Goal: Transaction & Acquisition: Purchase product/service

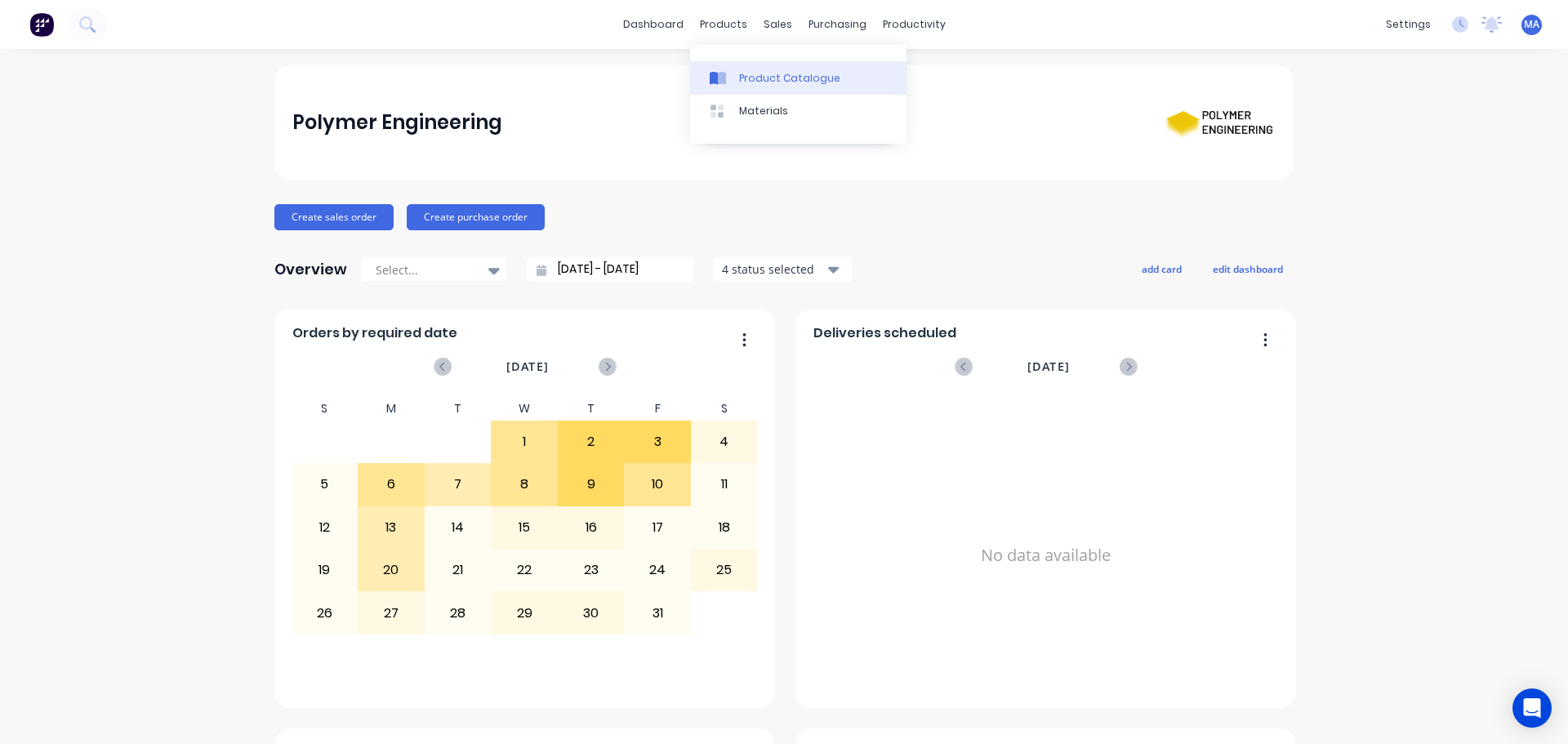
click at [745, 61] on div "Product Catalogue Materials" at bounding box center [798, 94] width 216 height 99
click at [754, 91] on link "Product Catalogue" at bounding box center [798, 78] width 216 height 32
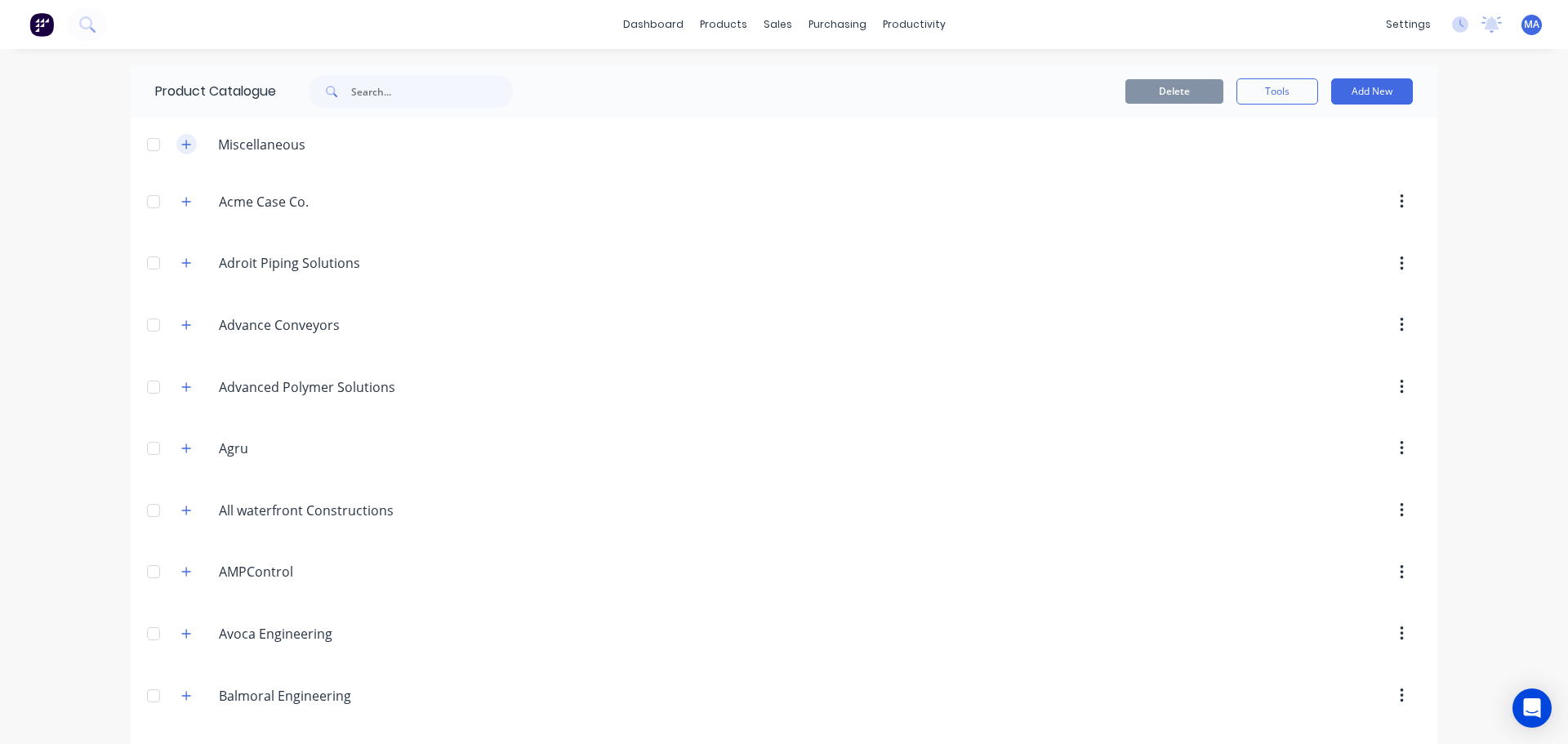
click at [183, 149] on icon "button" at bounding box center [186, 144] width 9 height 11
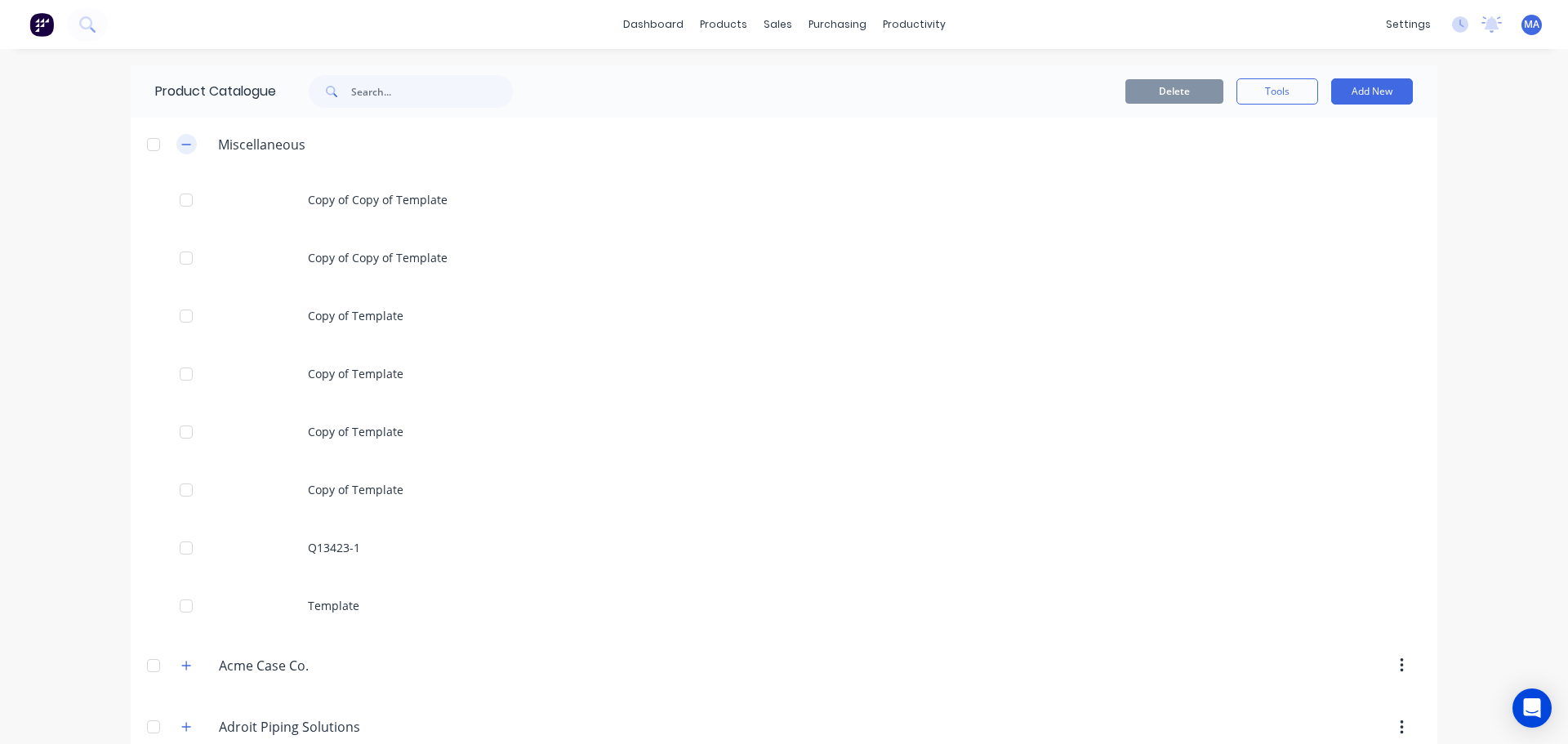
click at [185, 151] on button "button" at bounding box center [187, 144] width 21 height 21
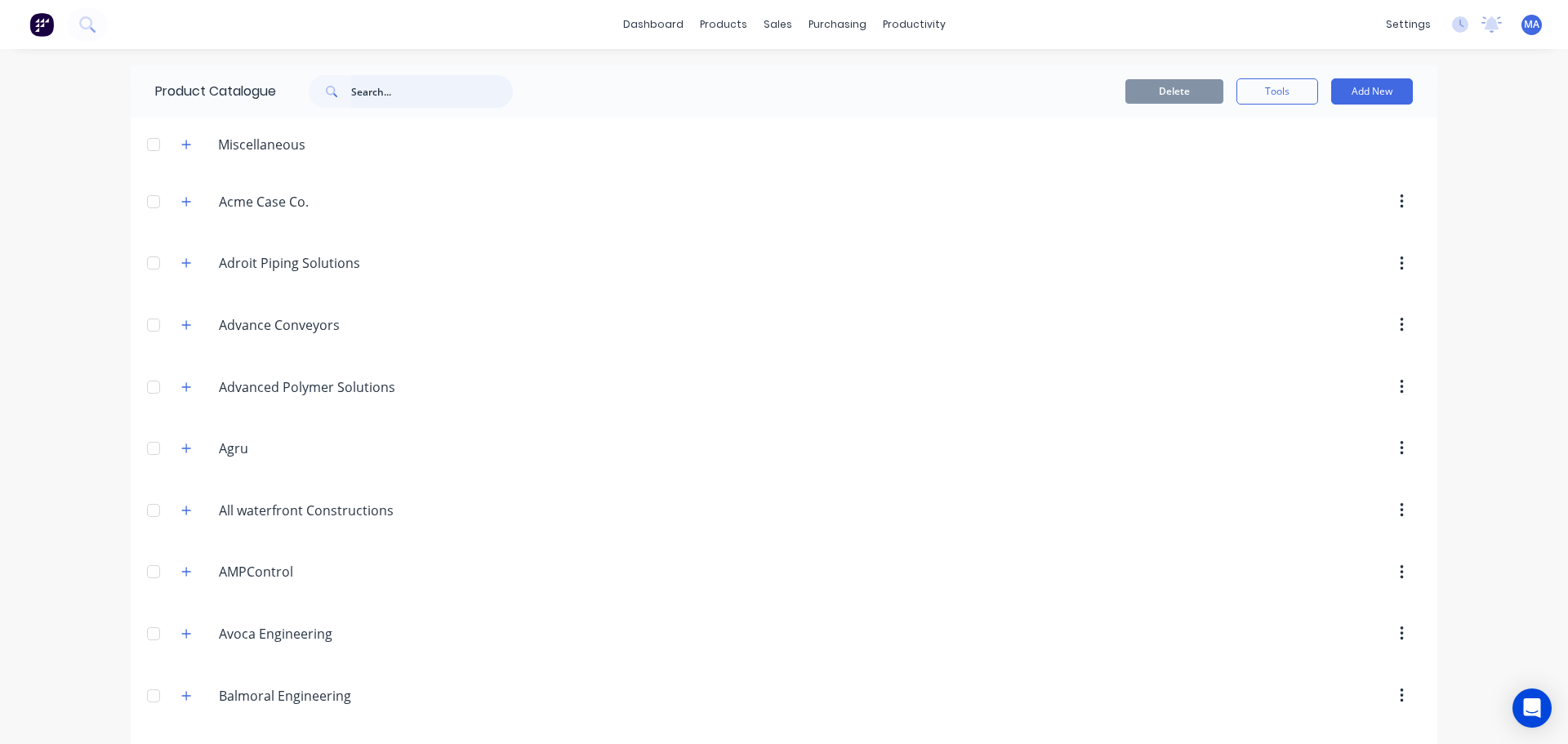
click at [402, 103] on input "text" at bounding box center [431, 91] width 162 height 32
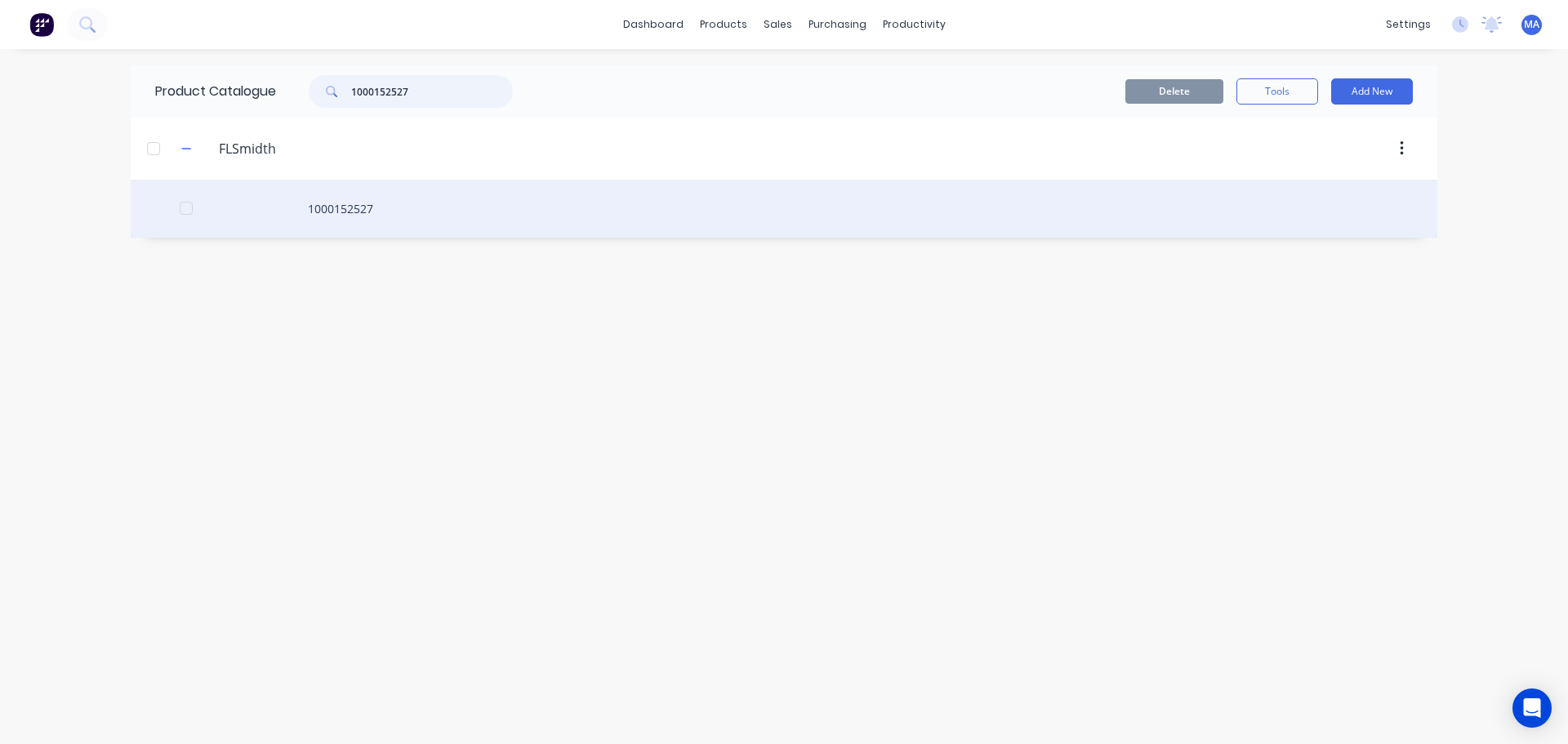
type input "1000152527"
click at [387, 195] on div "1000152527" at bounding box center [784, 209] width 1307 height 58
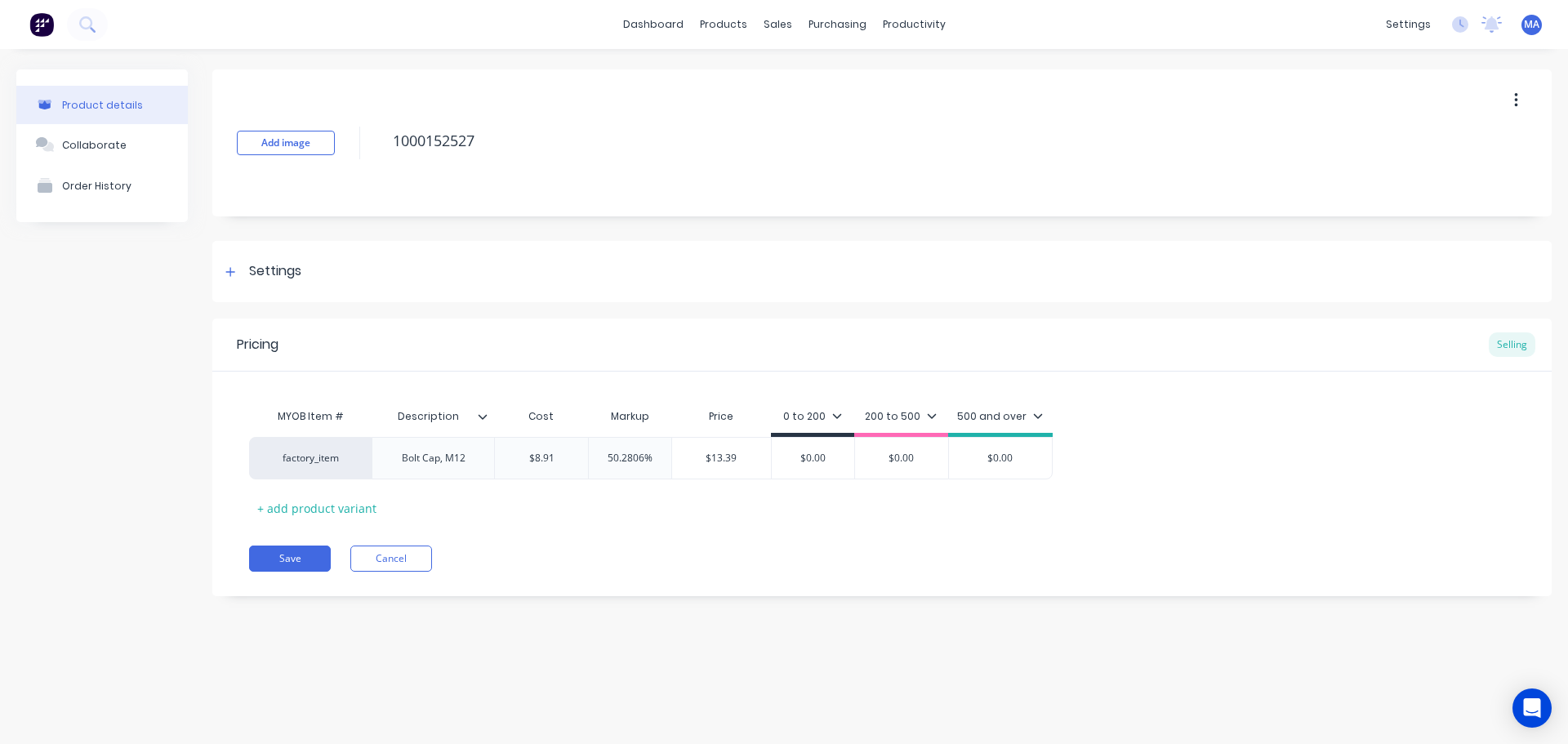
click at [481, 416] on icon at bounding box center [483, 416] width 9 height 5
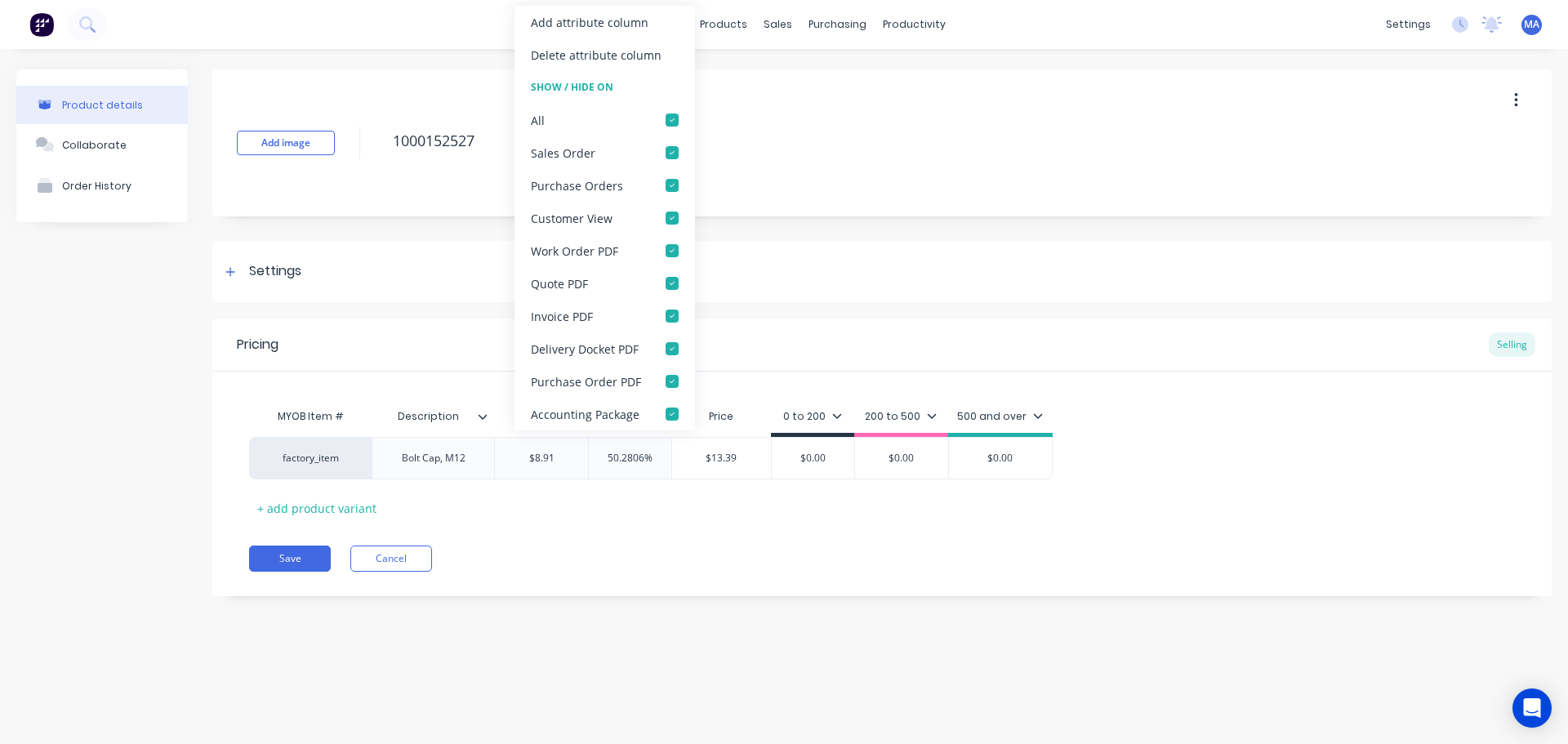
click at [578, 15] on div "Add attribute column" at bounding box center [590, 23] width 118 height 17
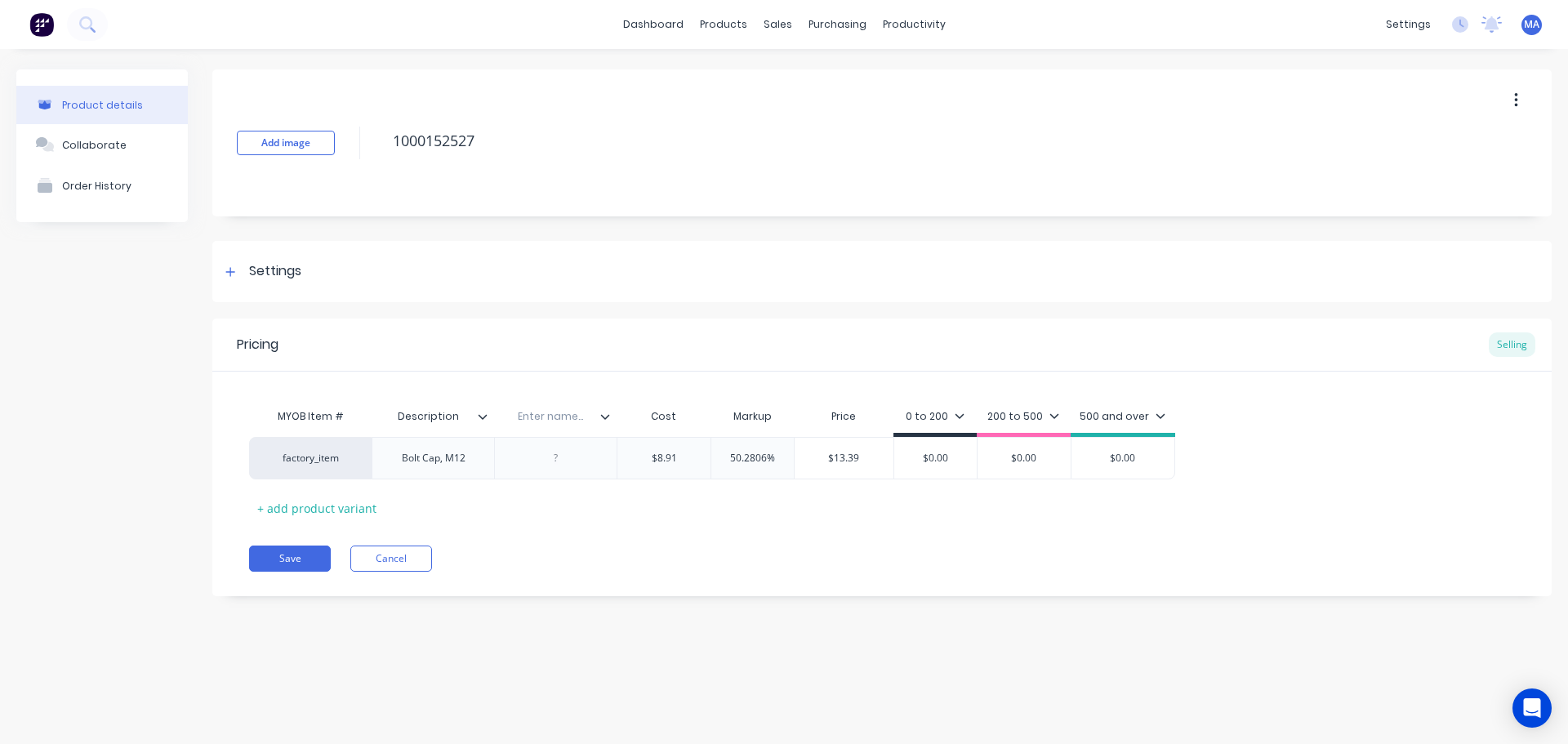
click at [481, 418] on icon at bounding box center [483, 416] width 9 height 9
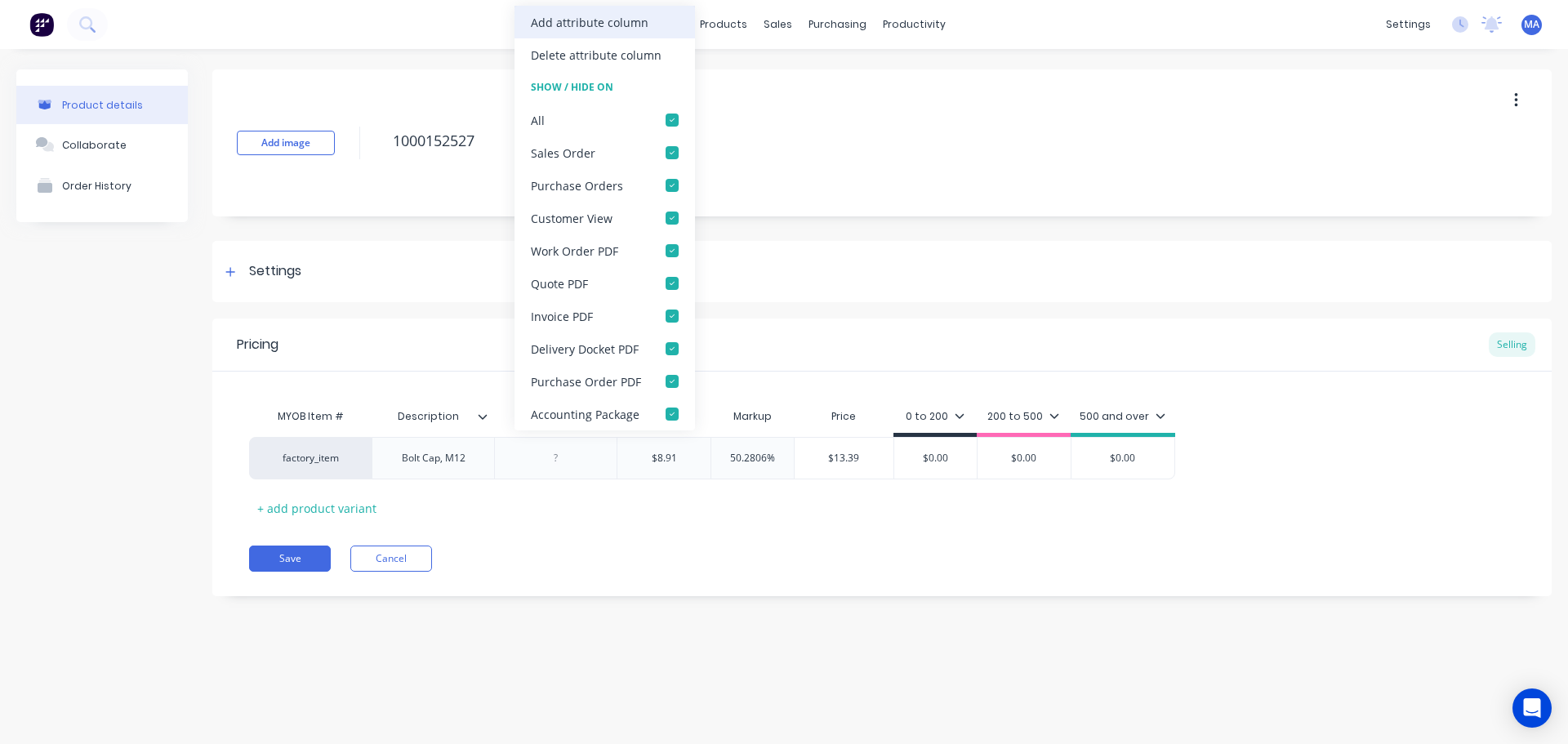
click at [593, 26] on div "Add attribute column" at bounding box center [590, 23] width 118 height 17
type textarea "x"
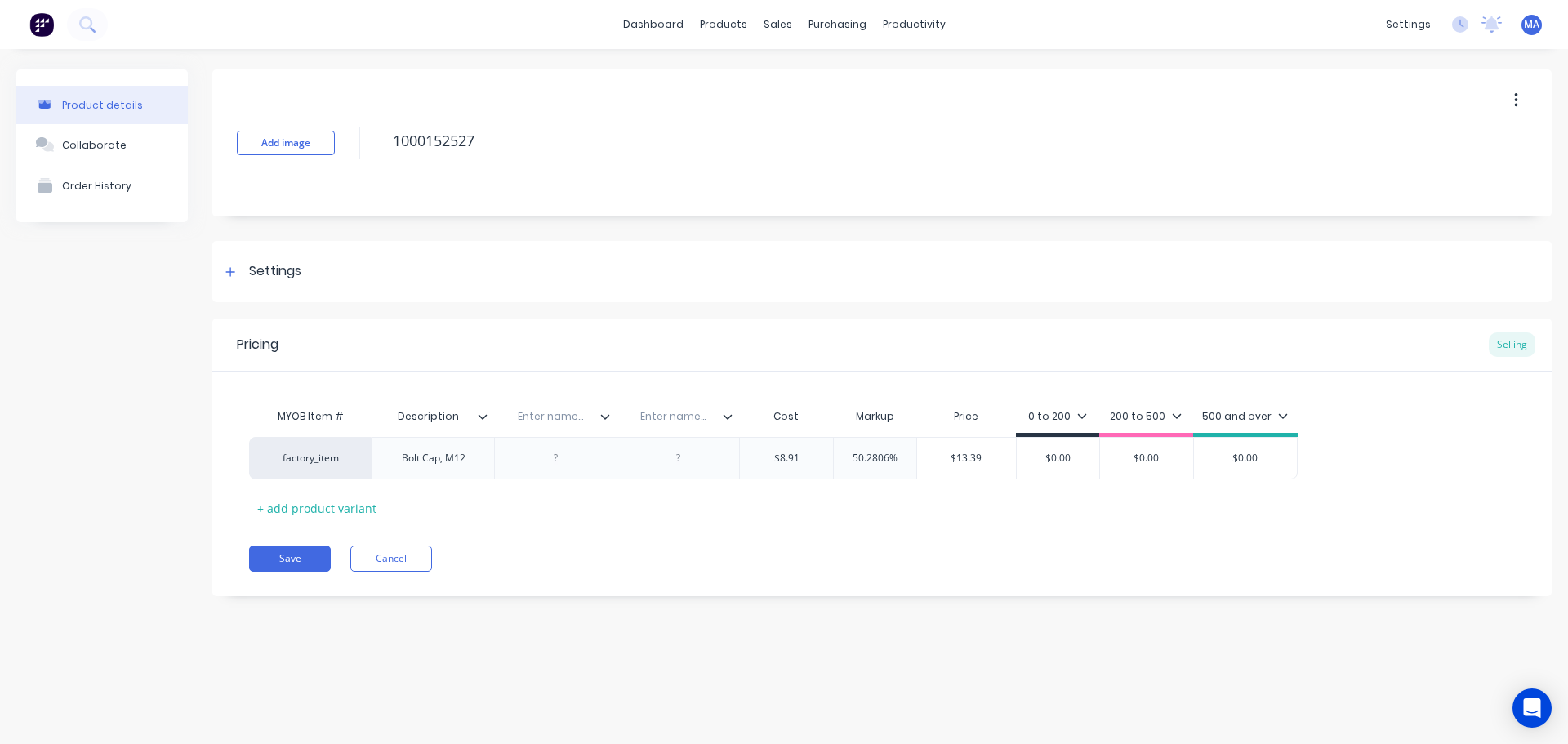
click at [480, 408] on div "Description" at bounding box center [428, 416] width 113 height 41
type input "Description"
click at [481, 415] on icon at bounding box center [483, 416] width 9 height 9
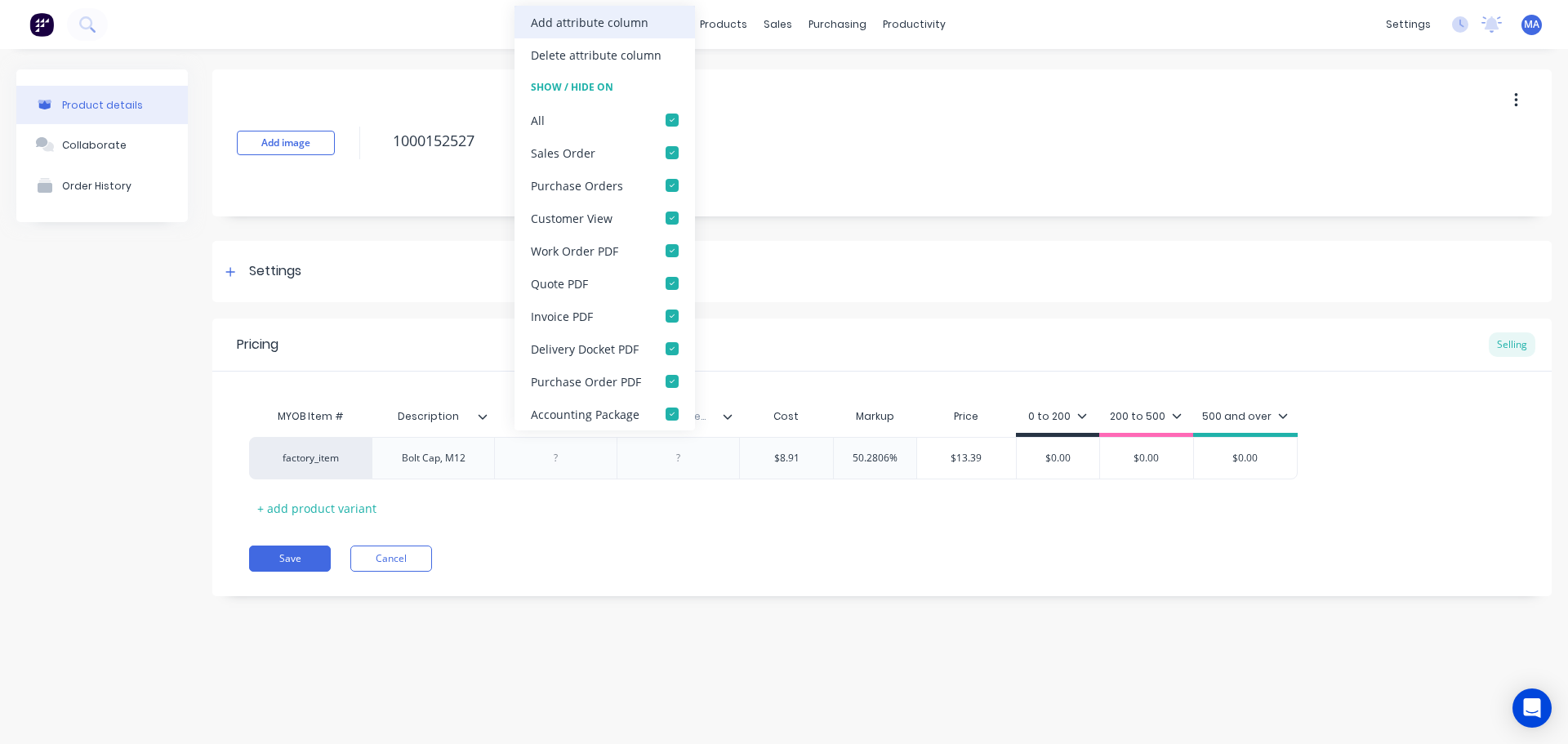
click at [569, 36] on div "Add attribute column" at bounding box center [605, 22] width 180 height 32
type textarea "x"
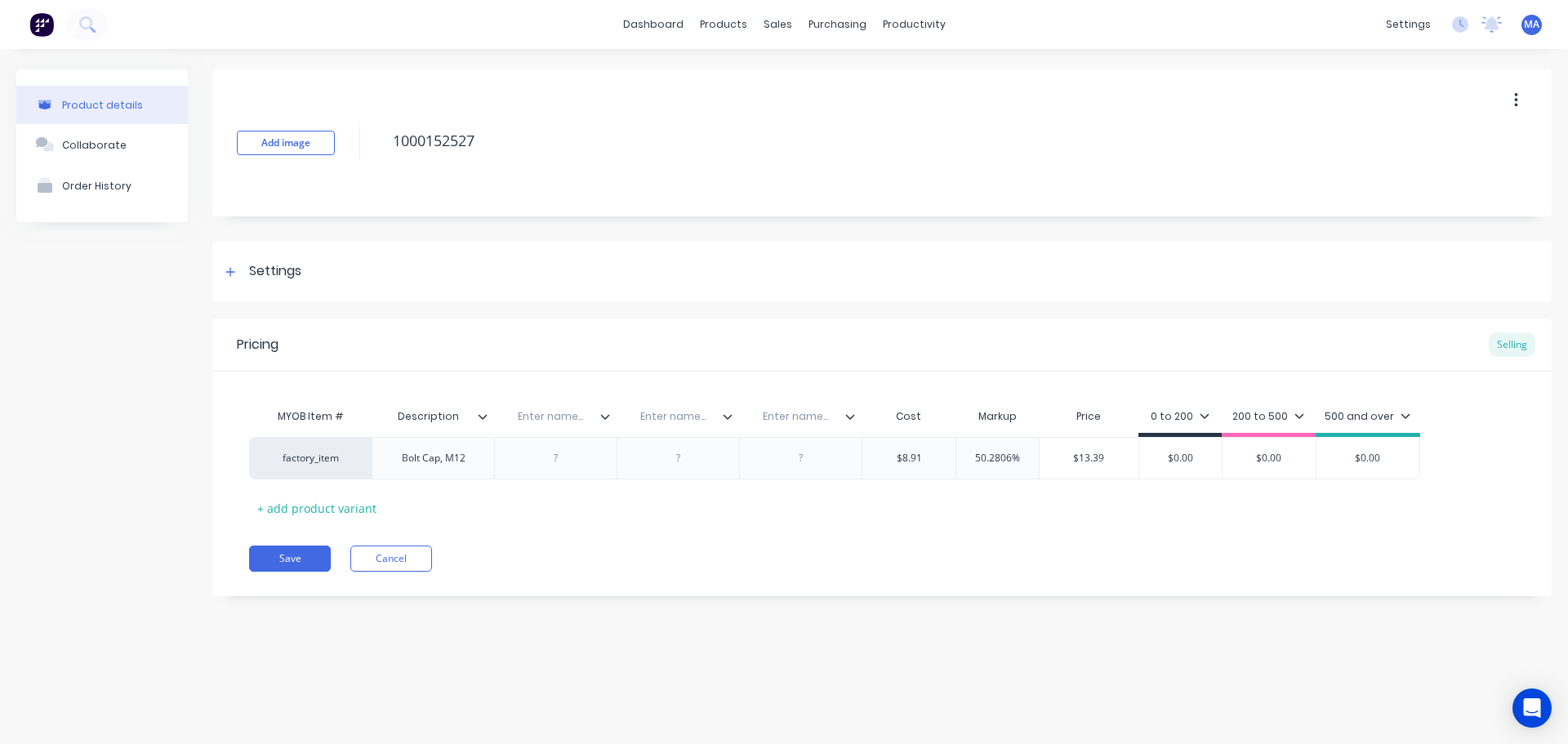
click at [548, 410] on input "text" at bounding box center [550, 417] width 113 height 15
type input "Colour"
type textarea "x"
type input "Material"
type textarea "x"
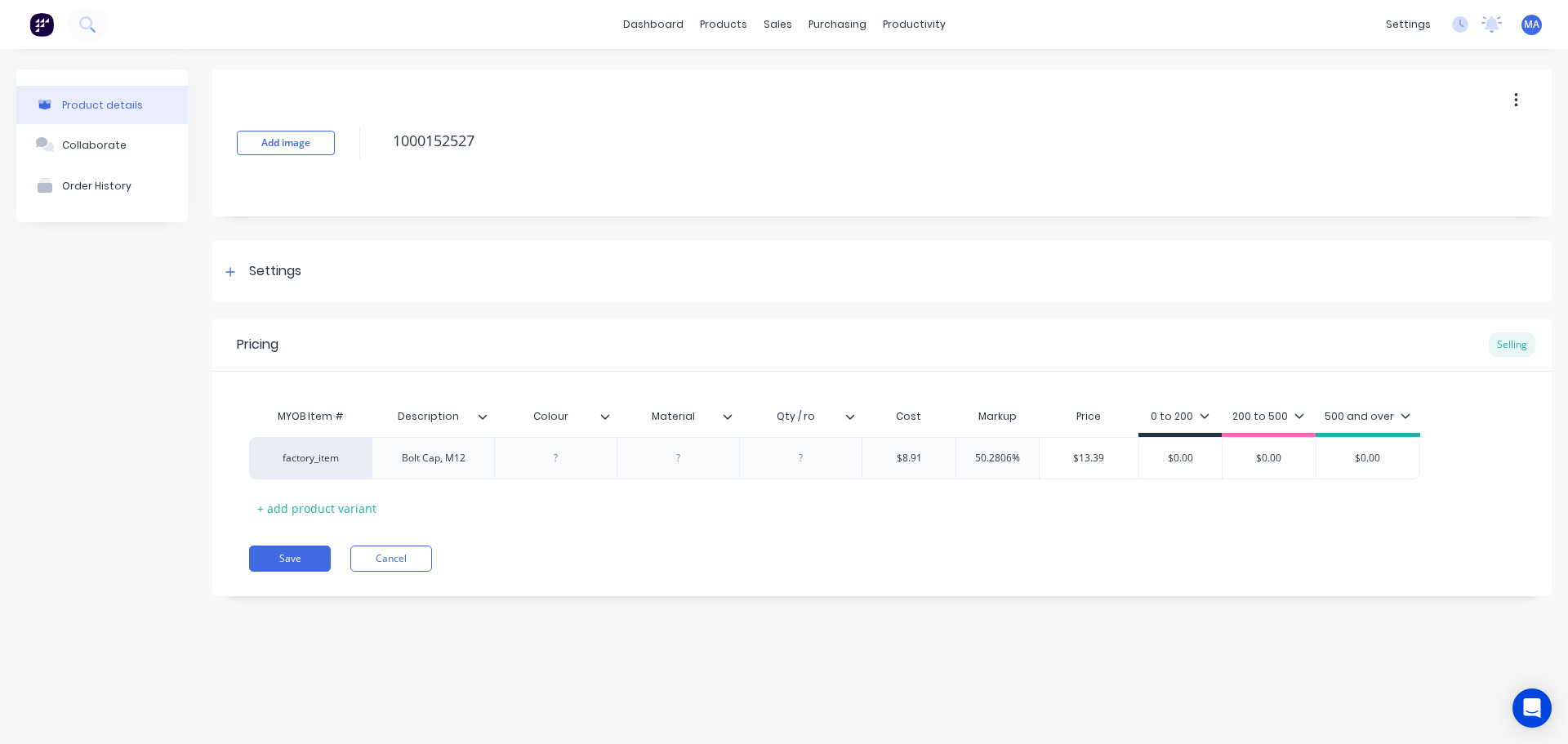
type input "Qty / rod"
click at [583, 467] on div at bounding box center [556, 458] width 82 height 21
click at [854, 418] on icon at bounding box center [850, 416] width 9 height 9
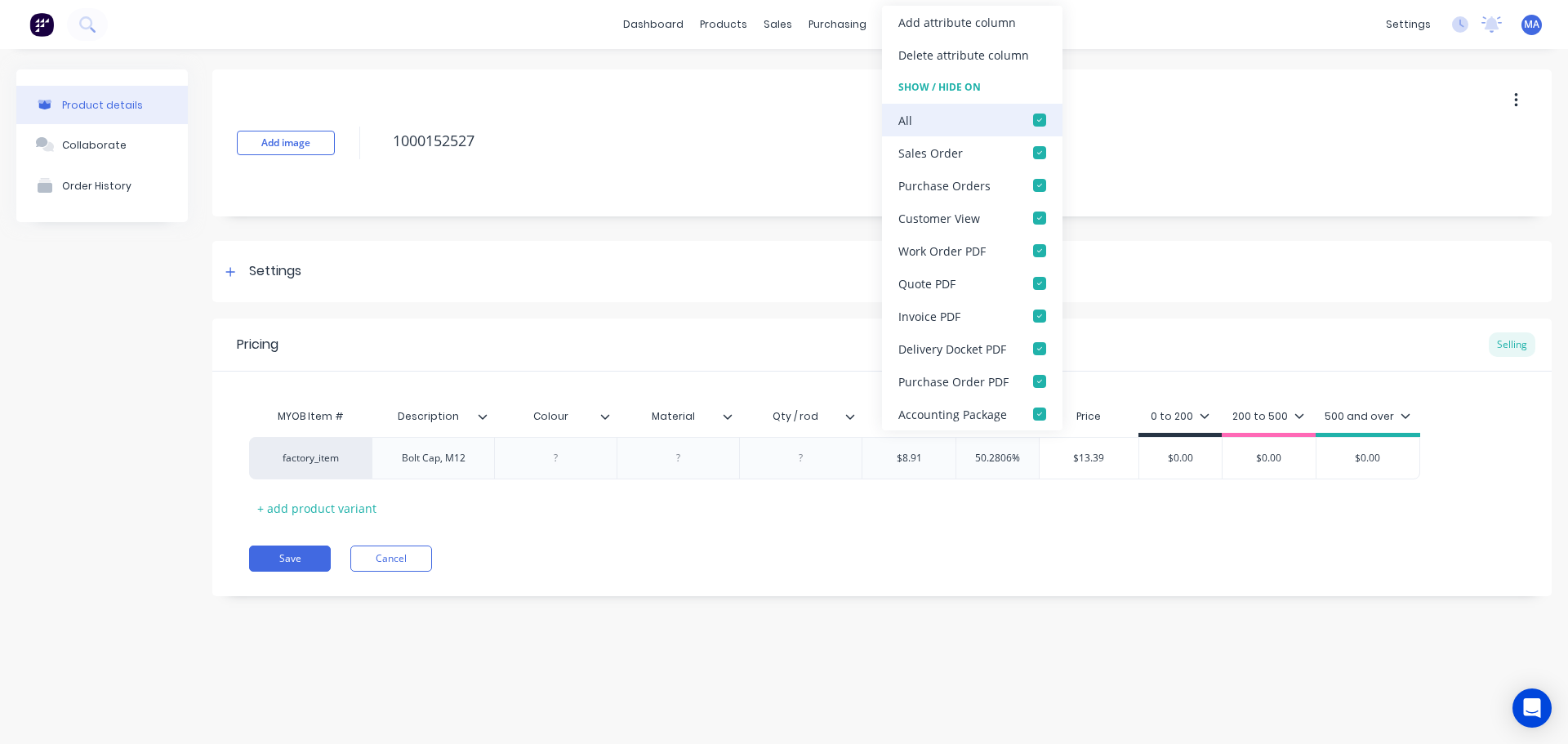
click at [1042, 118] on div at bounding box center [1040, 119] width 32 height 32
click at [1043, 149] on div at bounding box center [1040, 153] width 32 height 32
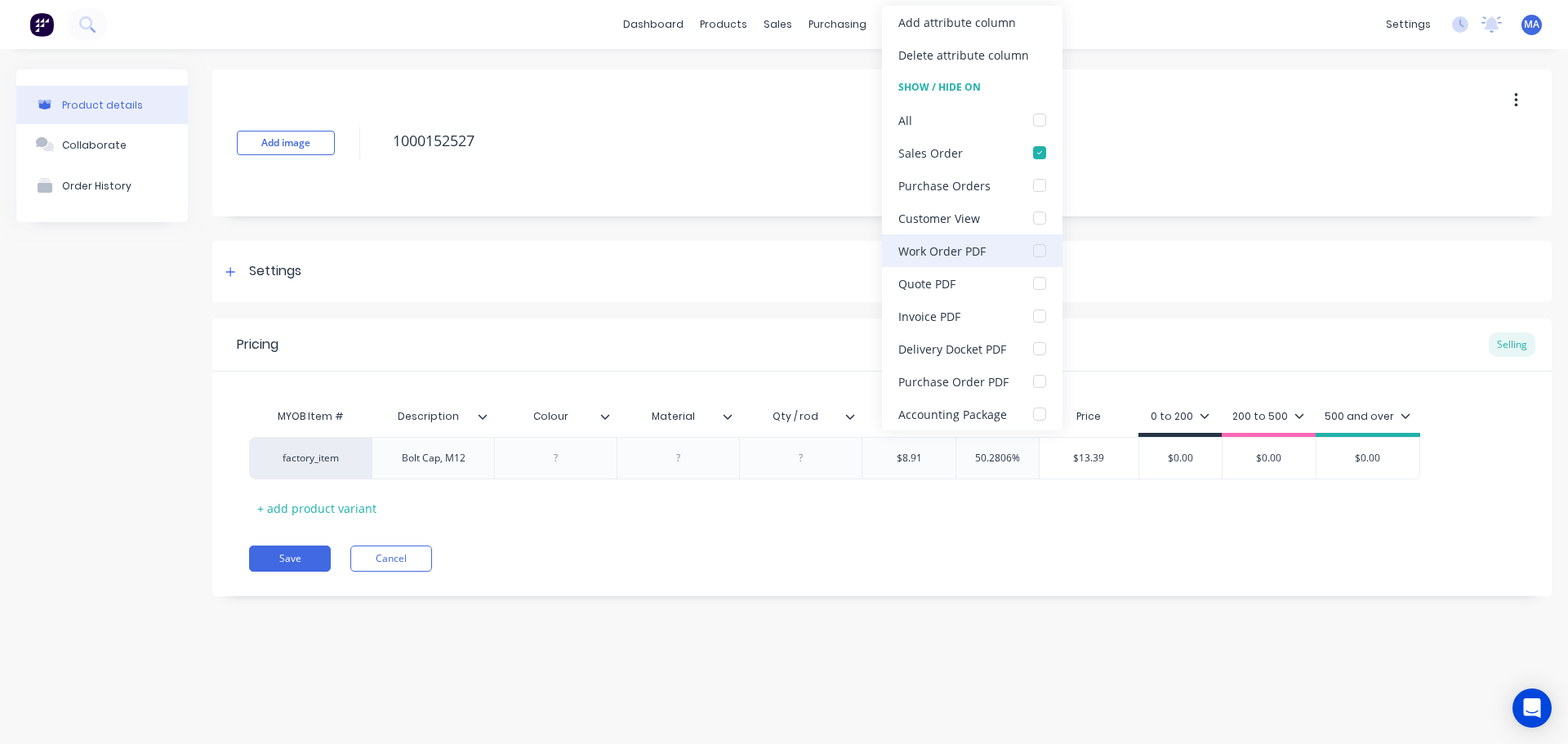
click at [1039, 254] on div at bounding box center [1040, 250] width 32 height 32
click at [669, 475] on div at bounding box center [677, 458] width 122 height 43
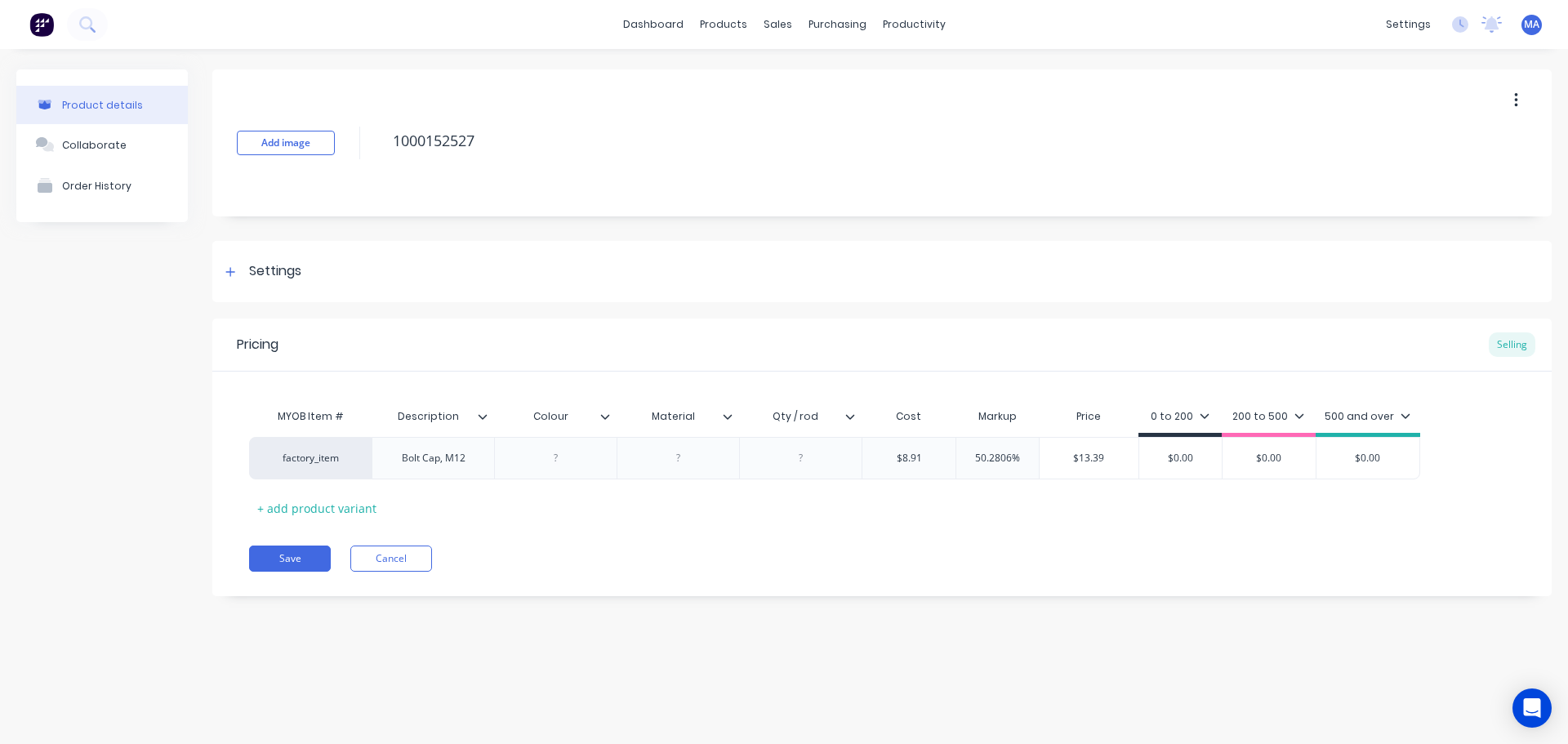
type textarea "x"
click at [698, 464] on div at bounding box center [679, 458] width 82 height 21
type textarea "x"
click at [555, 459] on div at bounding box center [556, 458] width 82 height 21
type textarea "x"
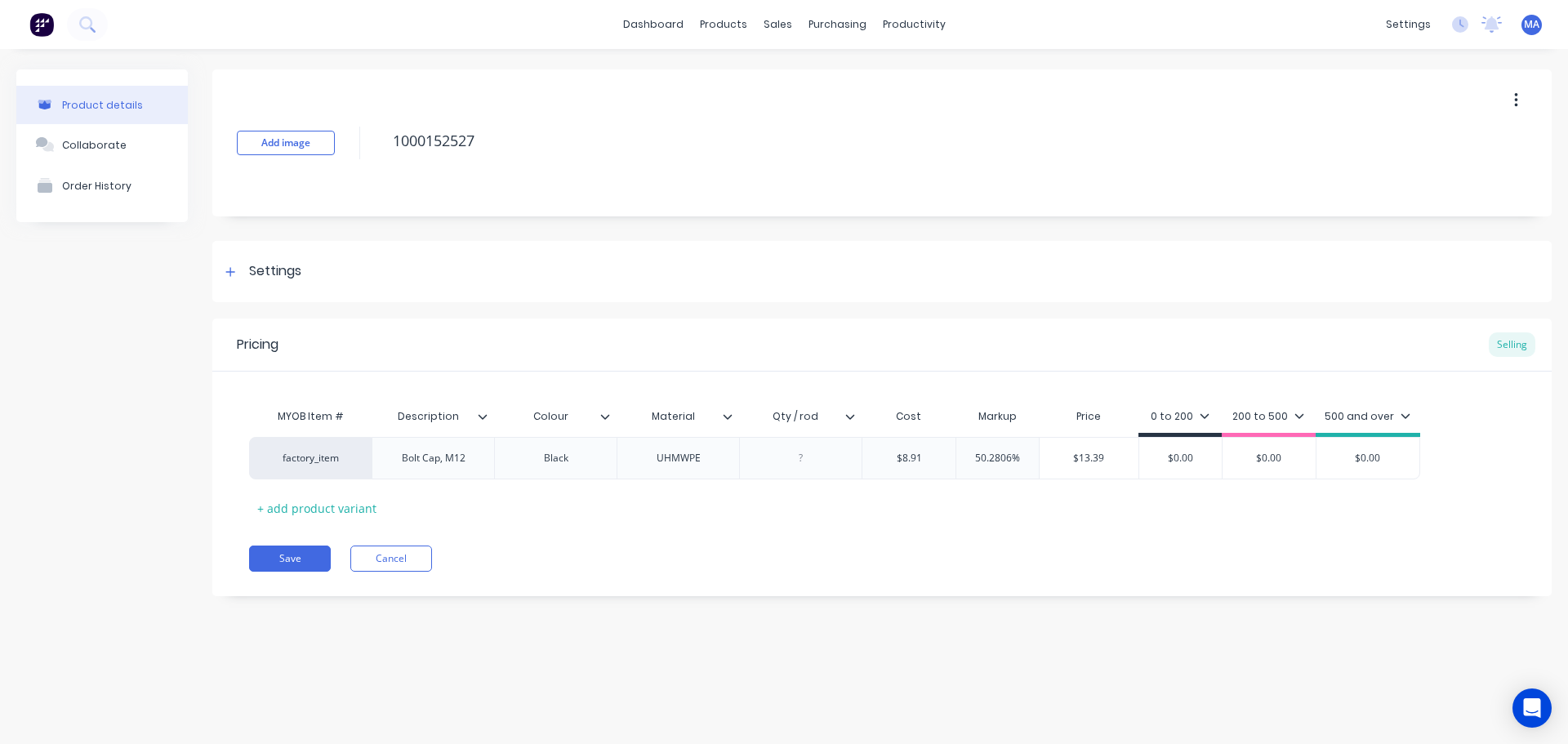
drag, startPoint x: 657, startPoint y: 525, endPoint x: 641, endPoint y: 517, distance: 17.9
click at [654, 524] on div "Pricing Selling MYOB Item # Description Colour Material Qty / rod Cost Markup P…" at bounding box center [882, 457] width 1340 height 278
click at [433, 461] on div "Bolt Cap, M12" at bounding box center [433, 458] width 90 height 21
click at [447, 464] on div "Bolt Cap, M12" at bounding box center [433, 458] width 90 height 21
click at [471, 462] on div "Bolt Cap, M12" at bounding box center [433, 458] width 90 height 21
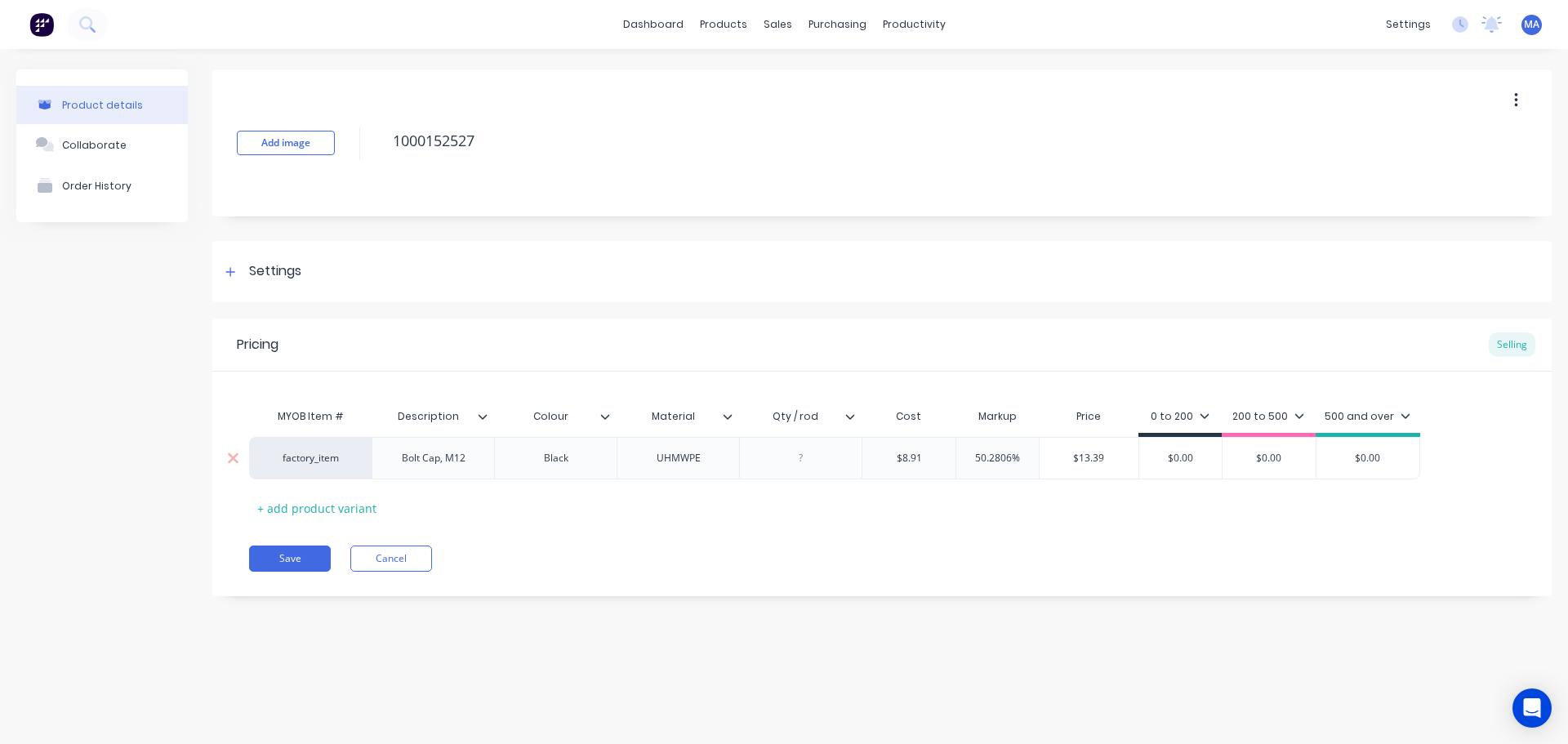
click at [811, 463] on div at bounding box center [801, 458] width 82 height 21
click at [815, 463] on div at bounding box center [801, 458] width 82 height 21
click at [868, 68] on link "Purchase Orders" at bounding box center [906, 78] width 216 height 32
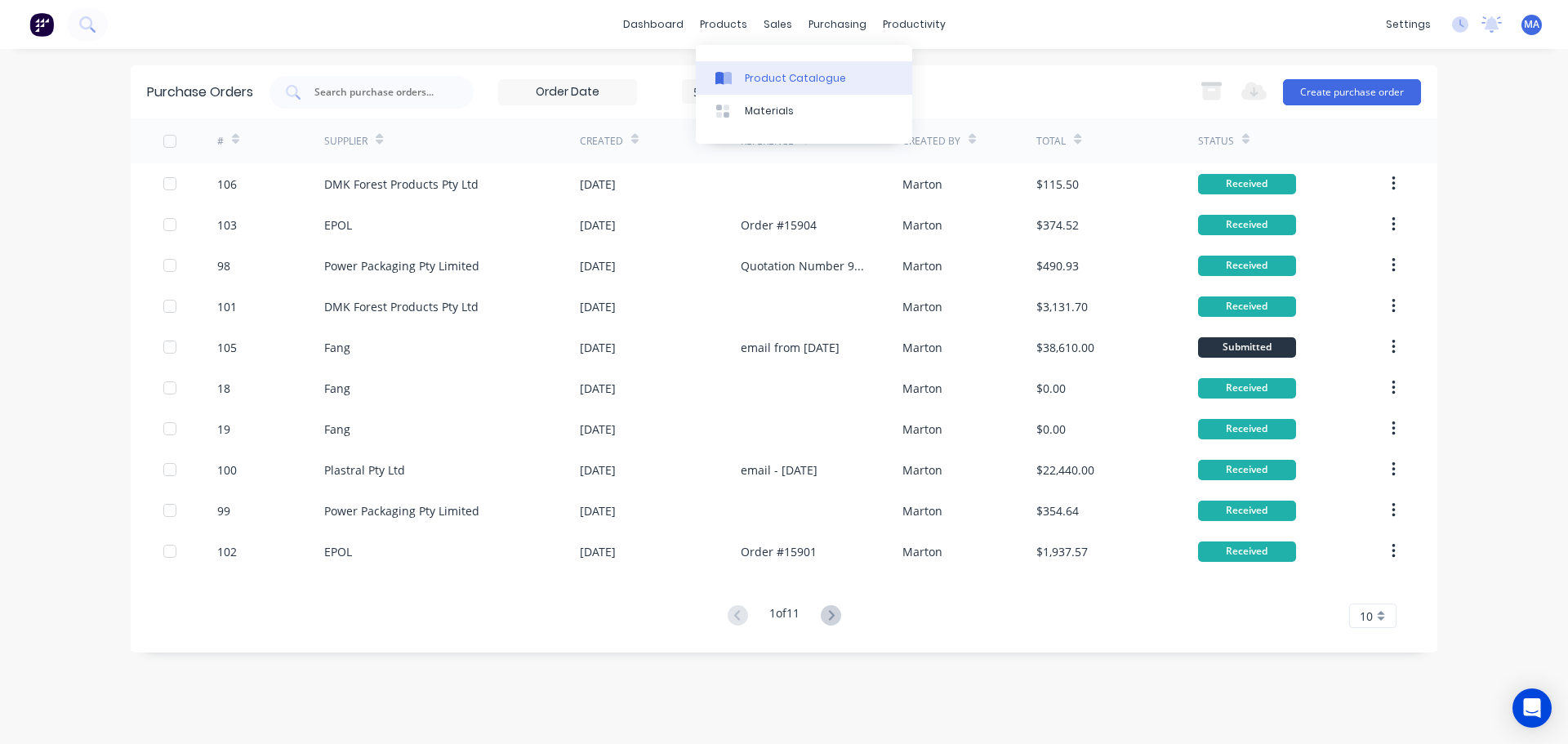
click at [755, 64] on link "Product Catalogue" at bounding box center [804, 78] width 216 height 32
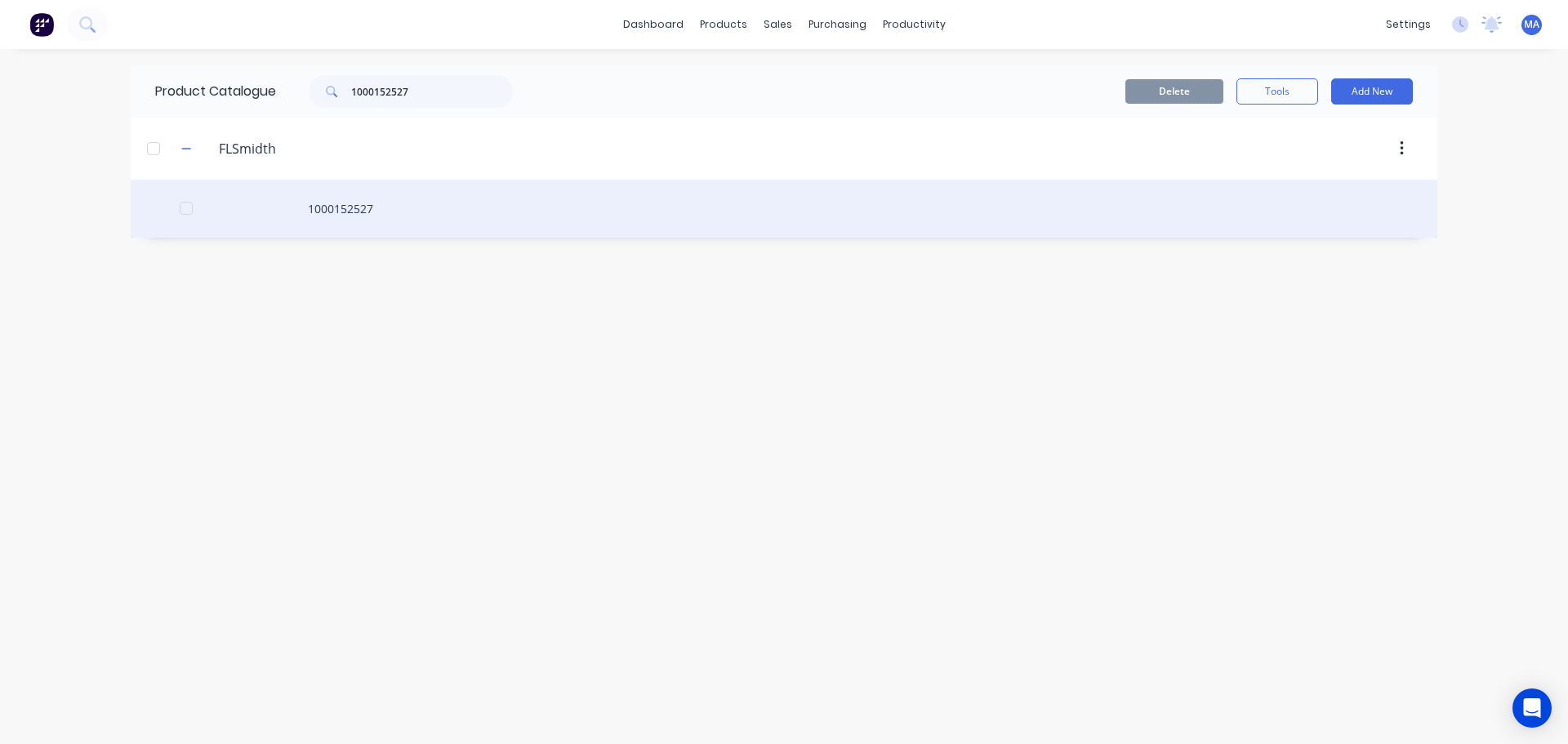
click at [370, 203] on div "1000152527" at bounding box center [784, 209] width 1307 height 58
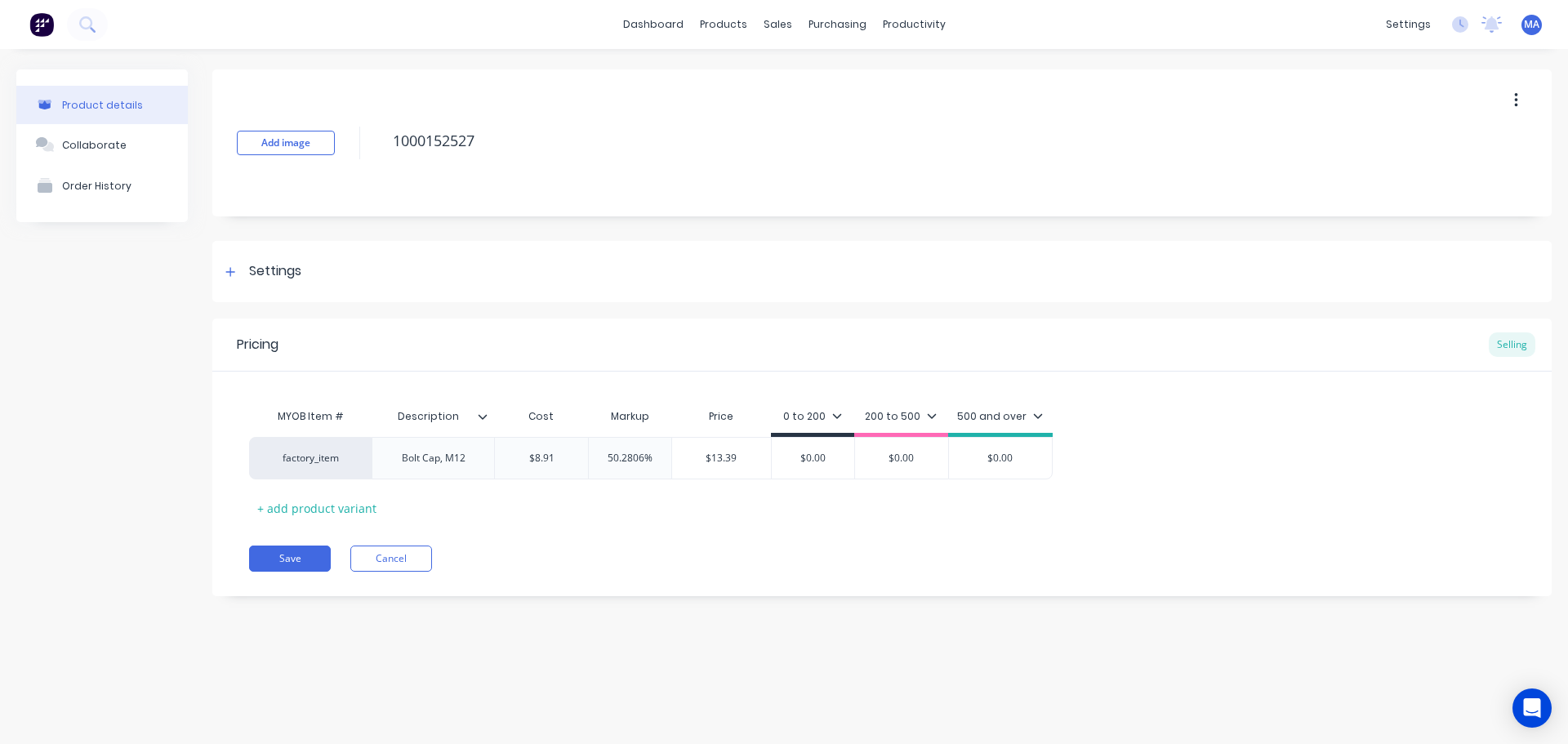
click at [479, 413] on icon at bounding box center [483, 416] width 9 height 9
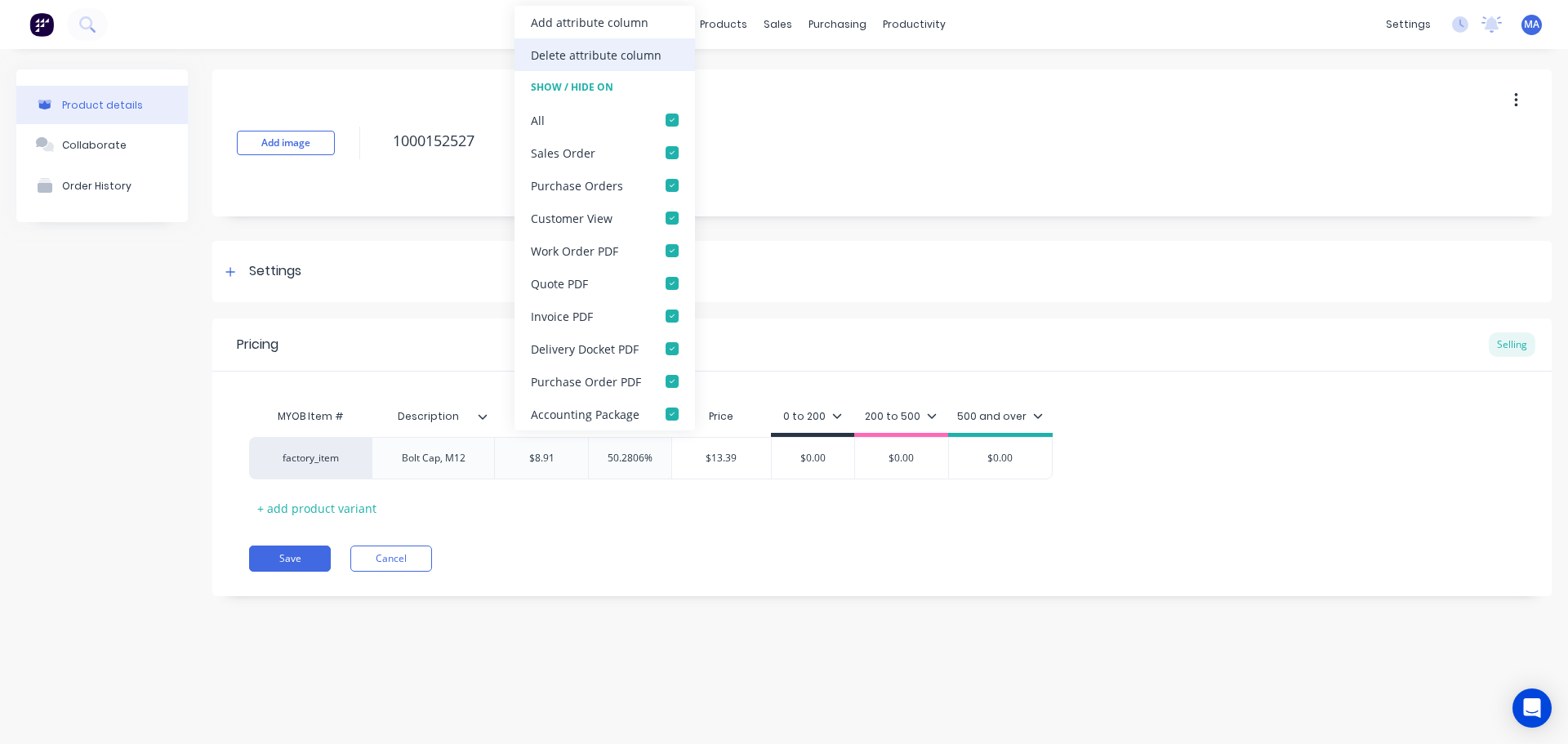
click at [580, 45] on div "Delete attribute column" at bounding box center [605, 54] width 180 height 32
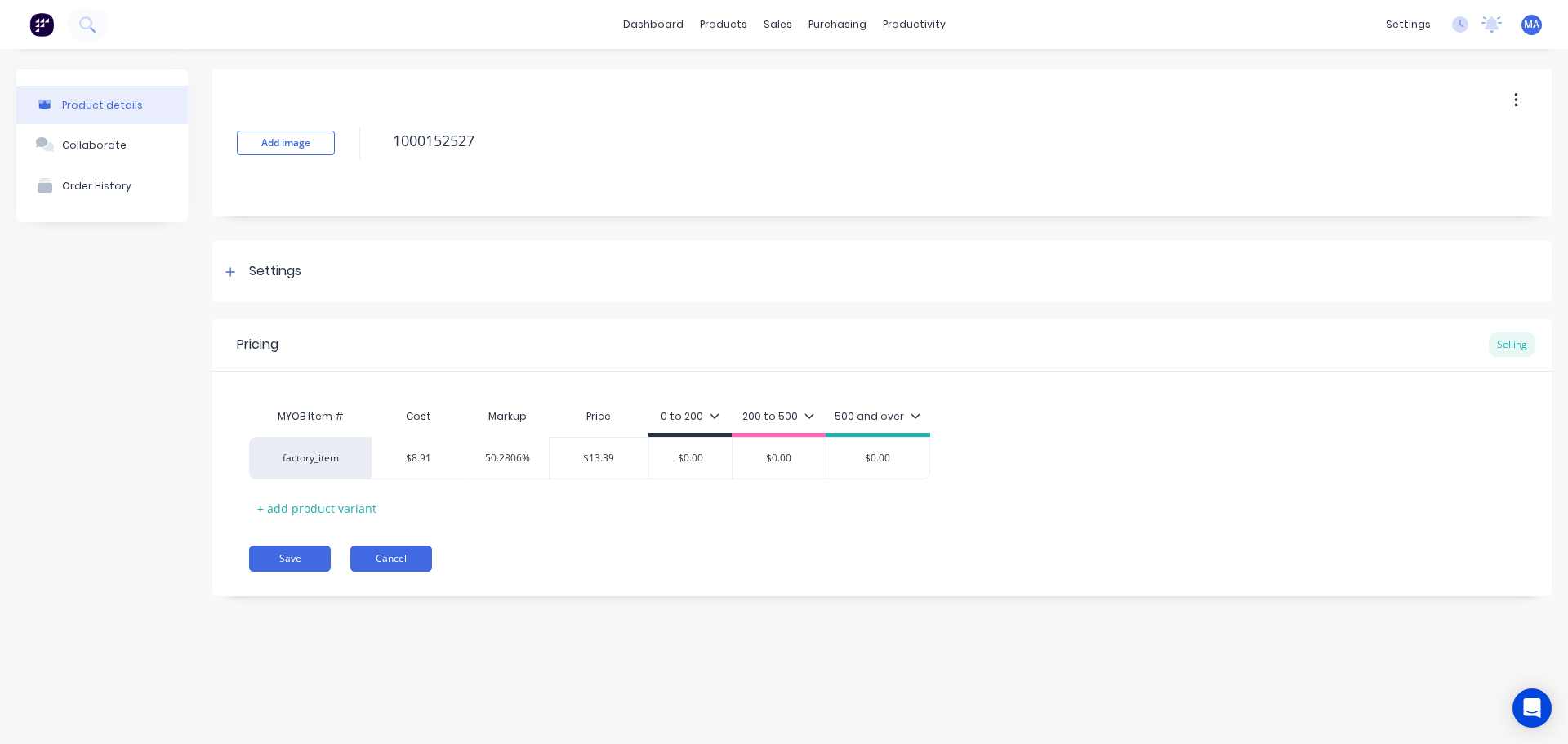
click at [412, 548] on button "Cancel" at bounding box center [392, 559] width 82 height 27
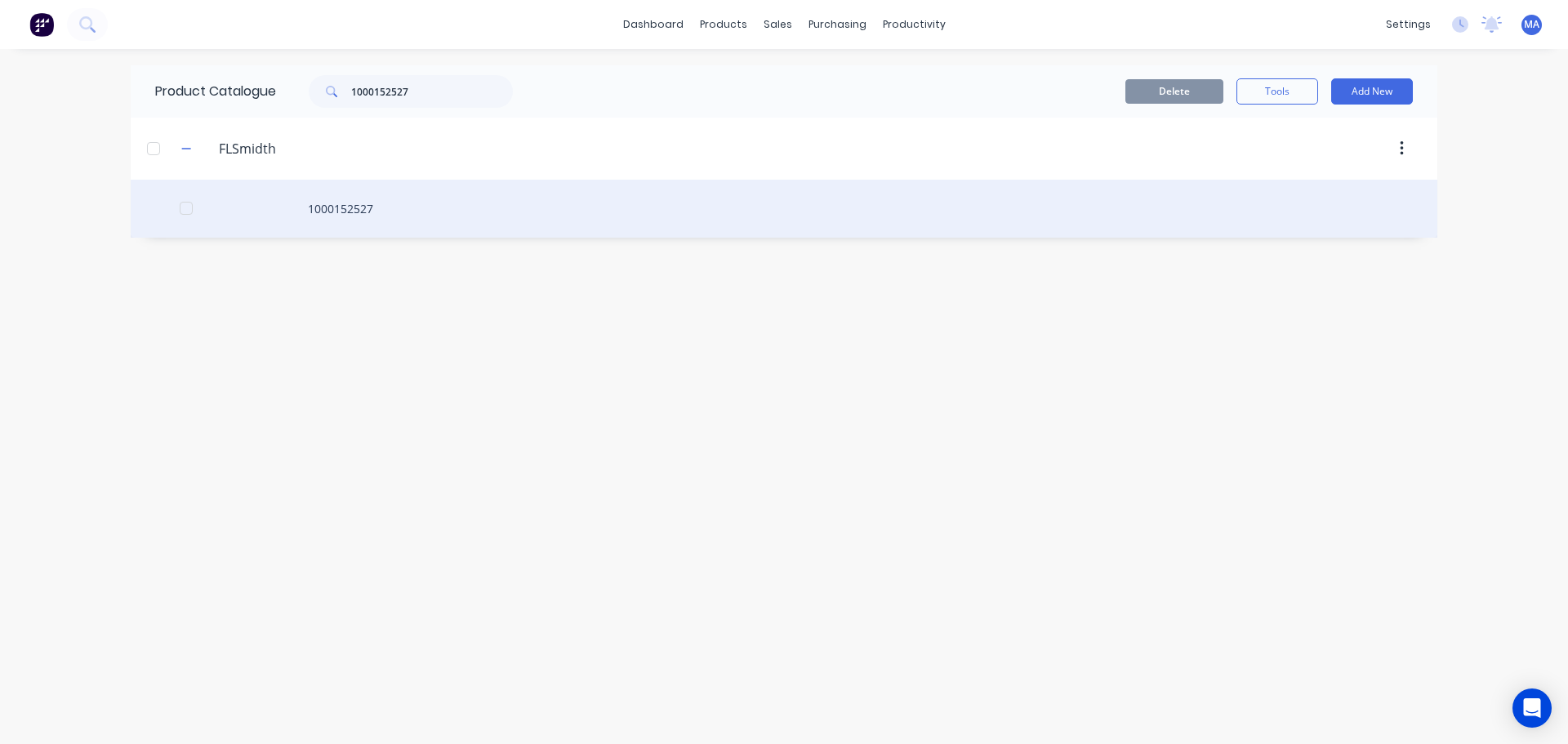
click at [302, 207] on div "1000152527" at bounding box center [784, 209] width 1307 height 58
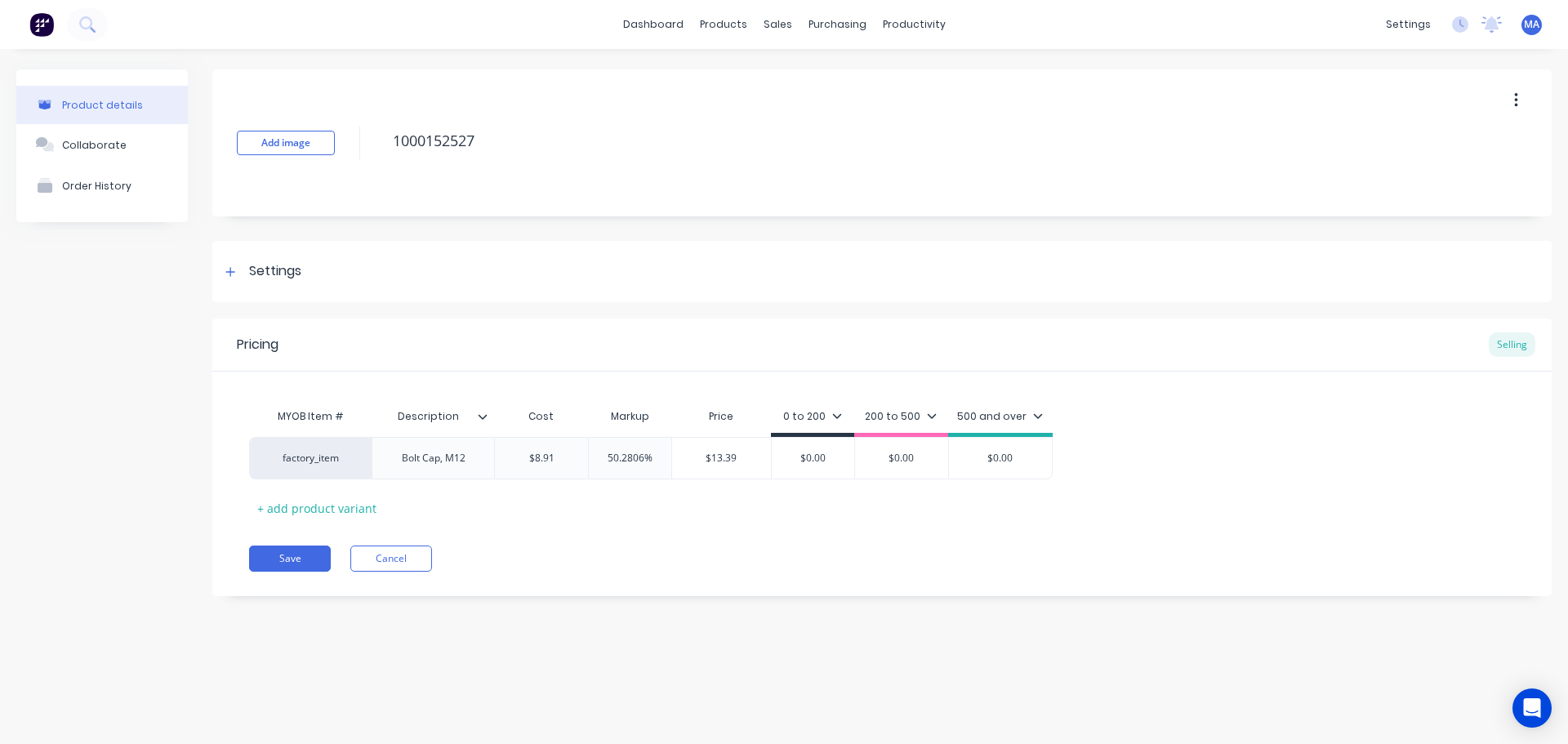
click at [482, 413] on icon at bounding box center [483, 416] width 9 height 9
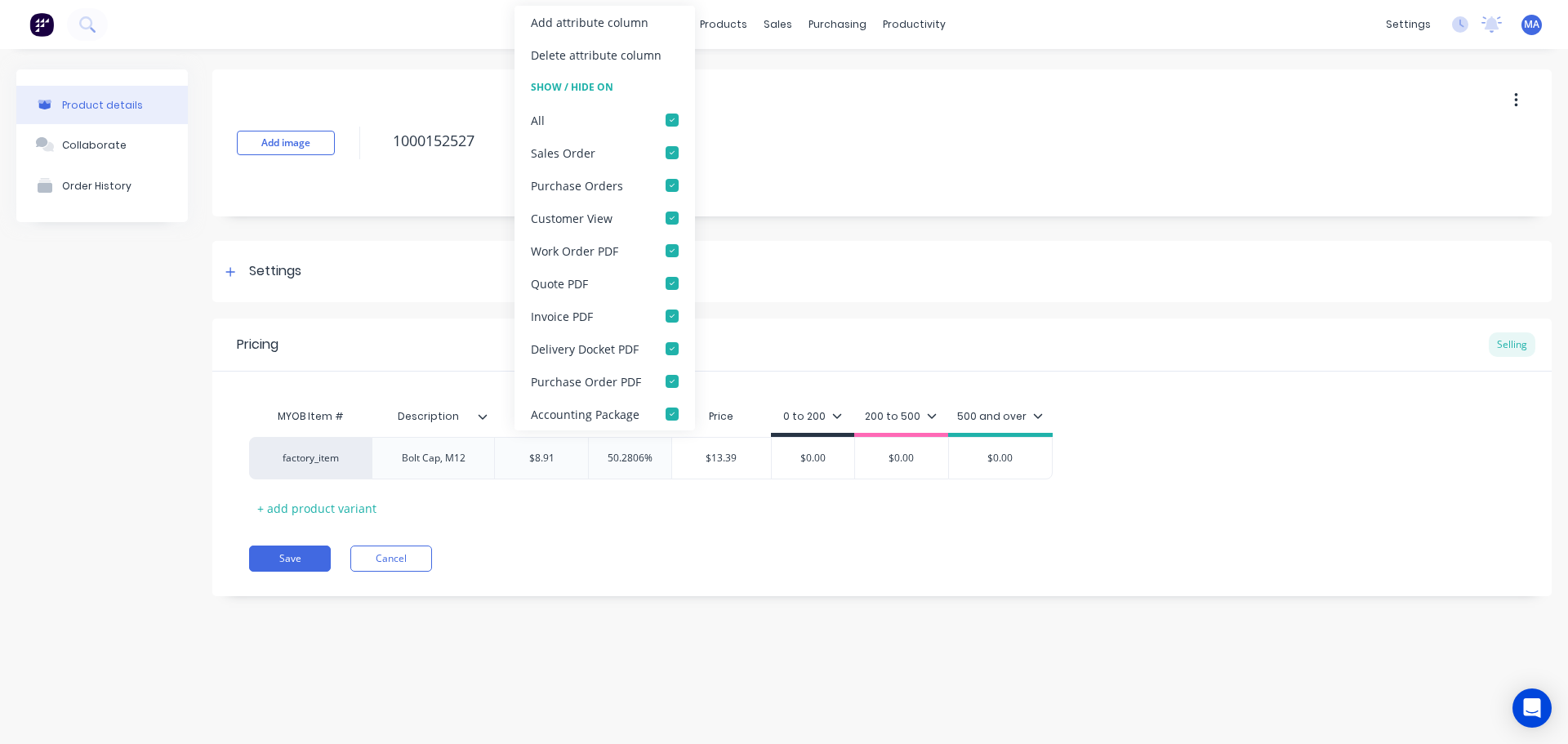
click at [550, 25] on div "Add attribute column" at bounding box center [590, 23] width 118 height 17
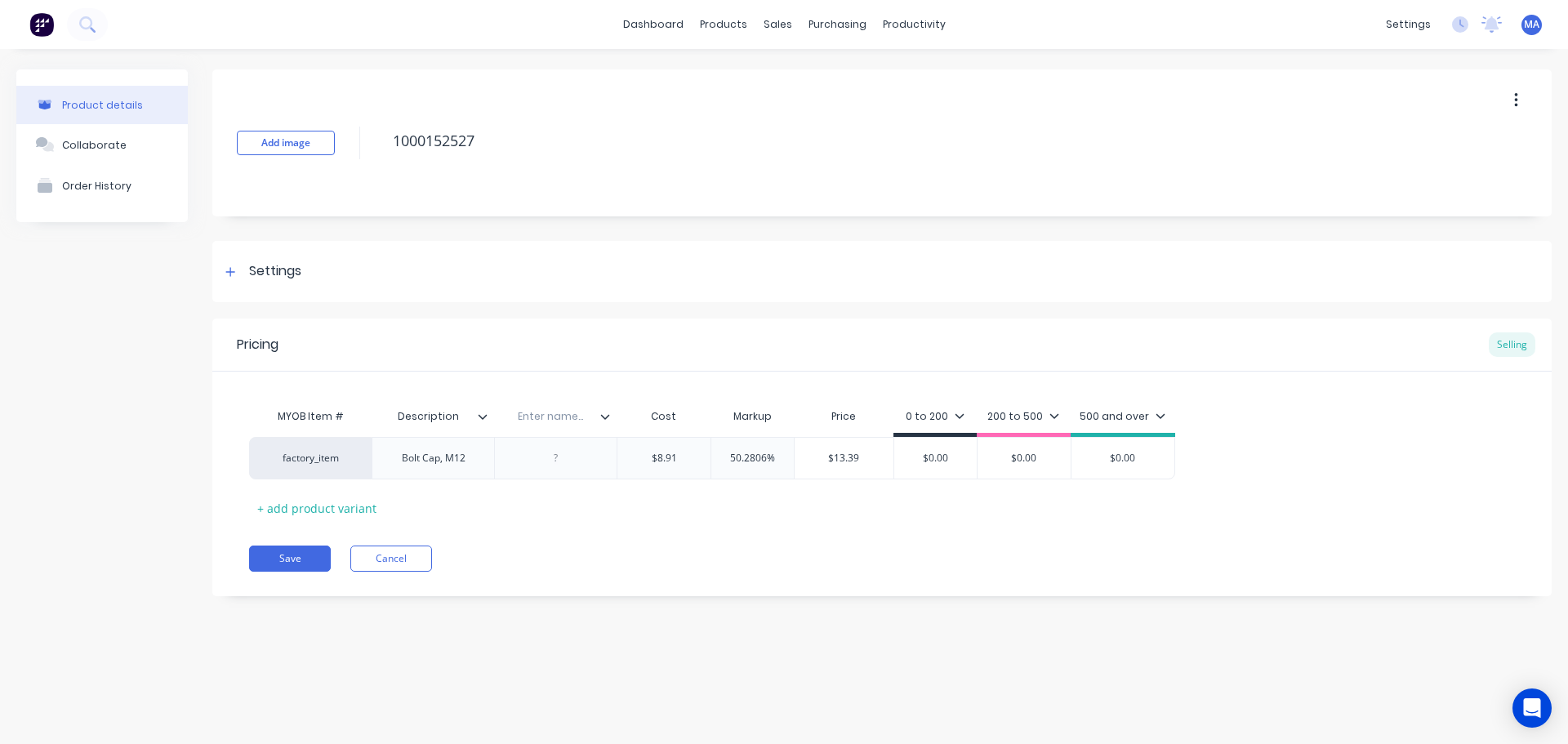
click at [488, 416] on div at bounding box center [489, 417] width 9 height 15
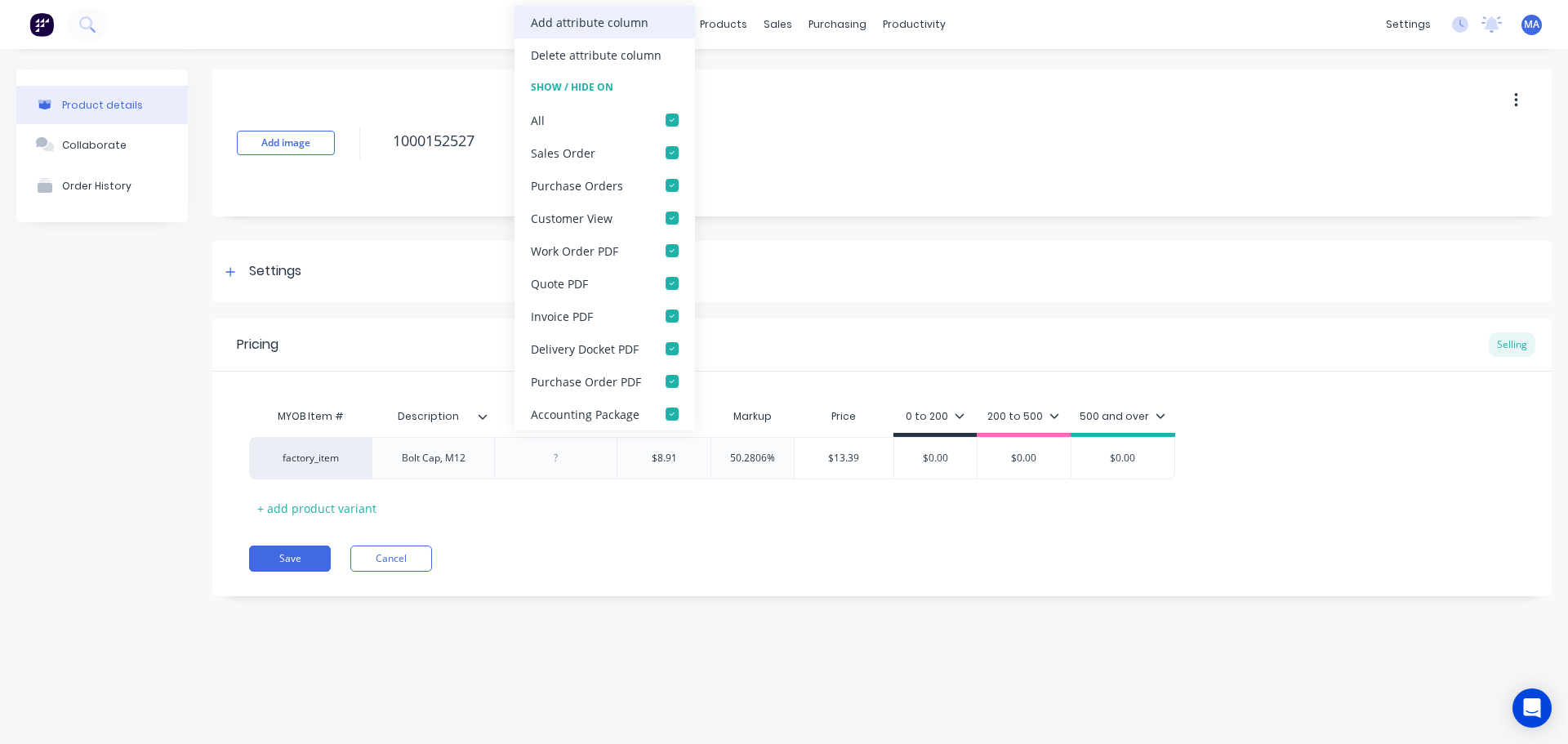
click at [562, 30] on div "Add attribute column" at bounding box center [605, 22] width 180 height 32
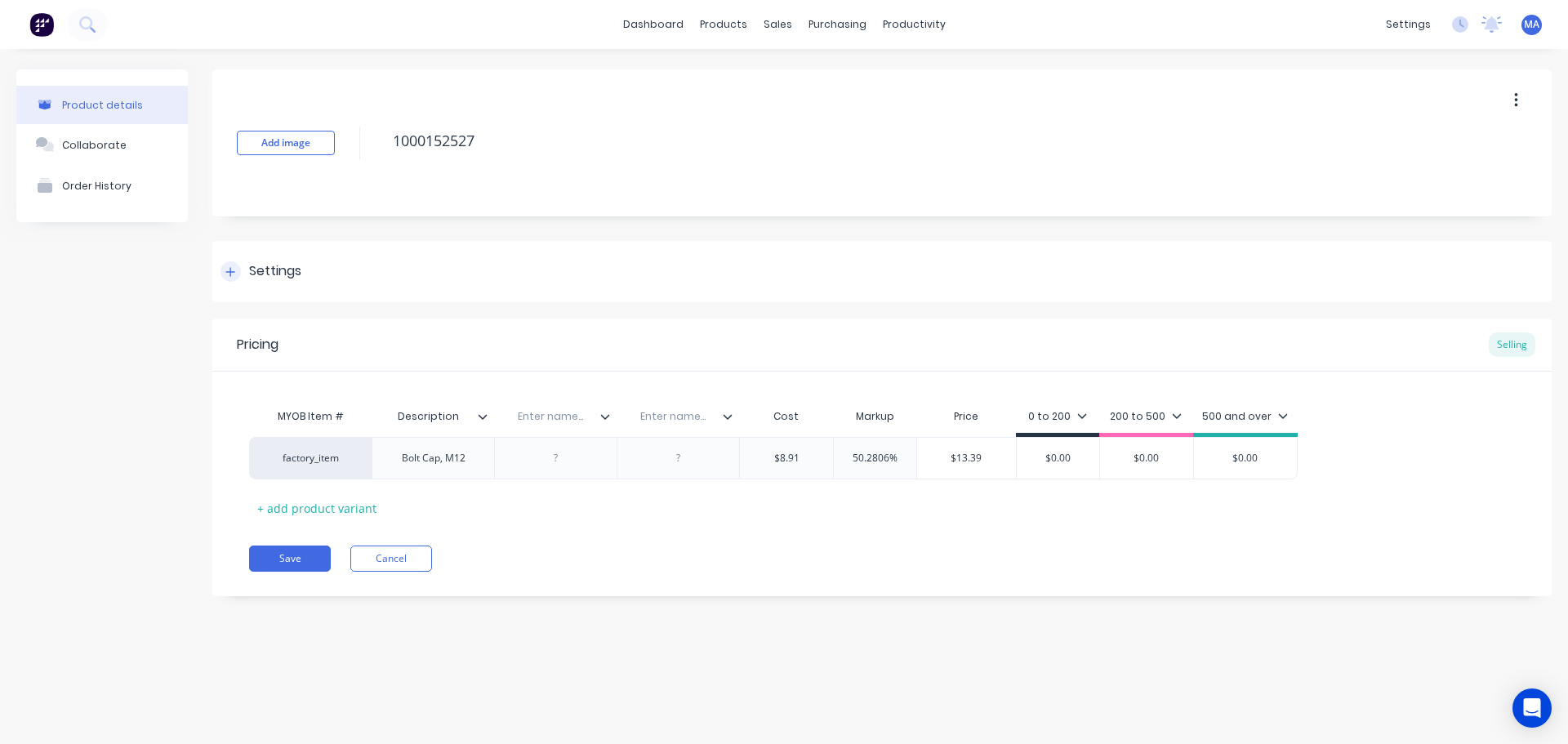
drag, startPoint x: 494, startPoint y: 410, endPoint x: 528, endPoint y: 292, distance: 122.8
click at [494, 410] on input "text" at bounding box center [550, 417] width 113 height 15
drag, startPoint x: 474, startPoint y: 419, endPoint x: 493, endPoint y: 398, distance: 28.3
click at [488, 419] on div at bounding box center [489, 417] width 9 height 15
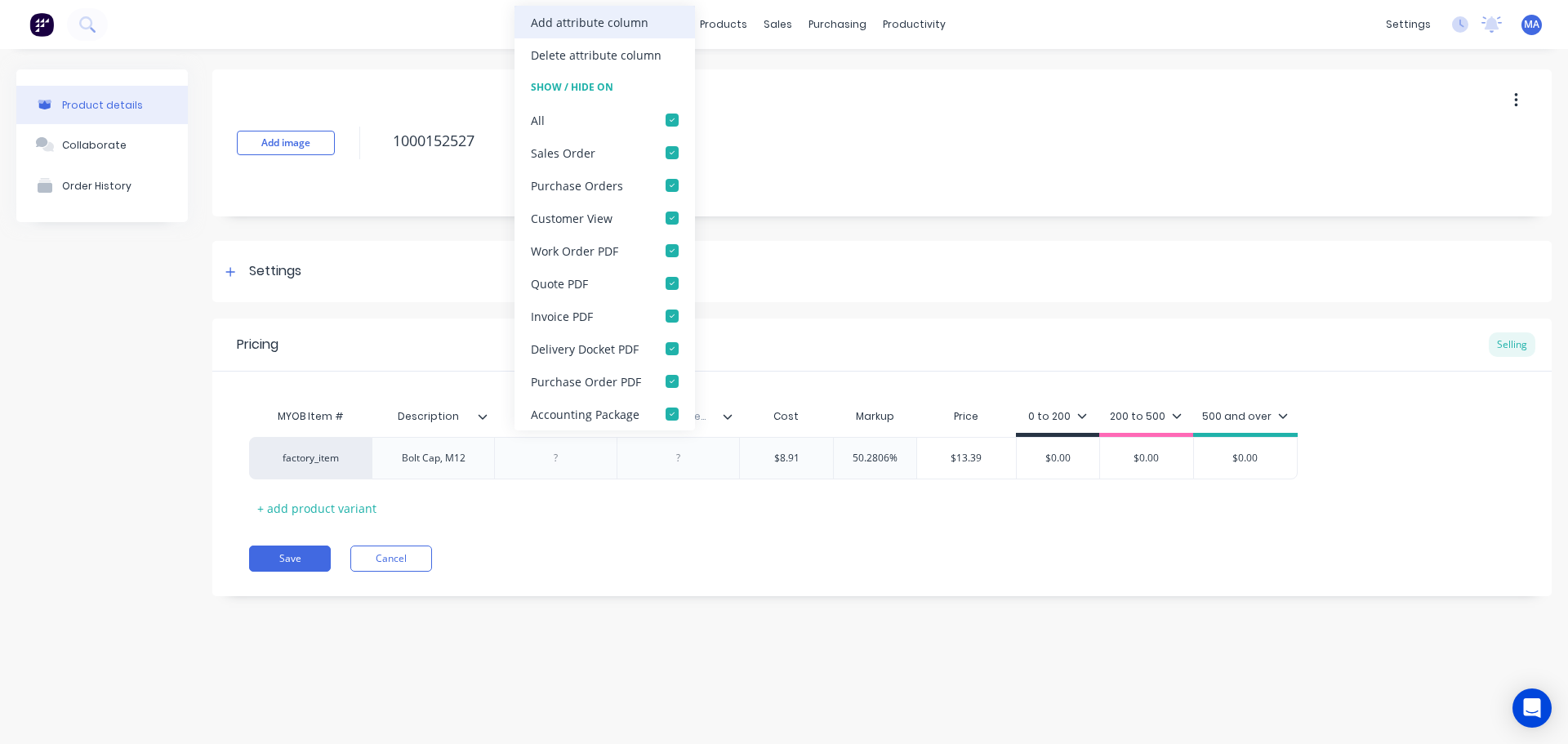
click at [594, 21] on div "Add attribute column" at bounding box center [590, 23] width 118 height 17
type textarea "x"
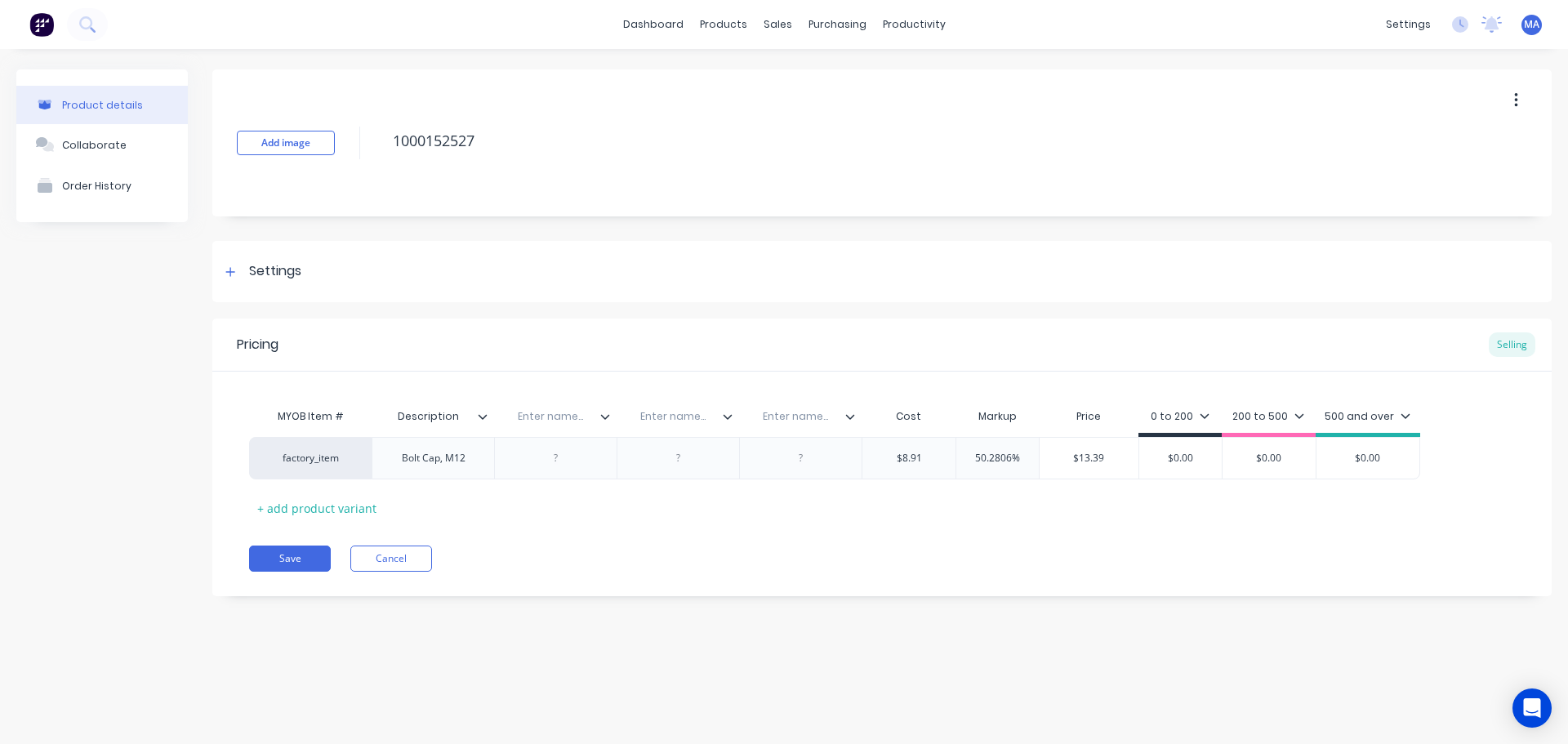
drag, startPoint x: 560, startPoint y: 416, endPoint x: 614, endPoint y: 416, distance: 54.0
click at [561, 416] on input "text" at bounding box center [550, 417] width 113 height 15
type input "Colour"
type textarea "x"
type input "Material"
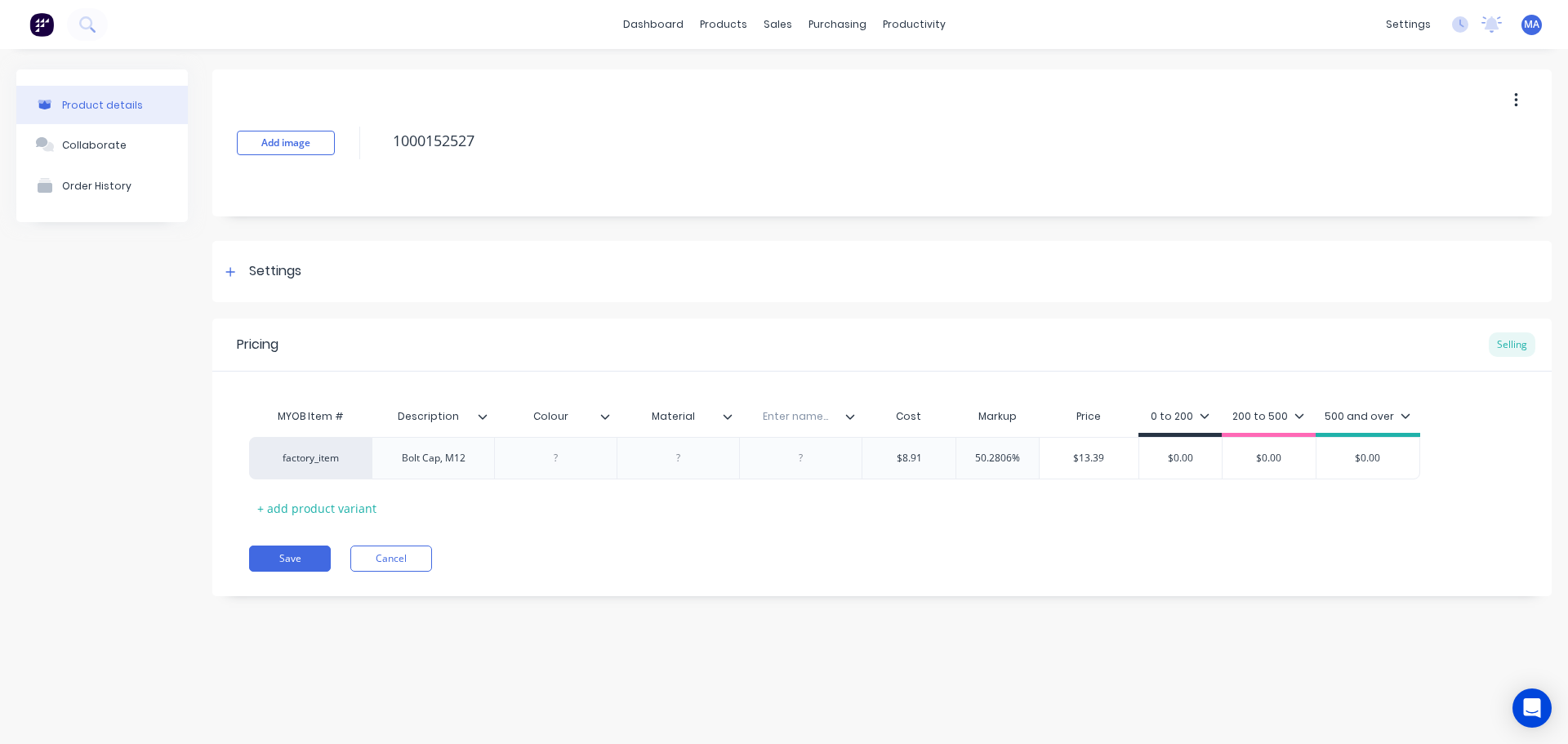
type textarea "x"
type input "Qty / rod"
type textarea "x"
drag, startPoint x: 570, startPoint y: 453, endPoint x: 587, endPoint y: 463, distance: 19.7
click at [570, 453] on div at bounding box center [556, 458] width 82 height 21
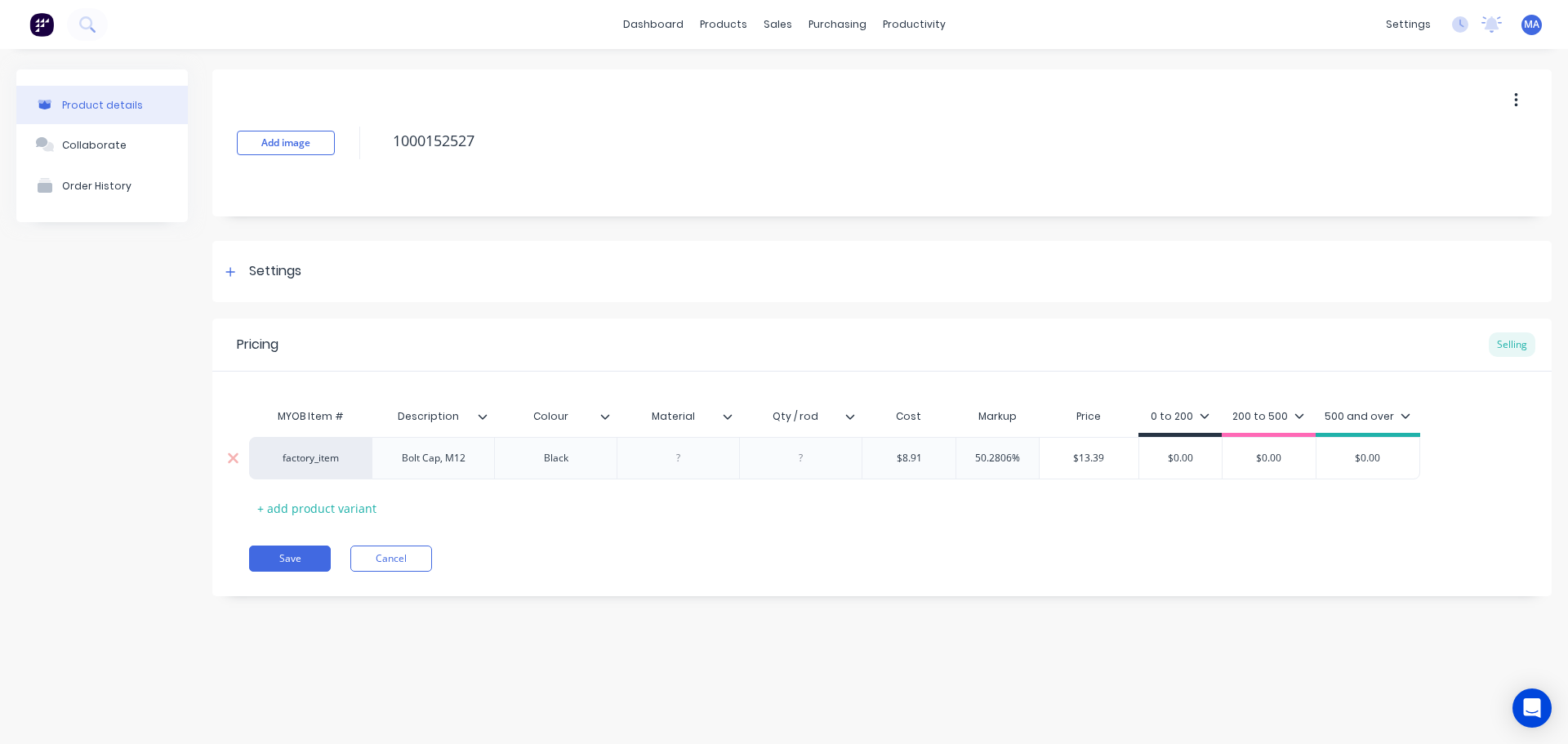
type textarea "x"
click at [795, 457] on div at bounding box center [801, 458] width 82 height 21
type textarea "x"
click at [817, 448] on div at bounding box center [801, 458] width 82 height 21
type textarea "x"
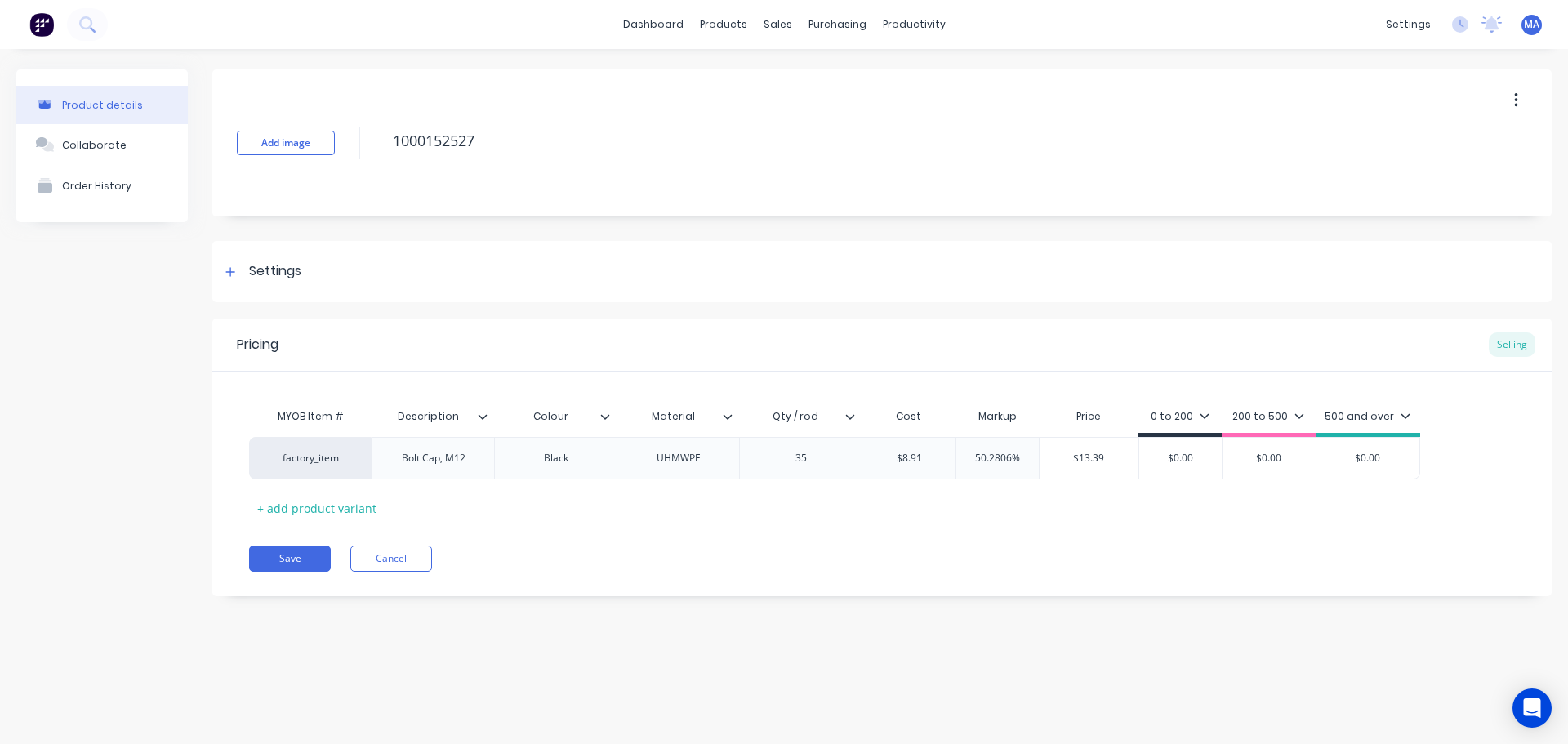
click at [748, 531] on div "Pricing Selling MYOB Item # Description Colour Material Qty / rod Cost Markup P…" at bounding box center [882, 457] width 1340 height 278
type input "$8.91"
click at [927, 456] on input "$8.91" at bounding box center [909, 459] width 93 height 15
type textarea "x"
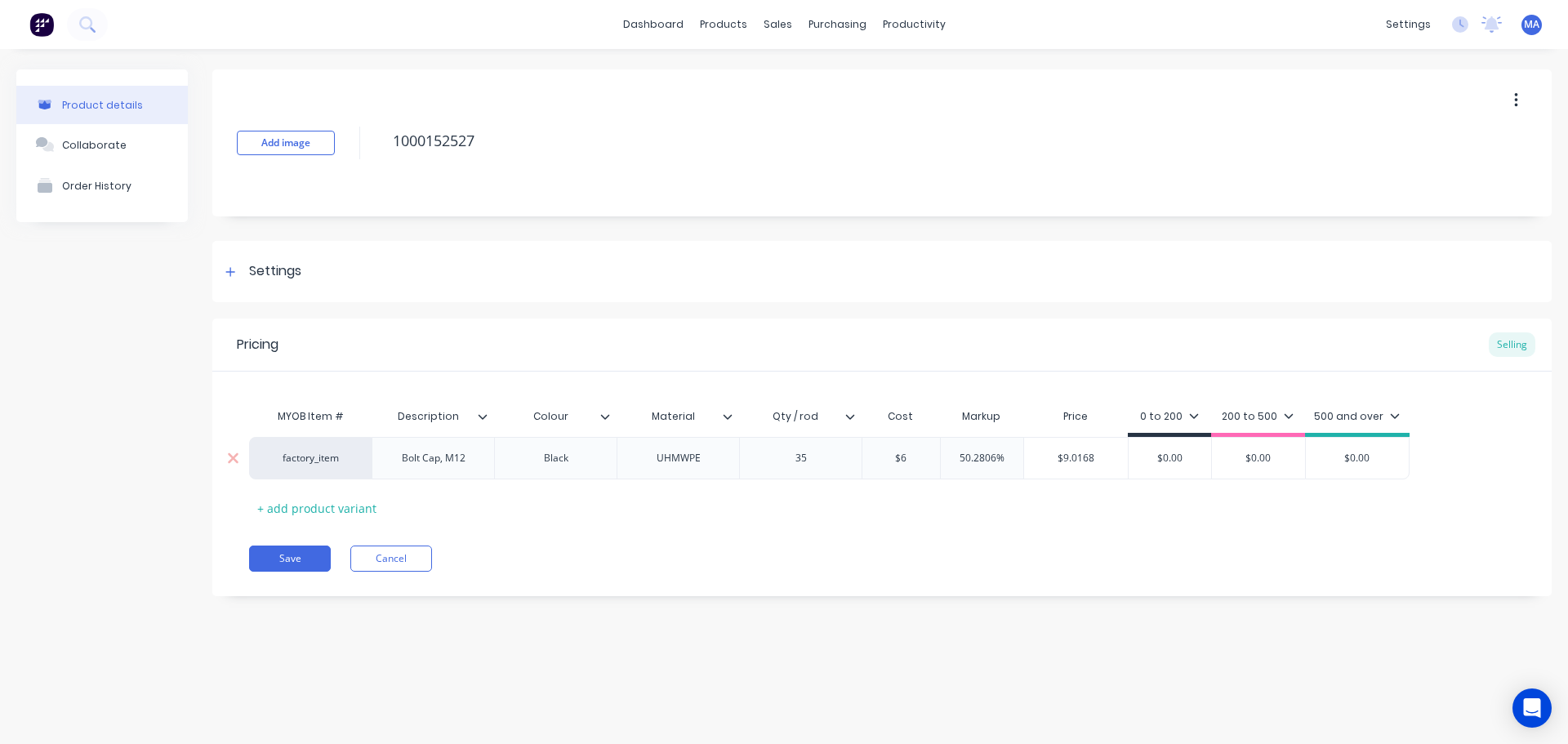
type input "$6."
type textarea "x"
type input "$6.2"
type textarea "x"
type input "$6.24"
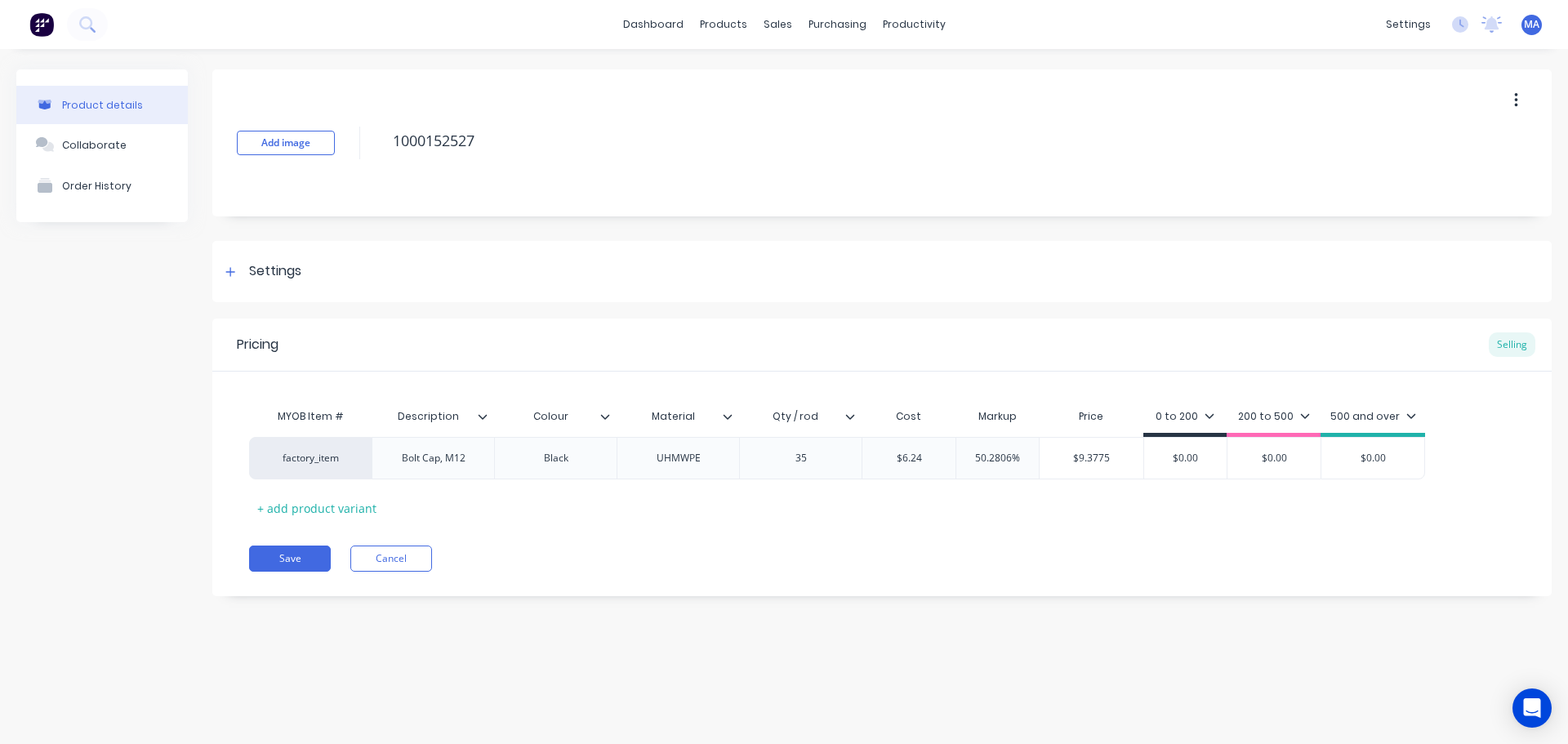
click at [923, 510] on div "MYOB Item # Description Colour Material Qty / rod Cost Markup Price 0 to 200 20…" at bounding box center [882, 461] width 1266 height 121
click at [990, 449] on div "50.2806%" at bounding box center [997, 458] width 82 height 41
type input "50.2806%"
click at [990, 449] on div "50.2806%" at bounding box center [997, 458] width 82 height 41
click at [994, 457] on input "50.2806%" at bounding box center [997, 459] width 82 height 15
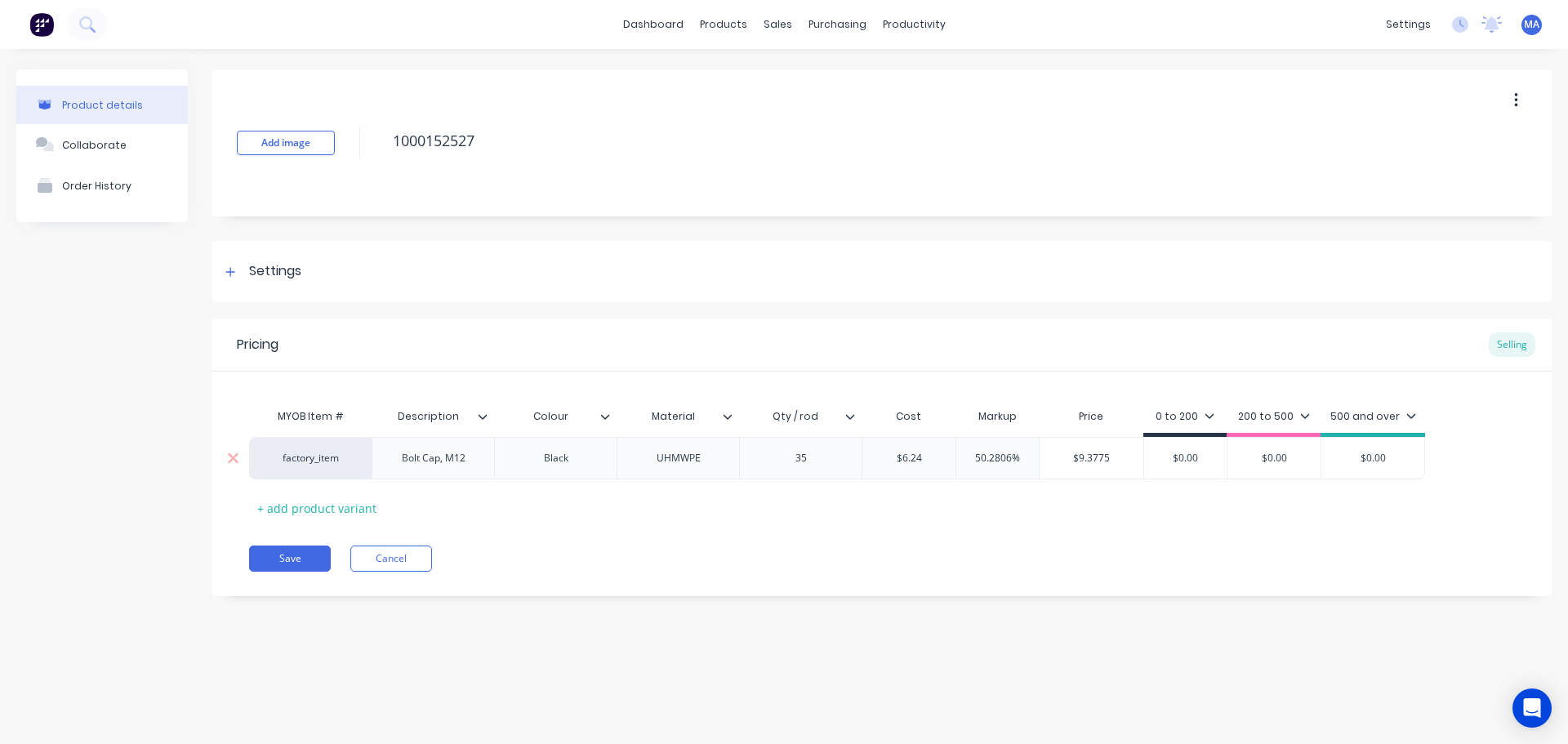
click at [994, 457] on input "50.2806%" at bounding box center [997, 459] width 82 height 15
drag, startPoint x: 1024, startPoint y: 457, endPoint x: 945, endPoint y: 470, distance: 80.1
click at [929, 464] on div "factory_item Bolt Cap, M12 Black UHMWPE 35 $6.24 $6.24 50.2806% 50.2806% $9.377…" at bounding box center [837, 458] width 1176 height 43
type textarea "x"
type input "5"
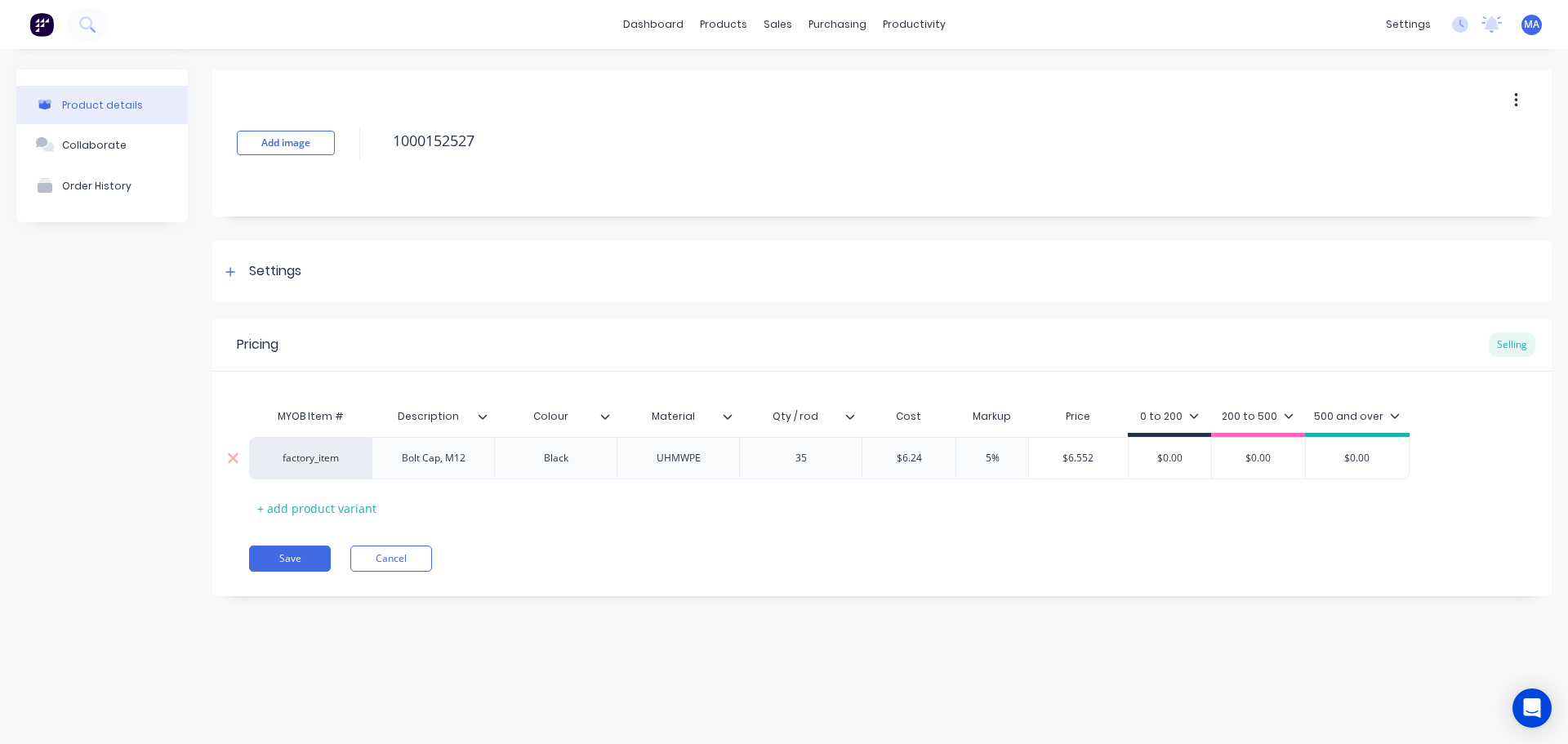
type textarea "x"
type input "55"
click at [1221, 415] on div "200 to 500" at bounding box center [1258, 419] width 94 height 15
click at [1245, 425] on div "200 to 500" at bounding box center [1258, 419] width 72 height 15
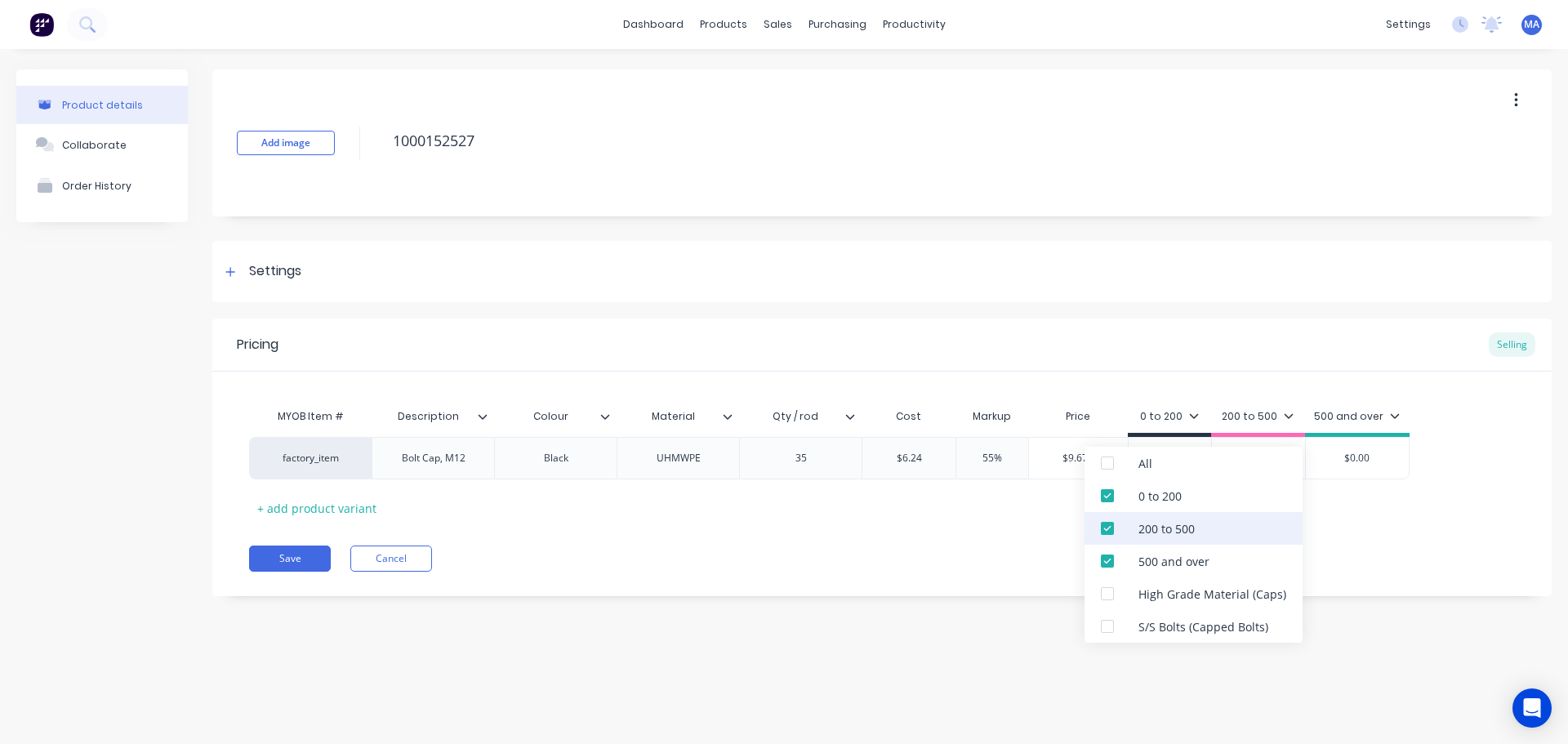
click at [1163, 527] on div "200 to 500" at bounding box center [1166, 529] width 56 height 17
click at [1155, 553] on div "500 and over" at bounding box center [1174, 561] width 71 height 17
type textarea "x"
click at [1022, 577] on div "Pricing Selling MYOB Item # Description Colour Material Qty / rod Cost Markup P…" at bounding box center [882, 457] width 1340 height 278
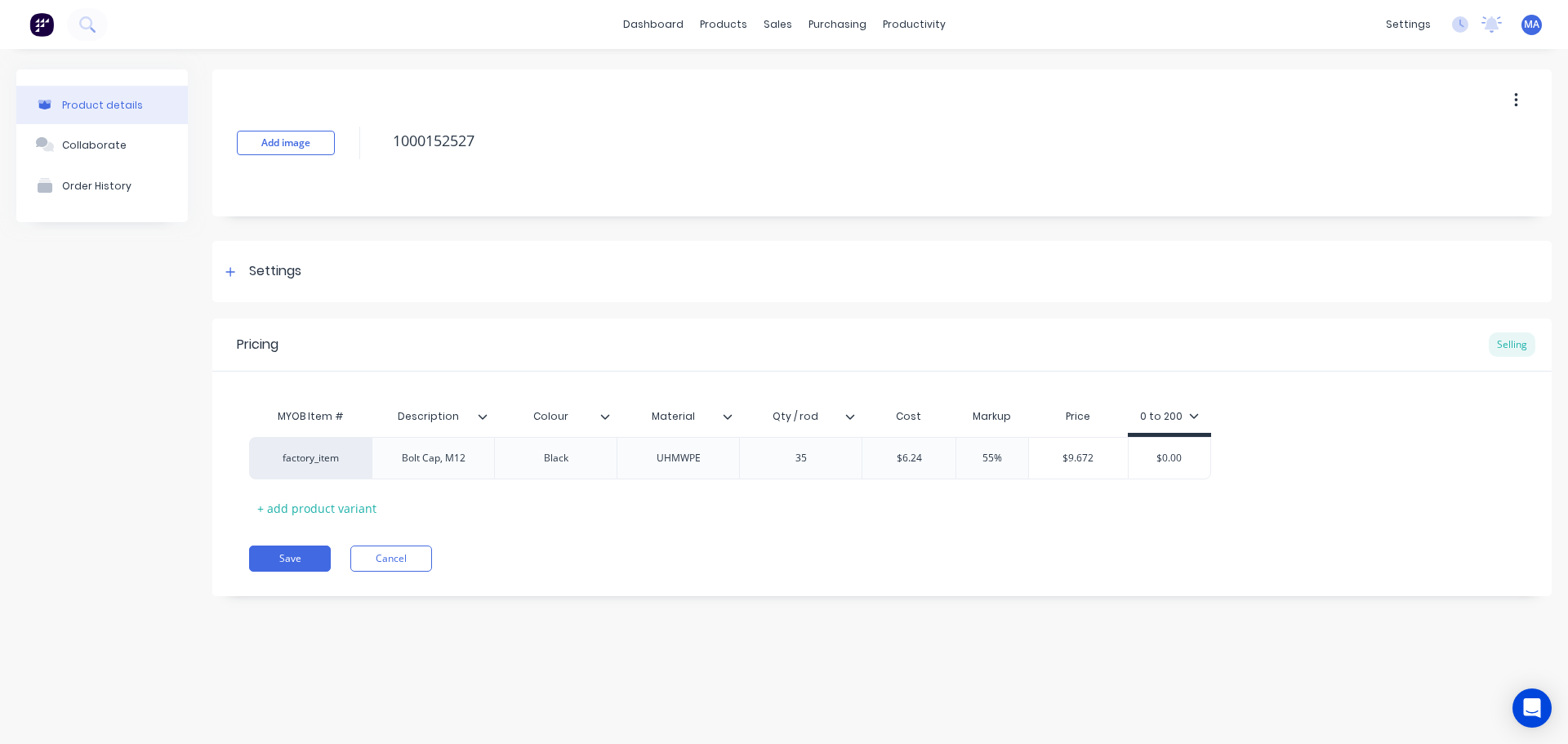
drag, startPoint x: 1092, startPoint y: 455, endPoint x: 1036, endPoint y: 466, distance: 57.1
click at [1036, 466] on div "factory_item Bolt Cap, M12 Black UHMWPE 35 $6.24 $6.24 55% 55 $9.672 $0.00" at bounding box center [882, 458] width 1266 height 43
type input "$9.672"
drag, startPoint x: 1101, startPoint y: 455, endPoint x: 1044, endPoint y: 457, distance: 57.0
click at [1045, 457] on input "$9.672" at bounding box center [1079, 459] width 99 height 15
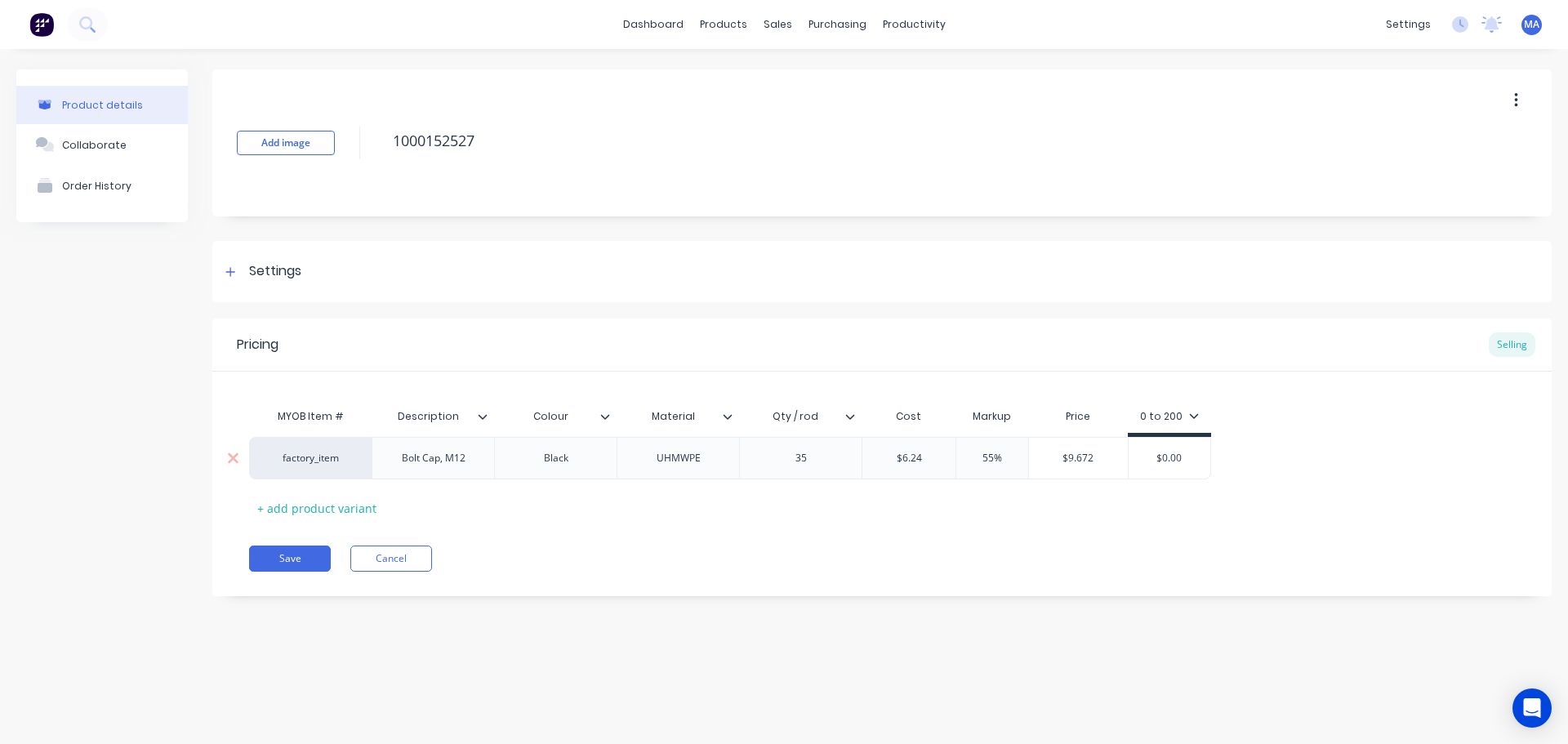
type input "$0.00"
drag, startPoint x: 1174, startPoint y: 461, endPoint x: 1103, endPoint y: 475, distance: 72.4
click at [1130, 462] on input "$0.00" at bounding box center [1170, 459] width 82 height 15
paste input "9.672"
type textarea "x"
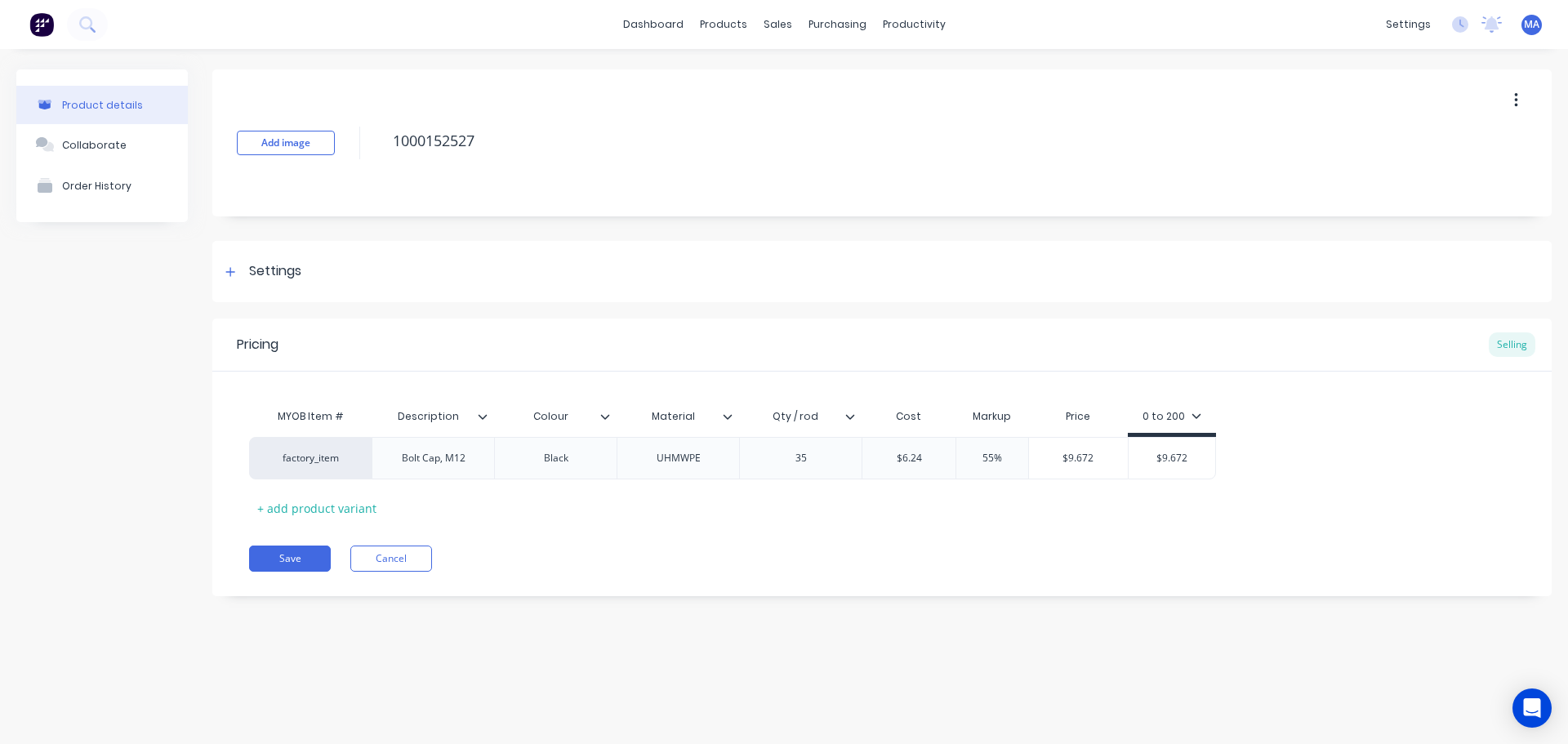
type input "$9.672"
click at [1077, 532] on div "Pricing Selling MYOB Item # Description Colour Material Qty / rod Cost Markup P…" at bounding box center [882, 457] width 1340 height 278
click at [294, 562] on button "Save" at bounding box center [290, 559] width 82 height 27
type textarea "x"
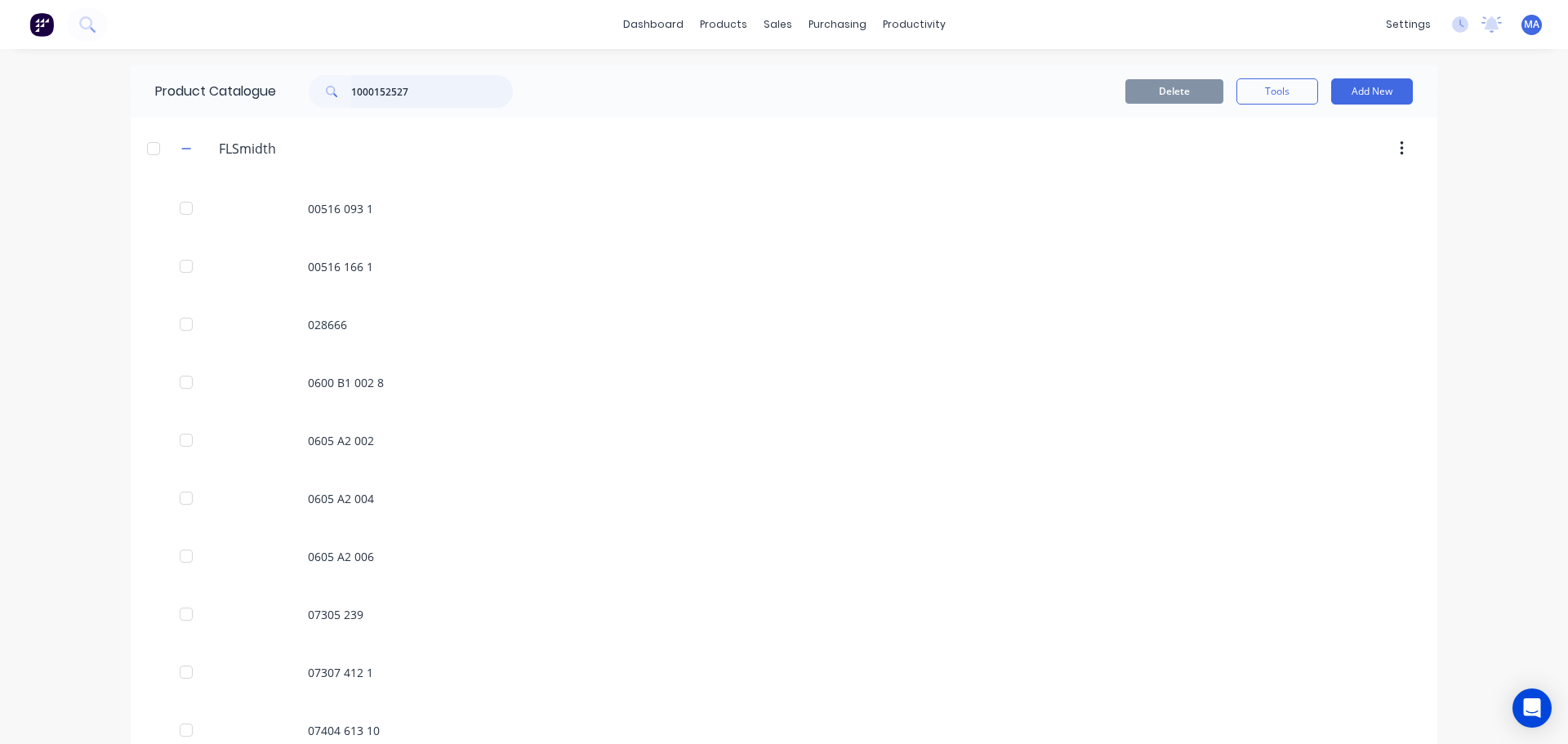
click at [419, 99] on input "1000152527" at bounding box center [431, 91] width 162 height 32
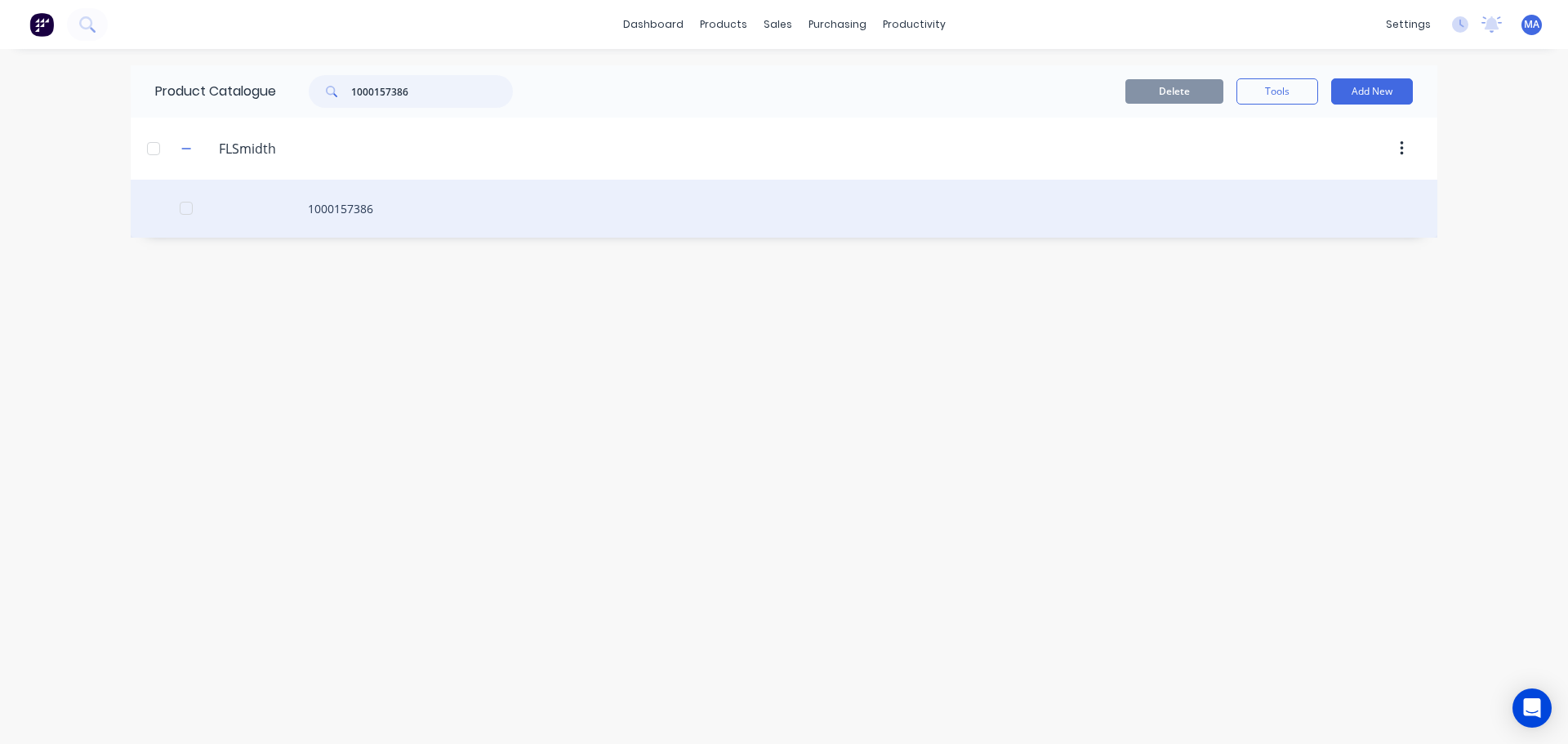
type input "1000157386"
click at [422, 196] on div "1000157386" at bounding box center [784, 209] width 1307 height 58
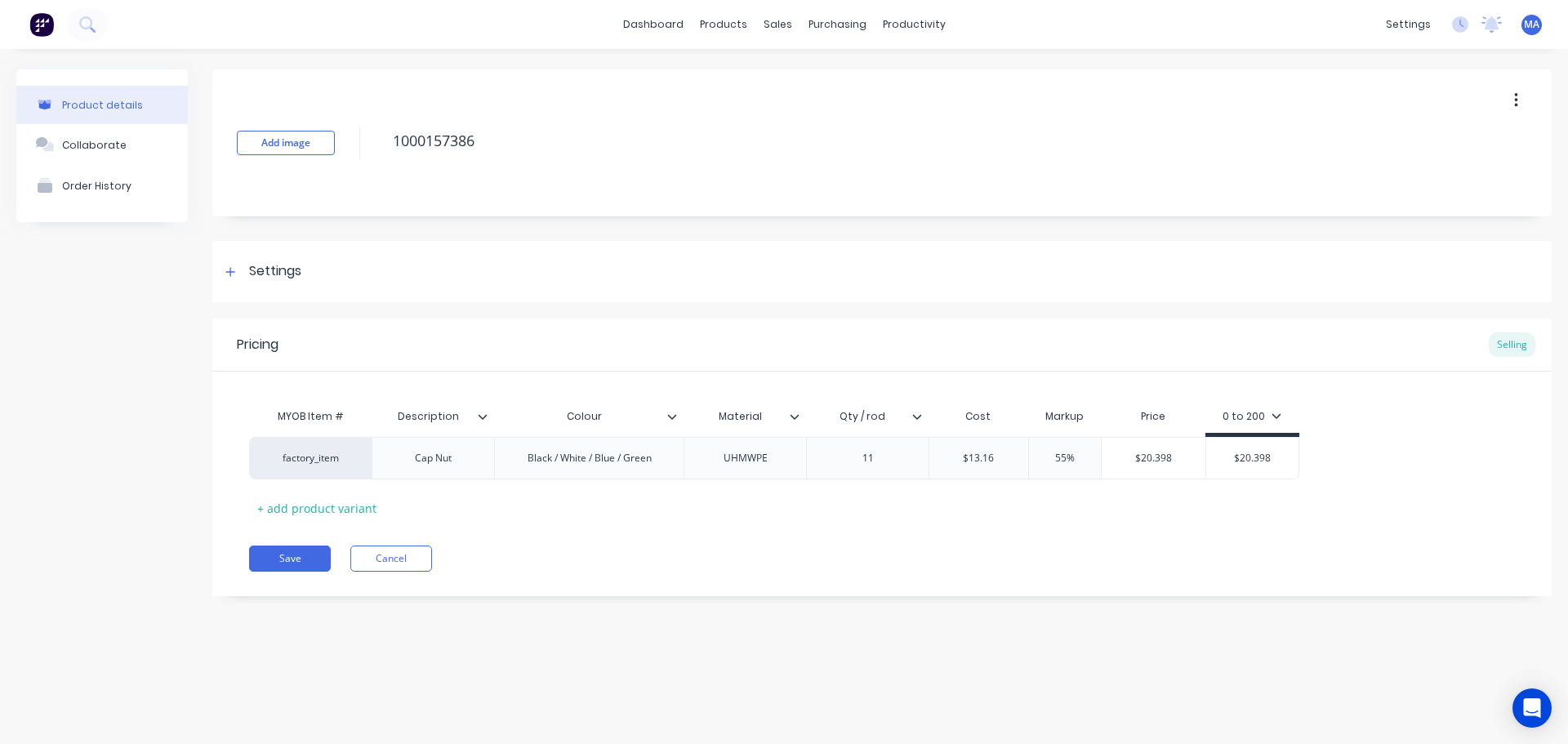
click at [916, 420] on icon at bounding box center [917, 416] width 9 height 9
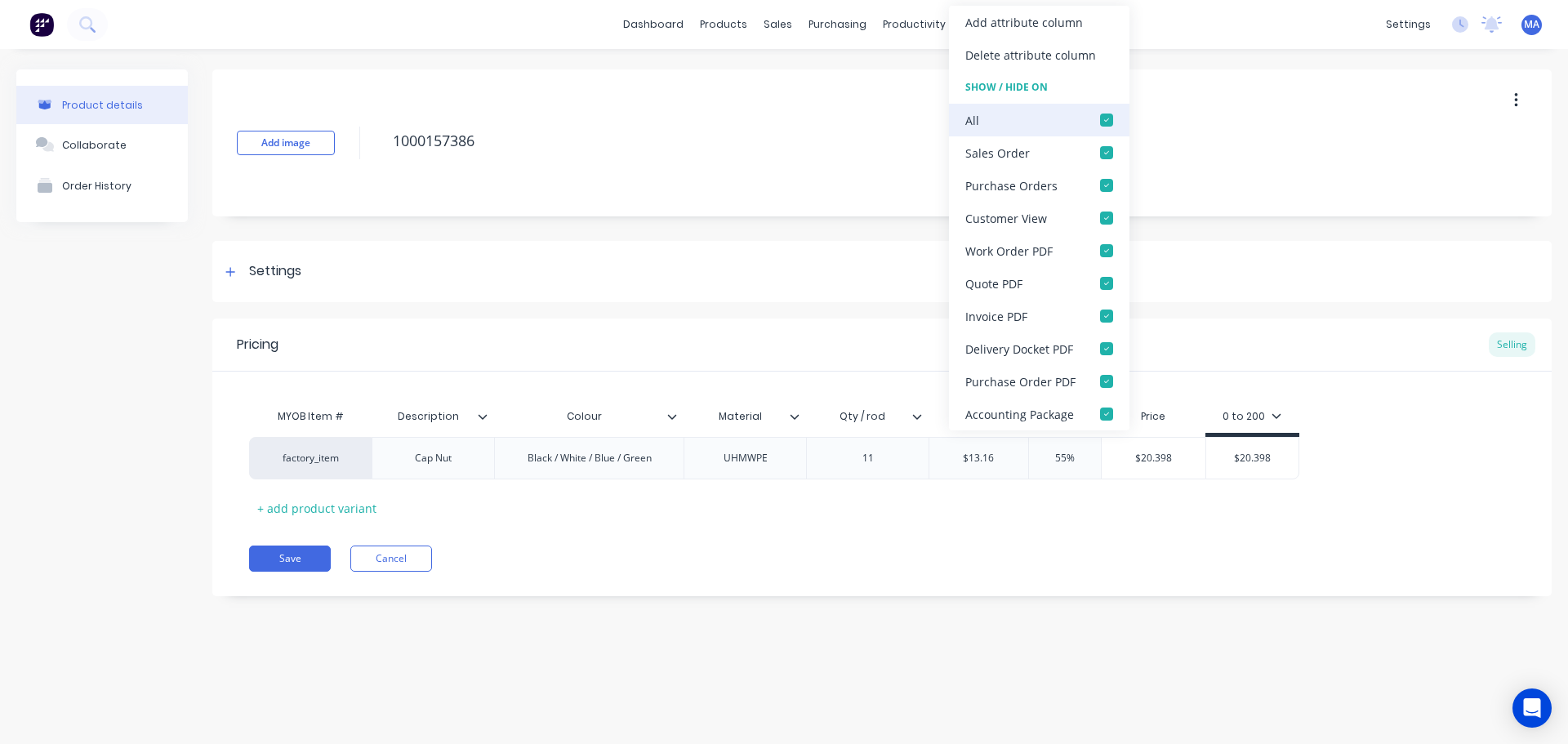
click at [1102, 130] on div at bounding box center [1106, 119] width 32 height 32
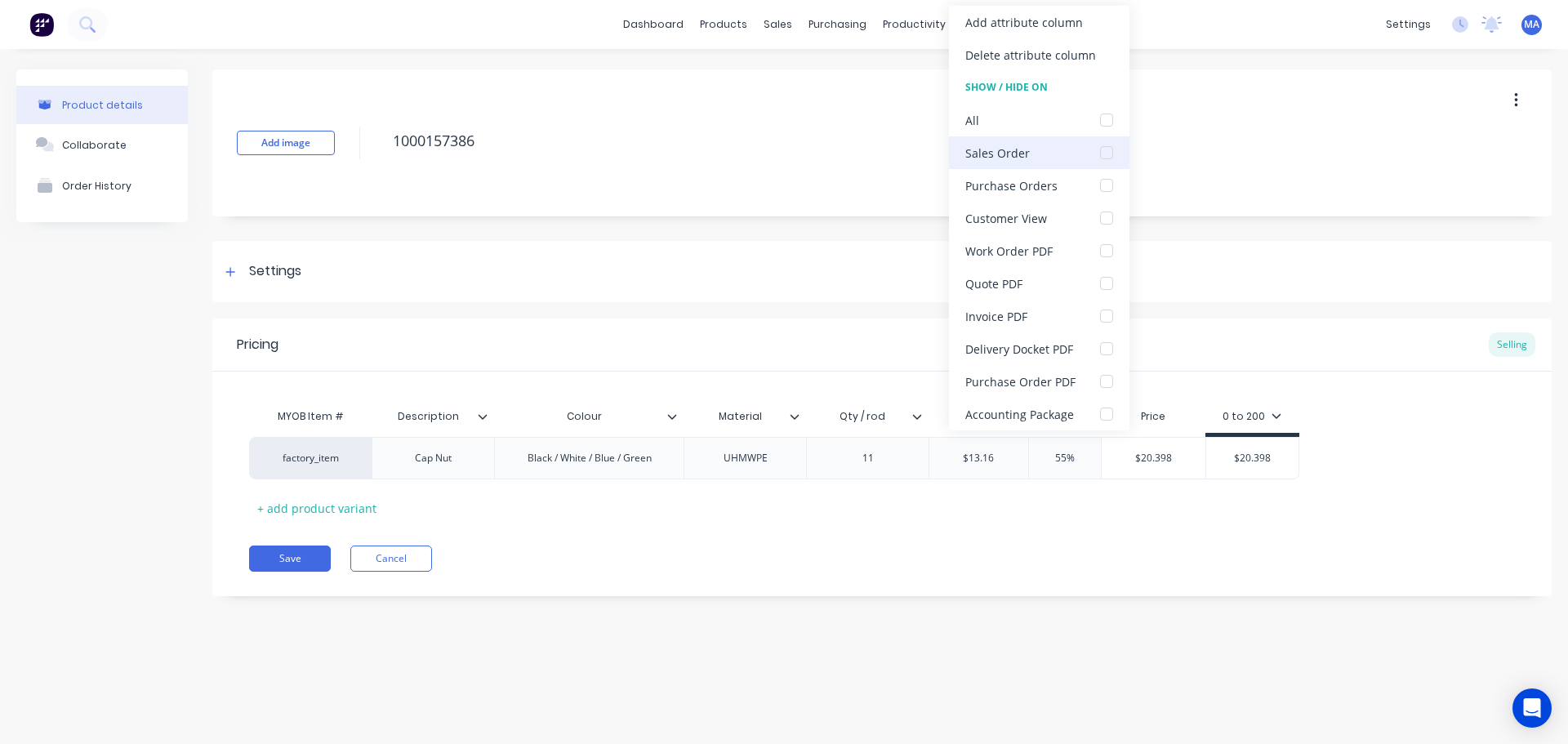
click at [1096, 158] on div at bounding box center [1106, 153] width 32 height 32
click at [1105, 257] on div at bounding box center [1106, 250] width 32 height 32
click at [795, 596] on div "Add image 1000157386 Settings Product Options I buy this item I sell this item …" at bounding box center [882, 345] width 1340 height 552
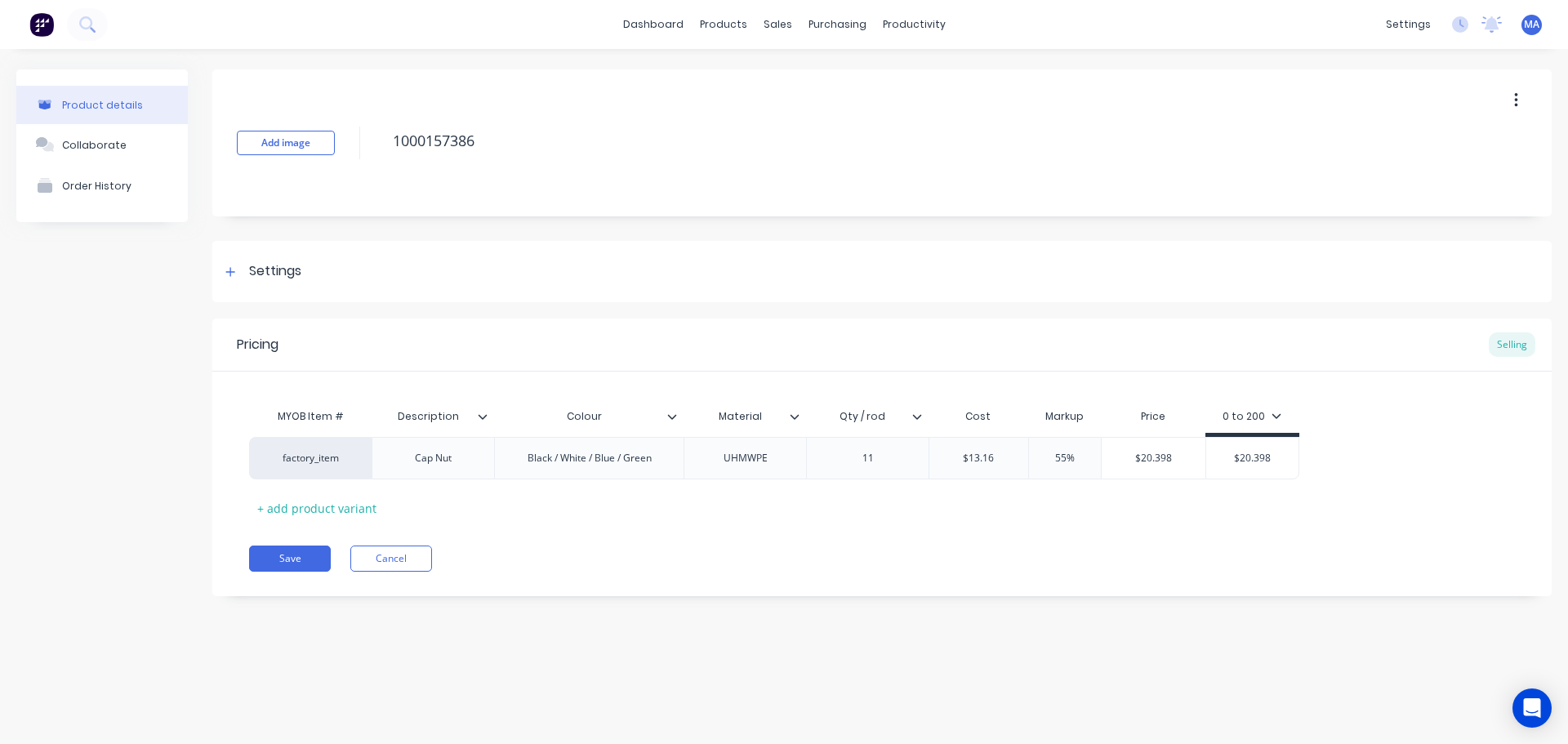
click at [305, 572] on div "Pricing Selling MYOB Item # Description Colour Material Qty / rod Cost Markup P…" at bounding box center [882, 457] width 1340 height 278
click at [310, 563] on button "Save" at bounding box center [290, 559] width 82 height 27
type textarea "x"
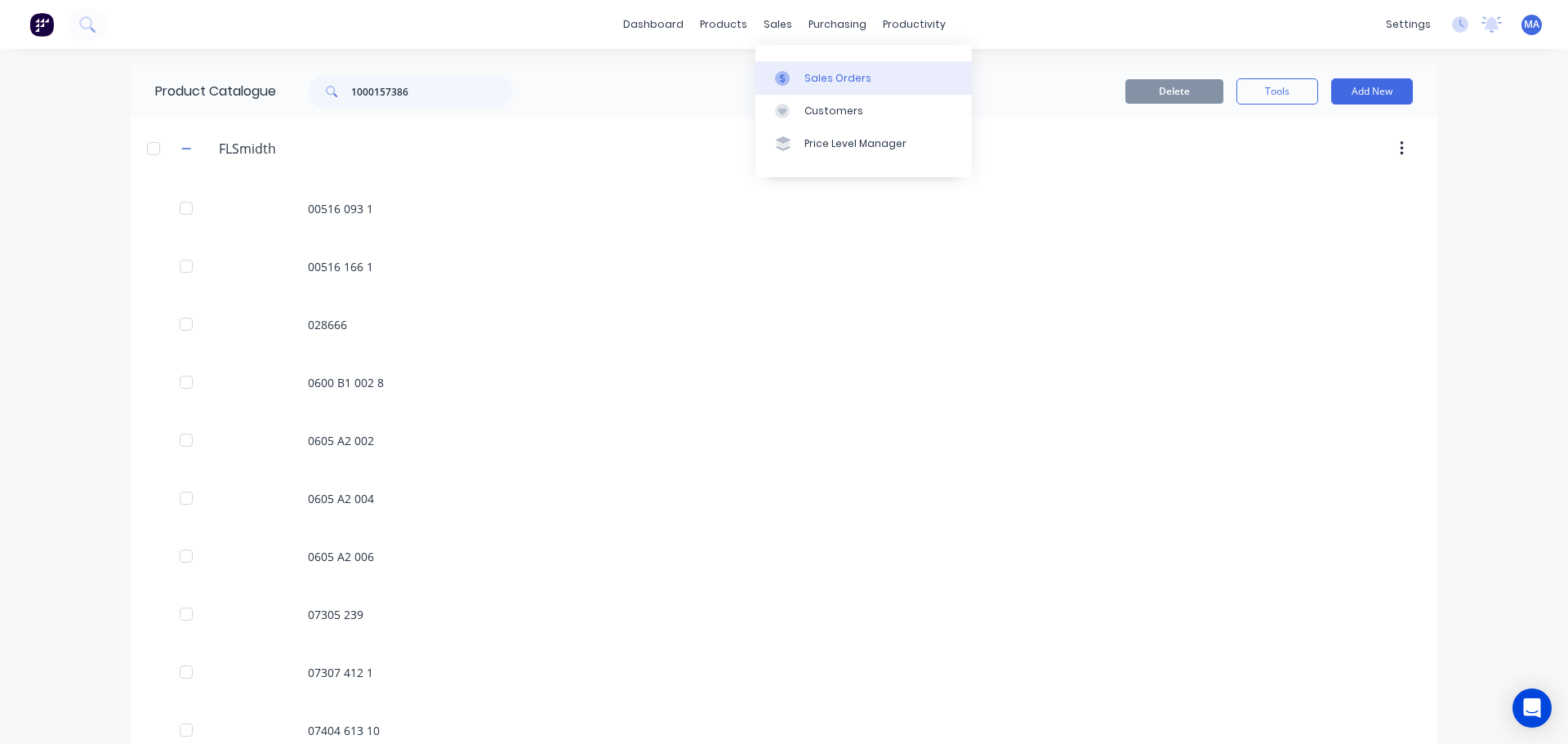
click at [799, 68] on link "Sales Orders" at bounding box center [864, 78] width 216 height 32
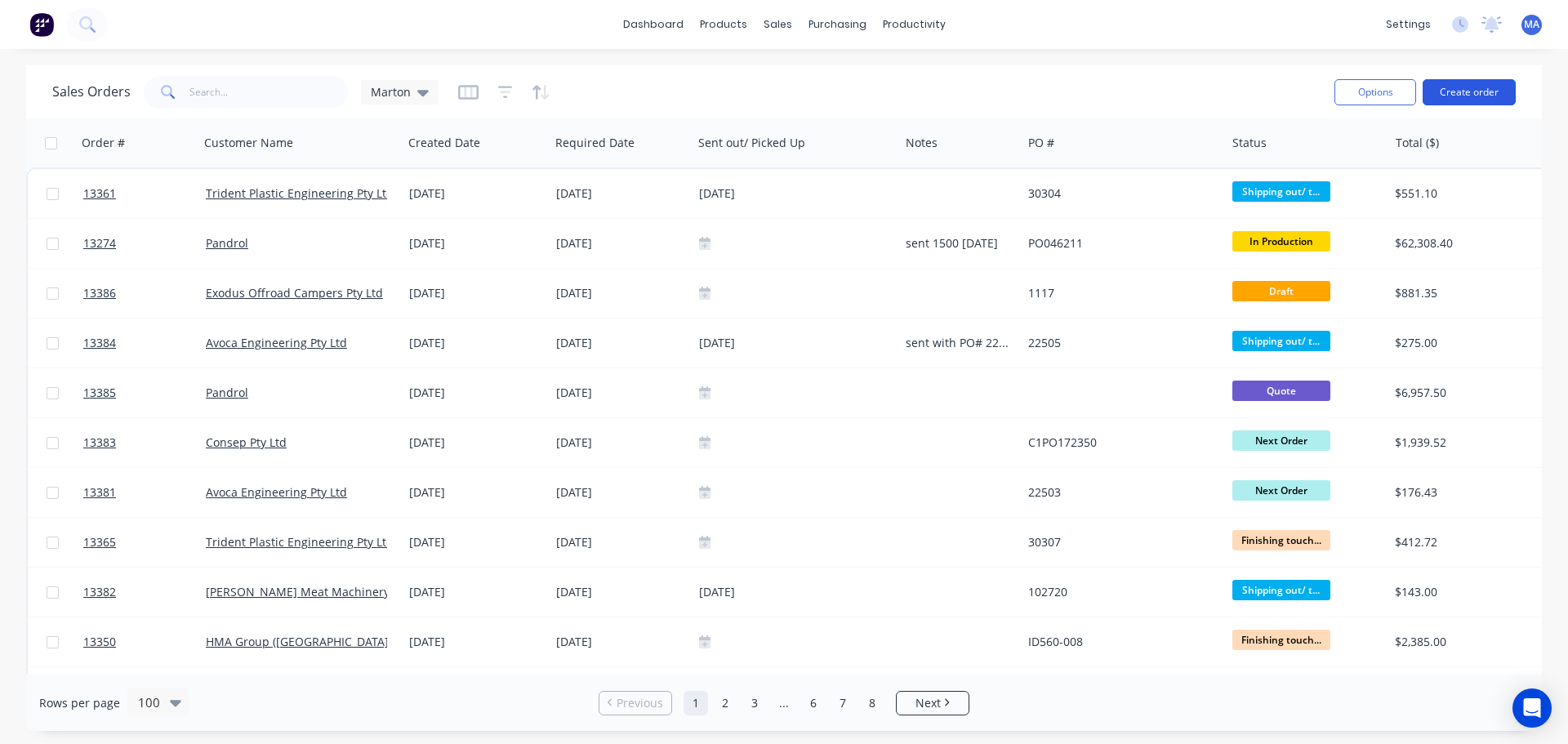
click at [1493, 96] on button "Create order" at bounding box center [1469, 93] width 93 height 27
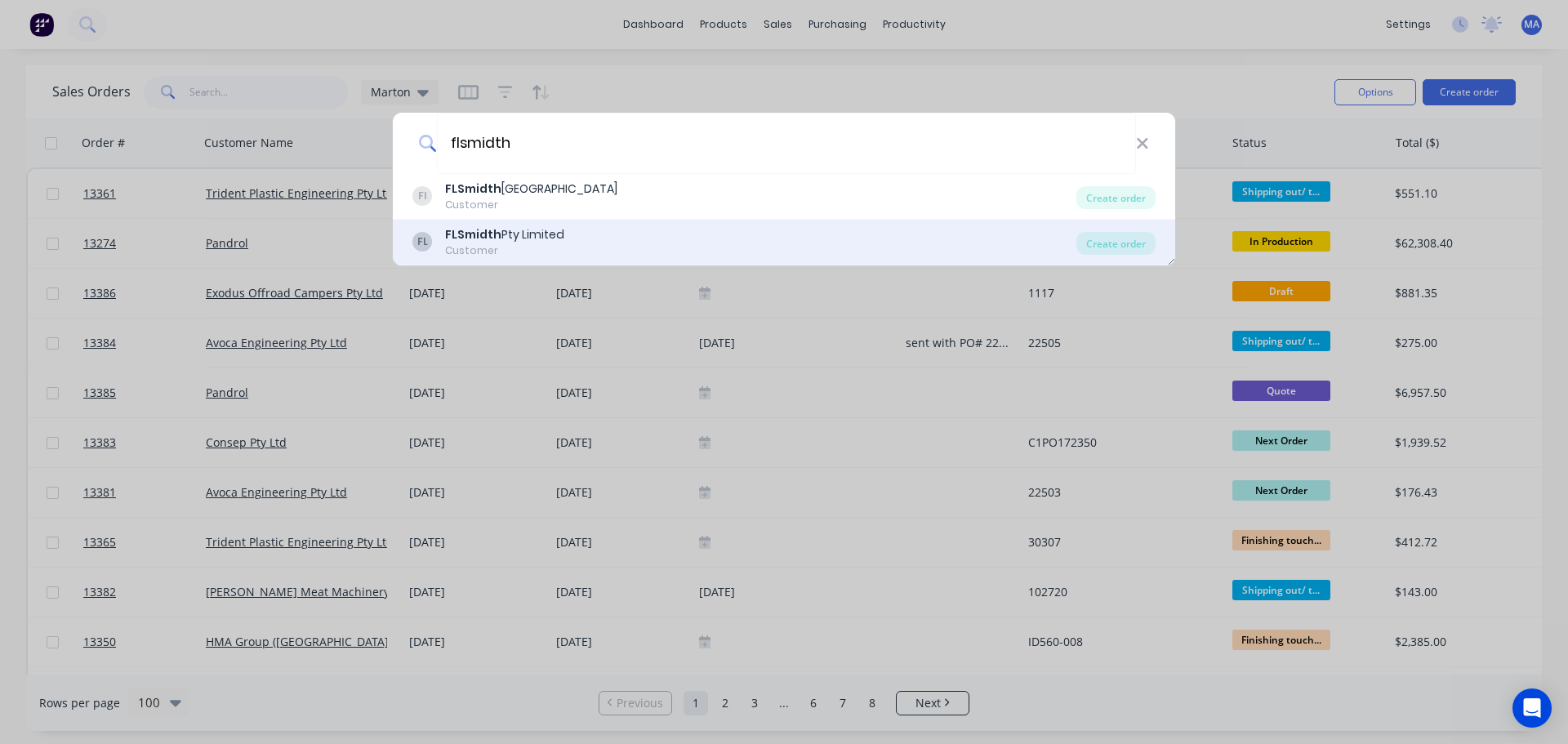
type input "flsmidth"
click at [551, 227] on div "FLSmidth Pty Limited" at bounding box center [505, 235] width 119 height 17
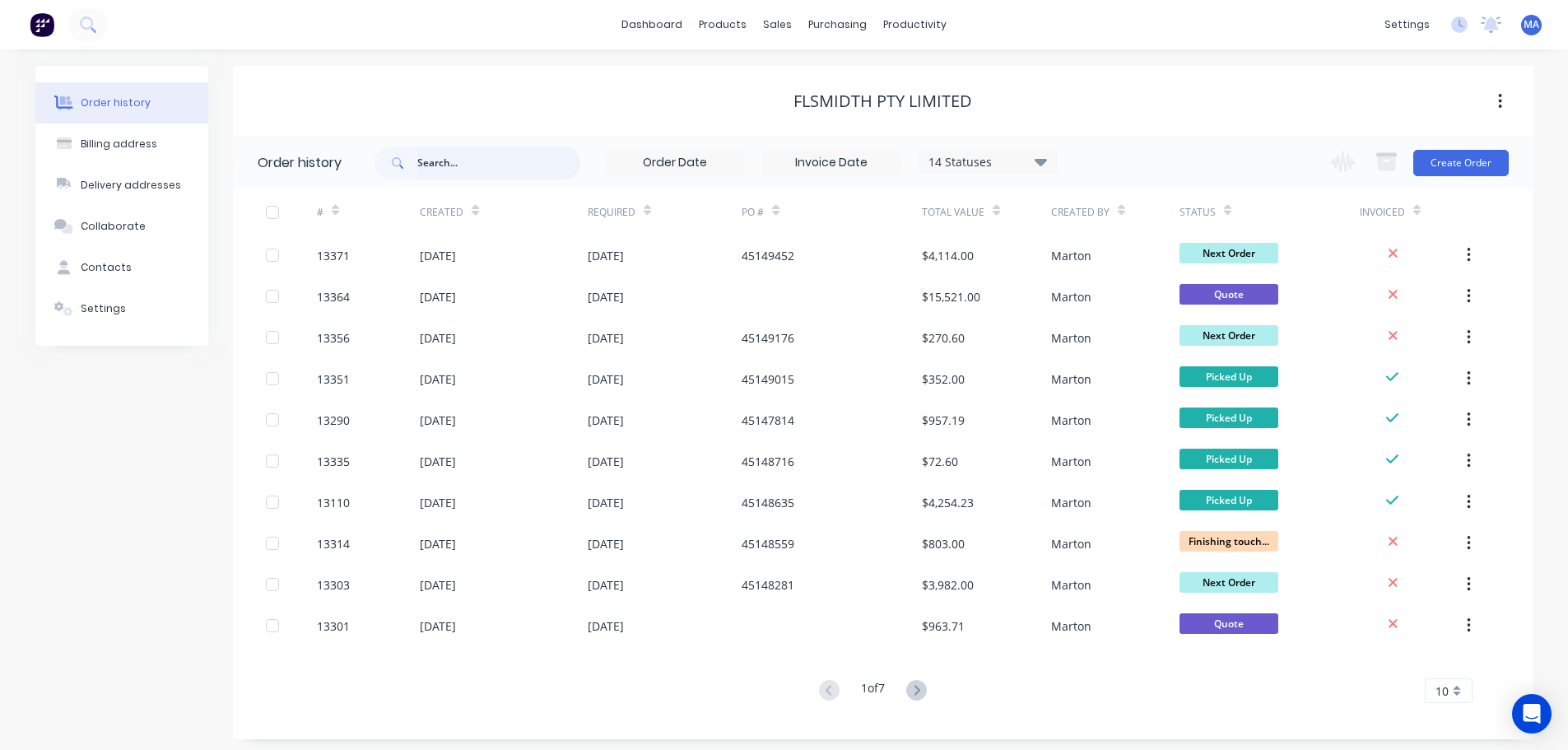
click at [525, 175] on input "text" at bounding box center [499, 162] width 163 height 32
type input "nalika"
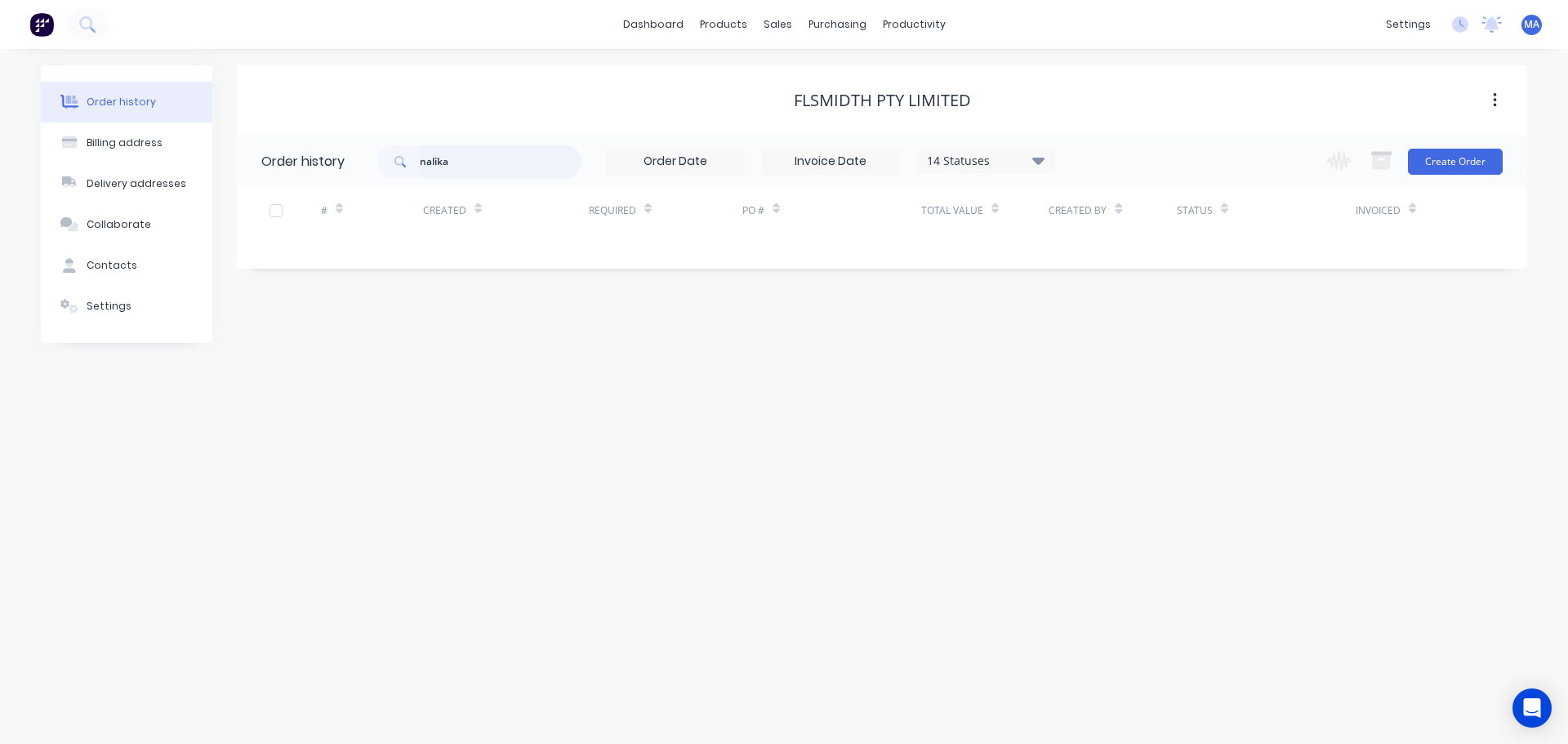
click at [495, 163] on input "nalika" at bounding box center [501, 161] width 162 height 32
click at [1443, 152] on button "Create Order" at bounding box center [1455, 162] width 95 height 27
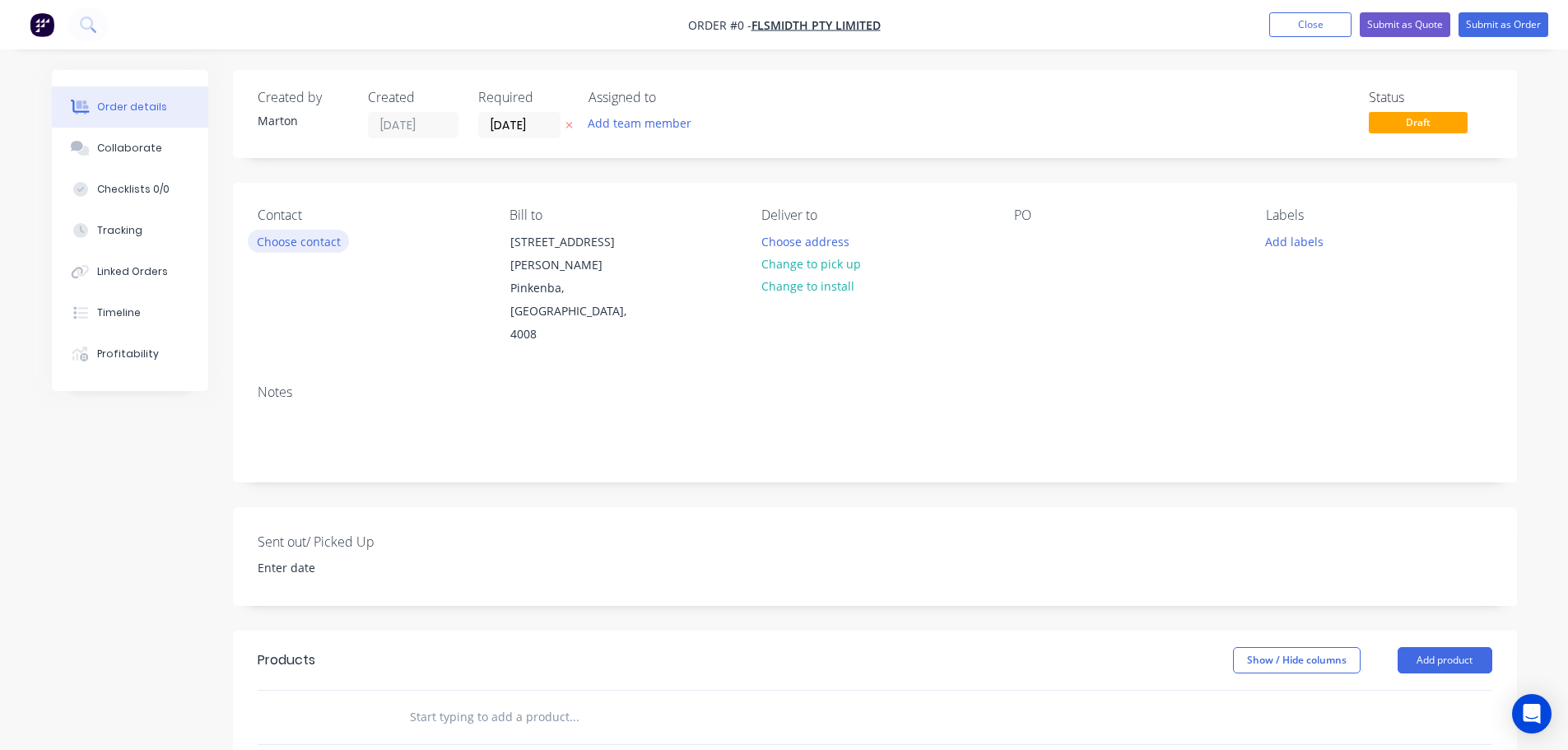
click at [310, 240] on button "Choose contact" at bounding box center [298, 240] width 101 height 22
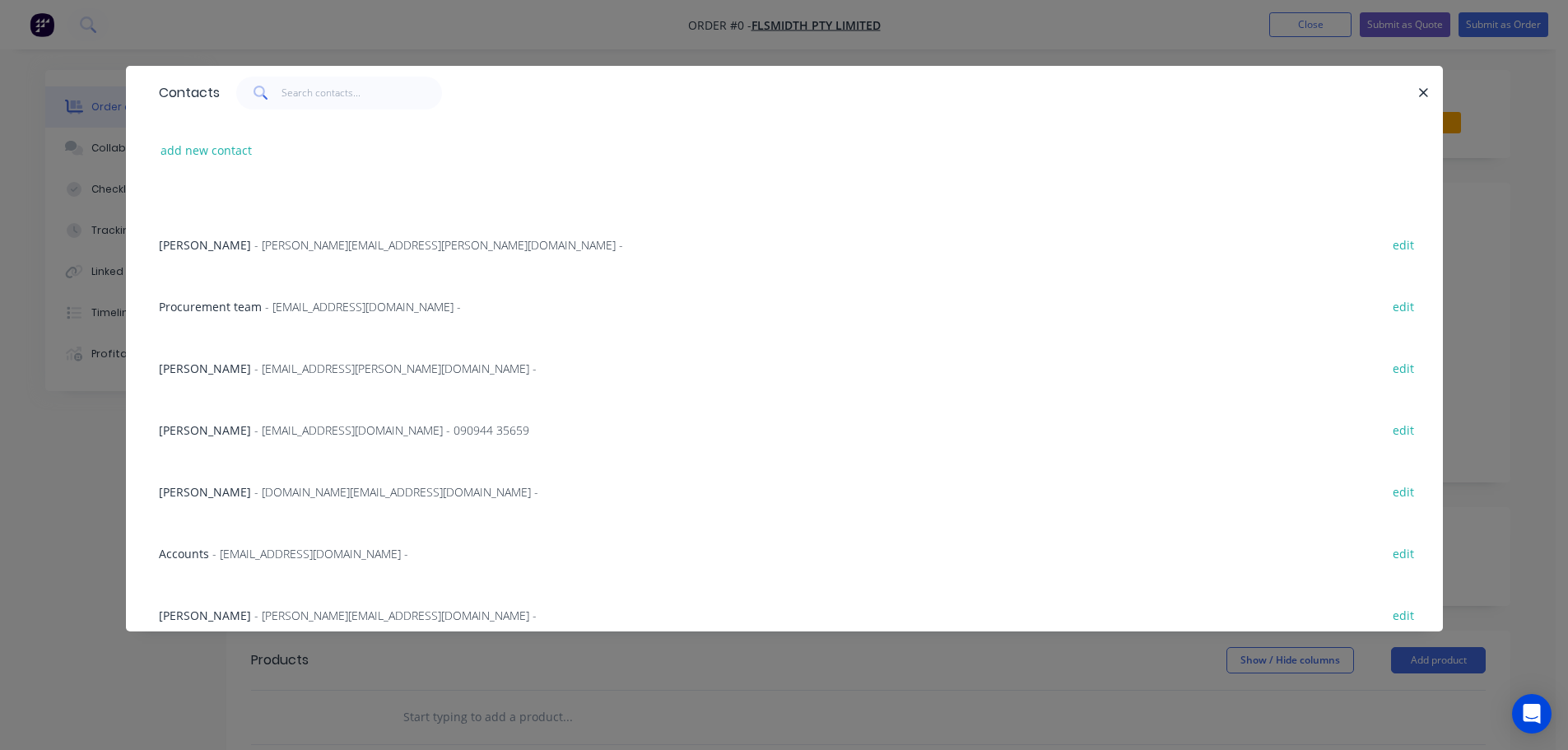
scroll to position [436, 0]
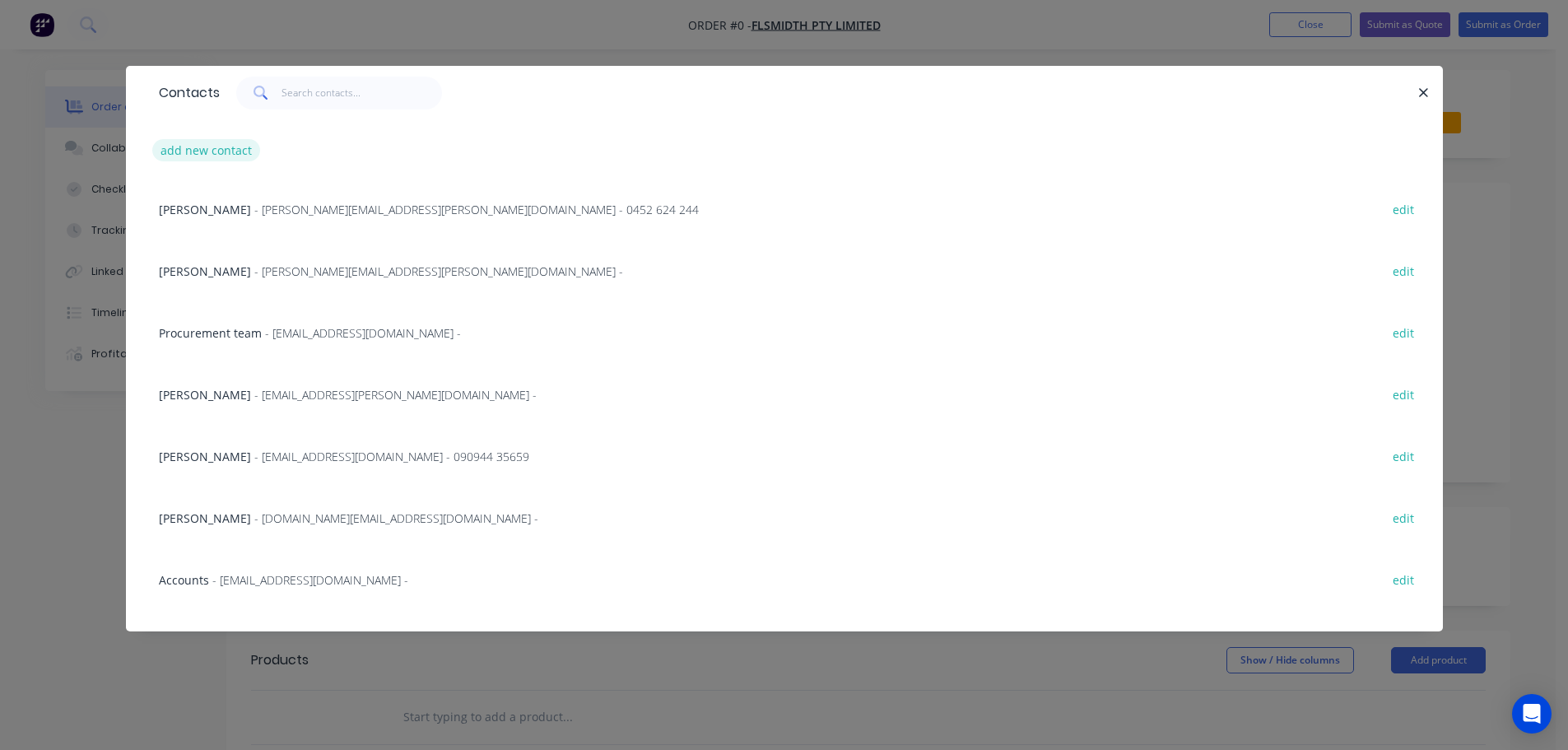
click at [217, 157] on button "add new contact" at bounding box center [206, 150] width 109 height 22
select select "AU"
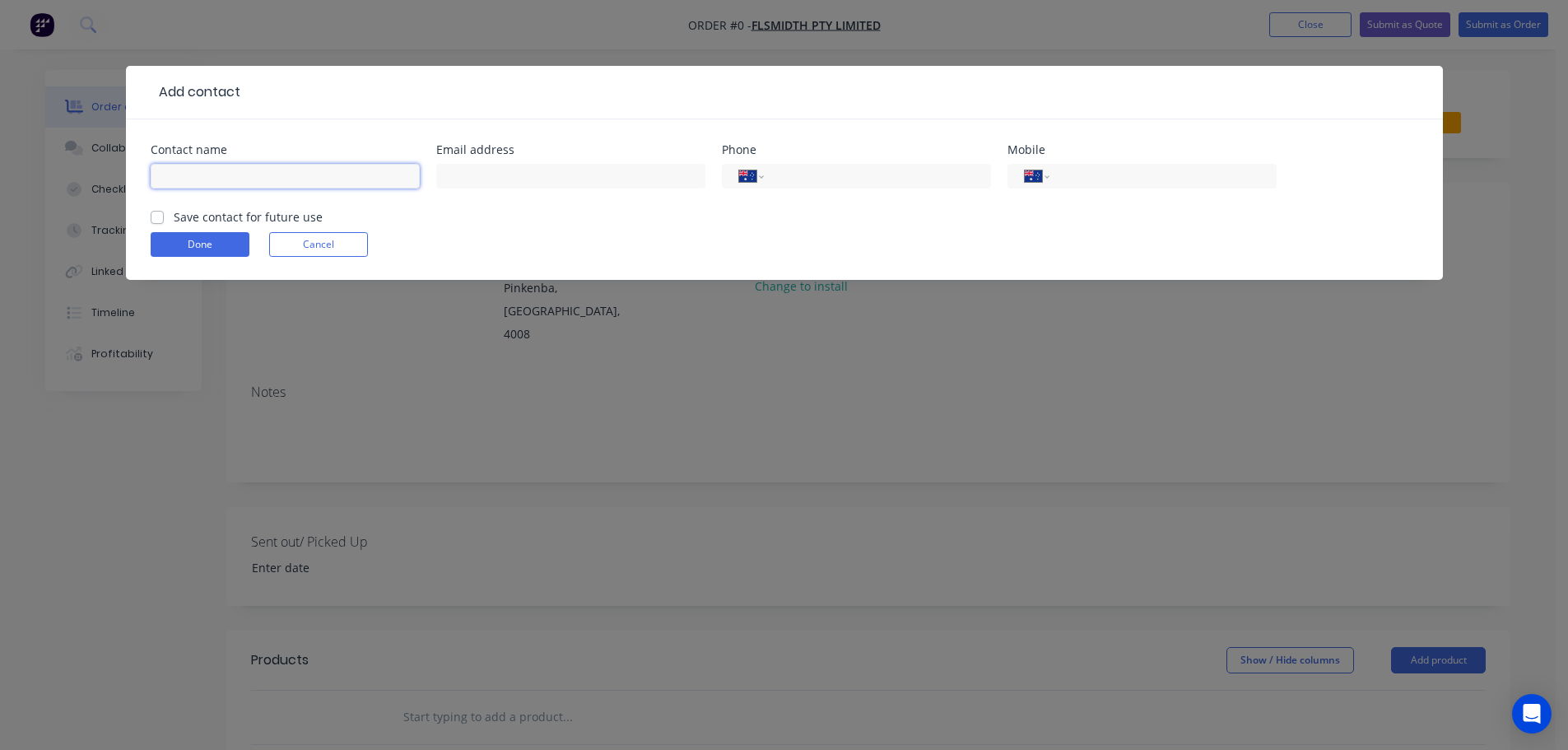
click at [290, 170] on input "text" at bounding box center [286, 176] width 269 height 25
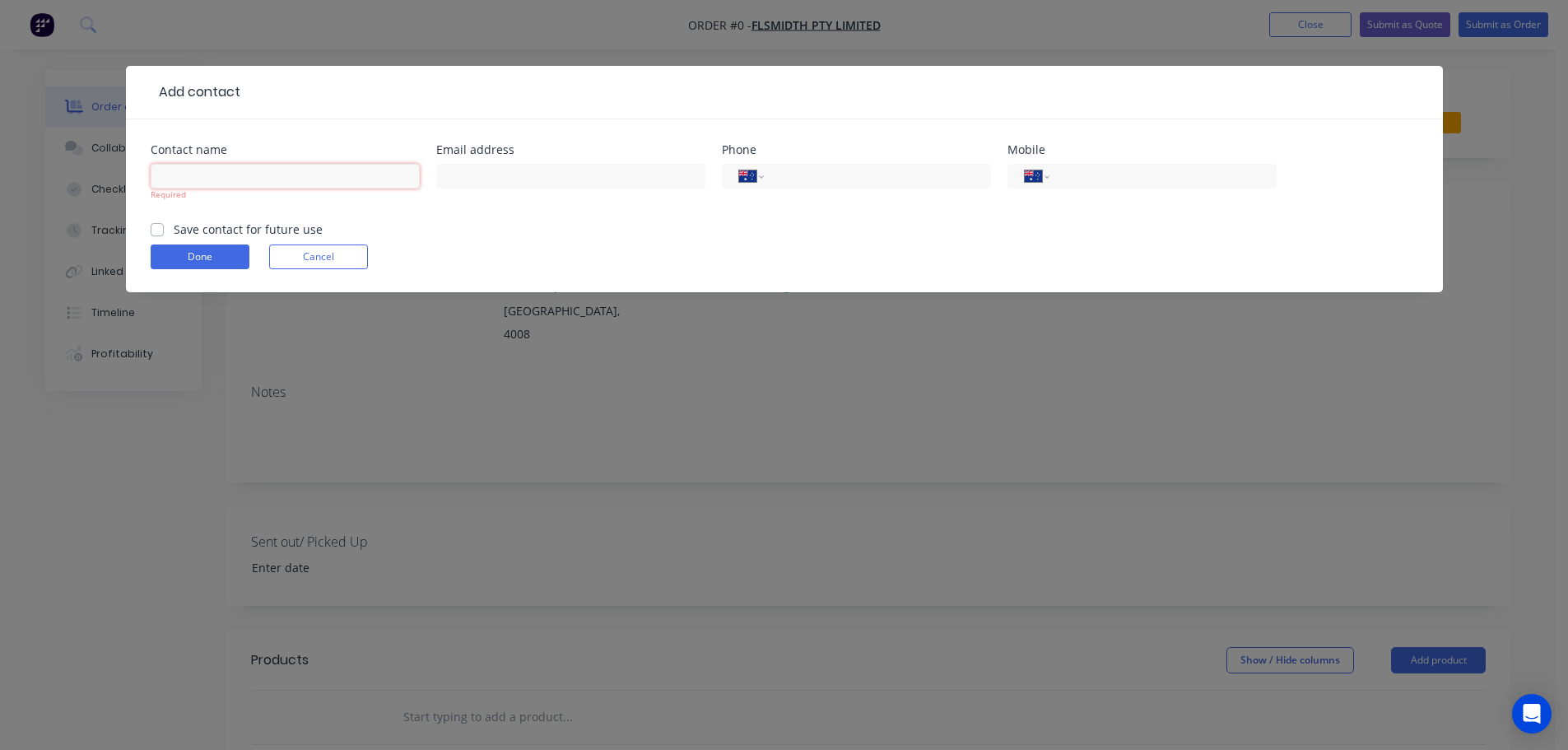
click at [281, 175] on input "text" at bounding box center [286, 176] width 269 height 25
paste input "[PERSON_NAME]"
type input "[PERSON_NAME]"
click at [457, 164] on input "text" at bounding box center [571, 176] width 269 height 25
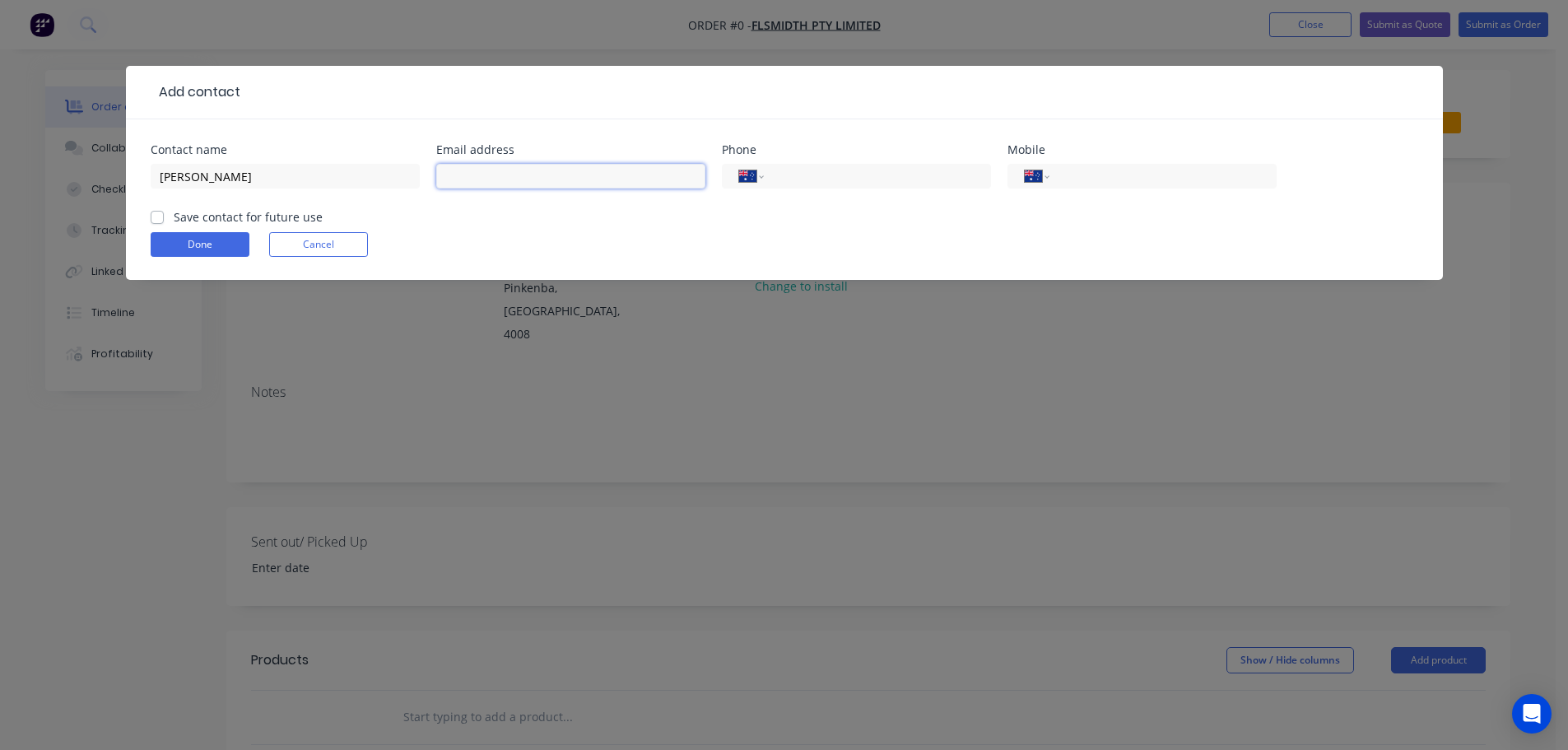
click at [574, 171] on input "text" at bounding box center [571, 176] width 269 height 25
paste input "[PERSON_NAME] <[EMAIL_ADDRESS][DOMAIN_NAME]>"
drag, startPoint x: 526, startPoint y: 179, endPoint x: 425, endPoint y: 179, distance: 101.0
click at [416, 173] on div "Contact name [PERSON_NAME] Email address [PERSON_NAME] [GEOGRAPHIC_DATA][EMAIL_…" at bounding box center [784, 176] width 1268 height 64
type input "[EMAIL_ADDRESS][DOMAIN_NAME]"
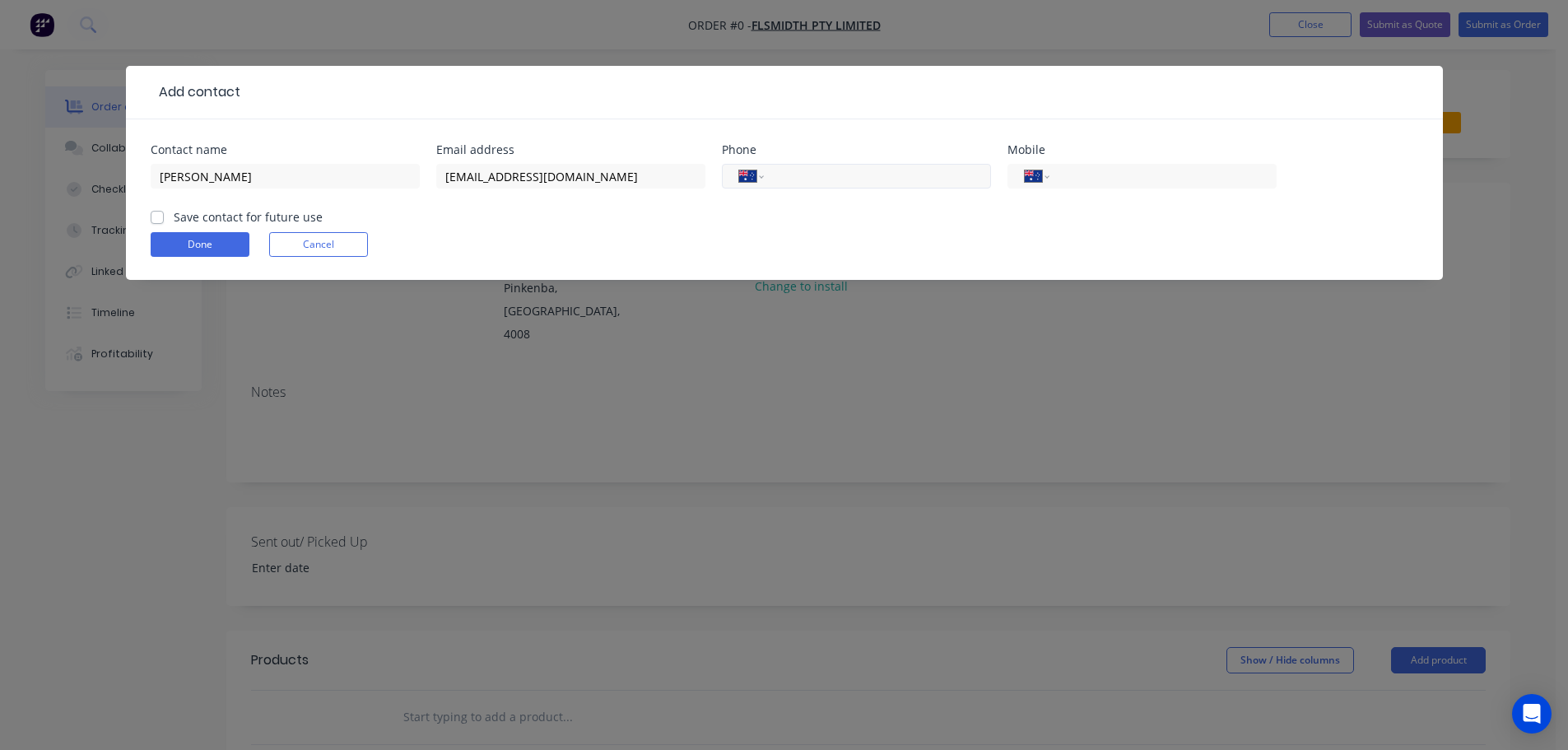
click at [781, 171] on input "tel" at bounding box center [874, 177] width 198 height 19
click at [882, 168] on input "tel" at bounding box center [874, 177] width 198 height 19
paste input "862584906"
drag, startPoint x: 780, startPoint y: 176, endPoint x: 784, endPoint y: 186, distance: 10.8
click at [780, 176] on input "862584906" at bounding box center [874, 177] width 198 height 19
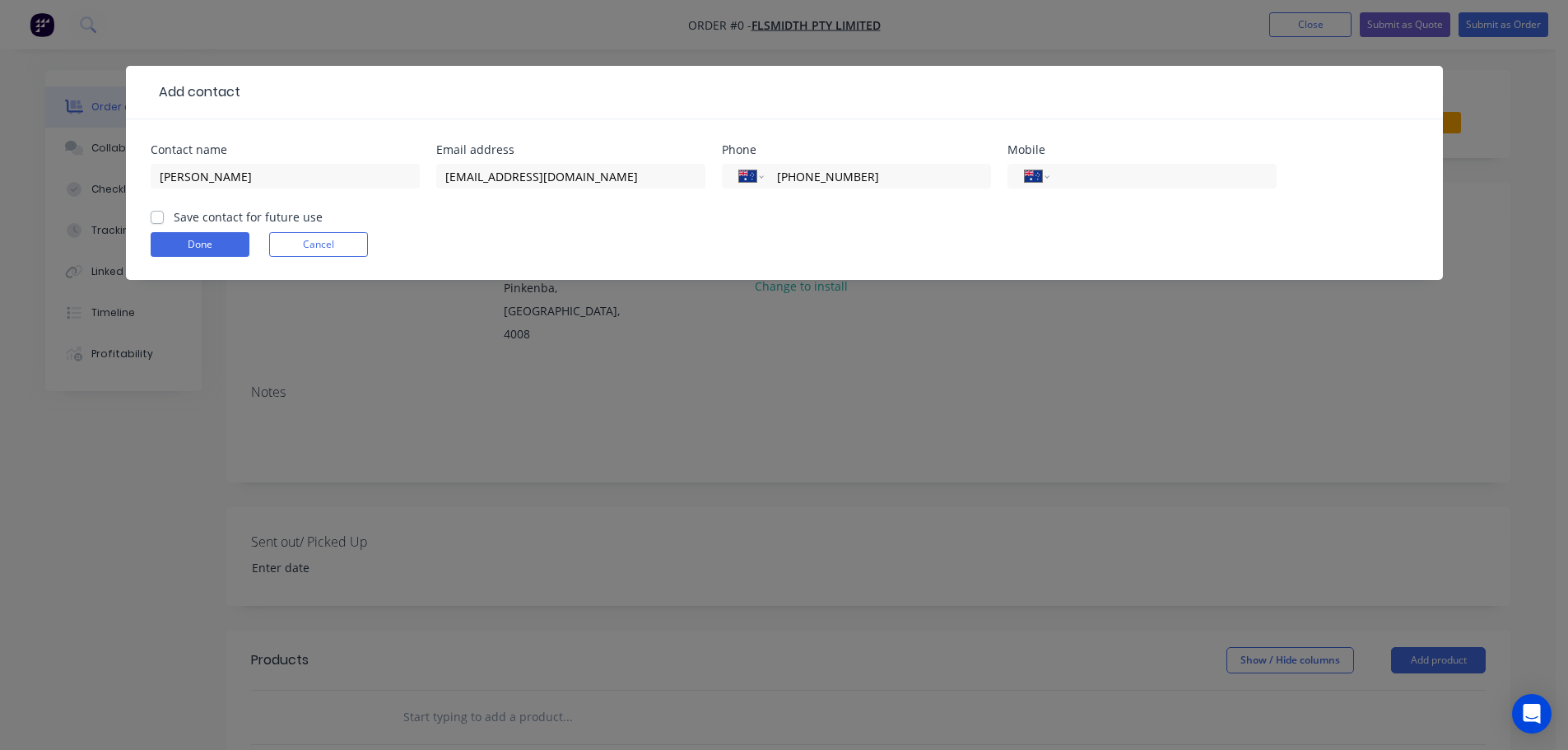
type input "[PHONE_NUMBER]"
click at [802, 231] on form "Contact name [PERSON_NAME] Email address [EMAIL_ADDRESS][DOMAIN_NAME] Phone Int…" at bounding box center [784, 212] width 1268 height 136
click at [1089, 178] on input "tel" at bounding box center [1160, 177] width 198 height 19
click at [820, 232] on div "Done Cancel" at bounding box center [784, 245] width 1268 height 25
click at [174, 214] on label "Save contact for future use" at bounding box center [248, 217] width 149 height 17
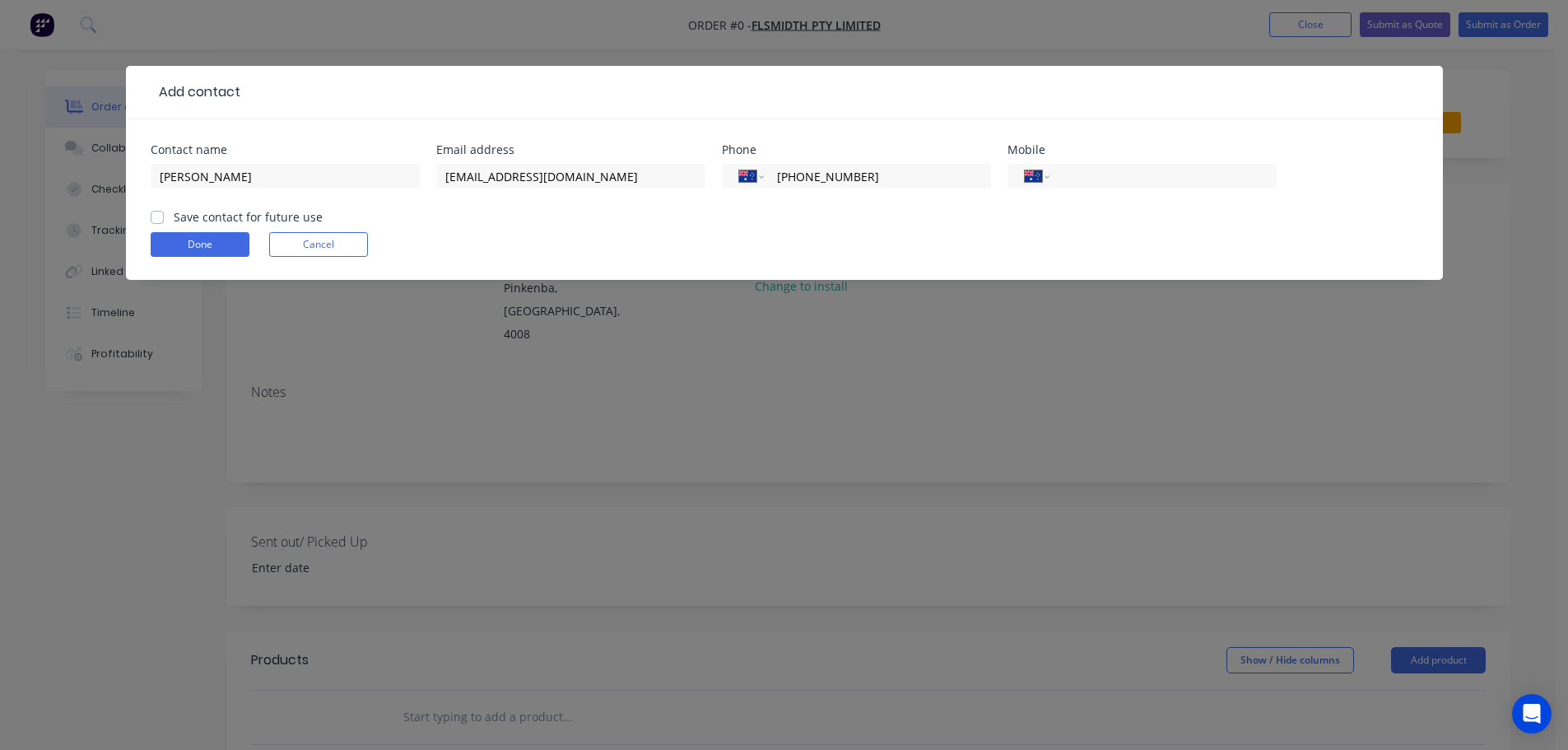
click at [160, 214] on input "Save contact for future use" at bounding box center [158, 216] width 13 height 15
checkbox input "true"
click at [197, 249] on button "Done" at bounding box center [200, 245] width 98 height 25
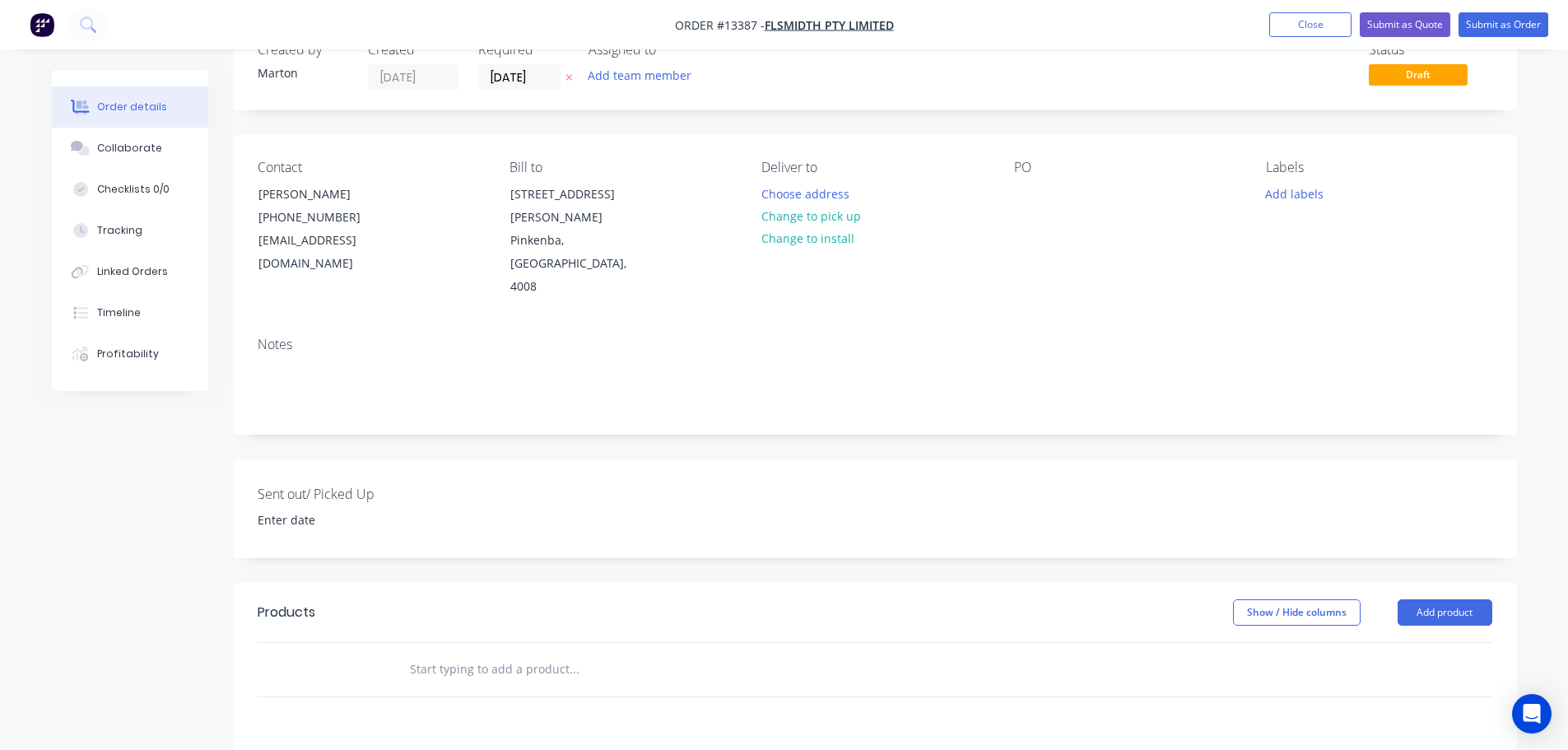
scroll to position [246, 0]
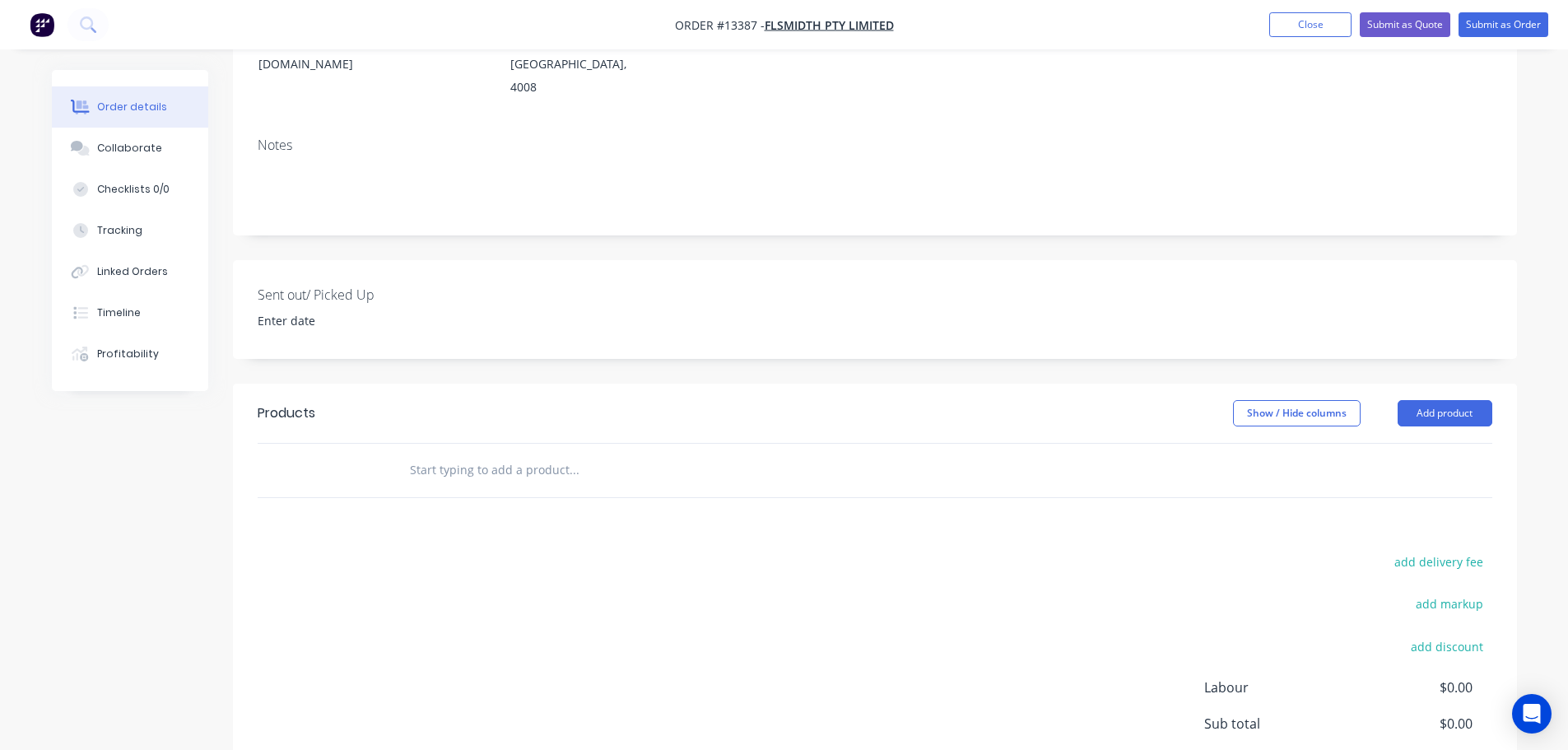
click at [470, 454] on input "text" at bounding box center [573, 470] width 330 height 32
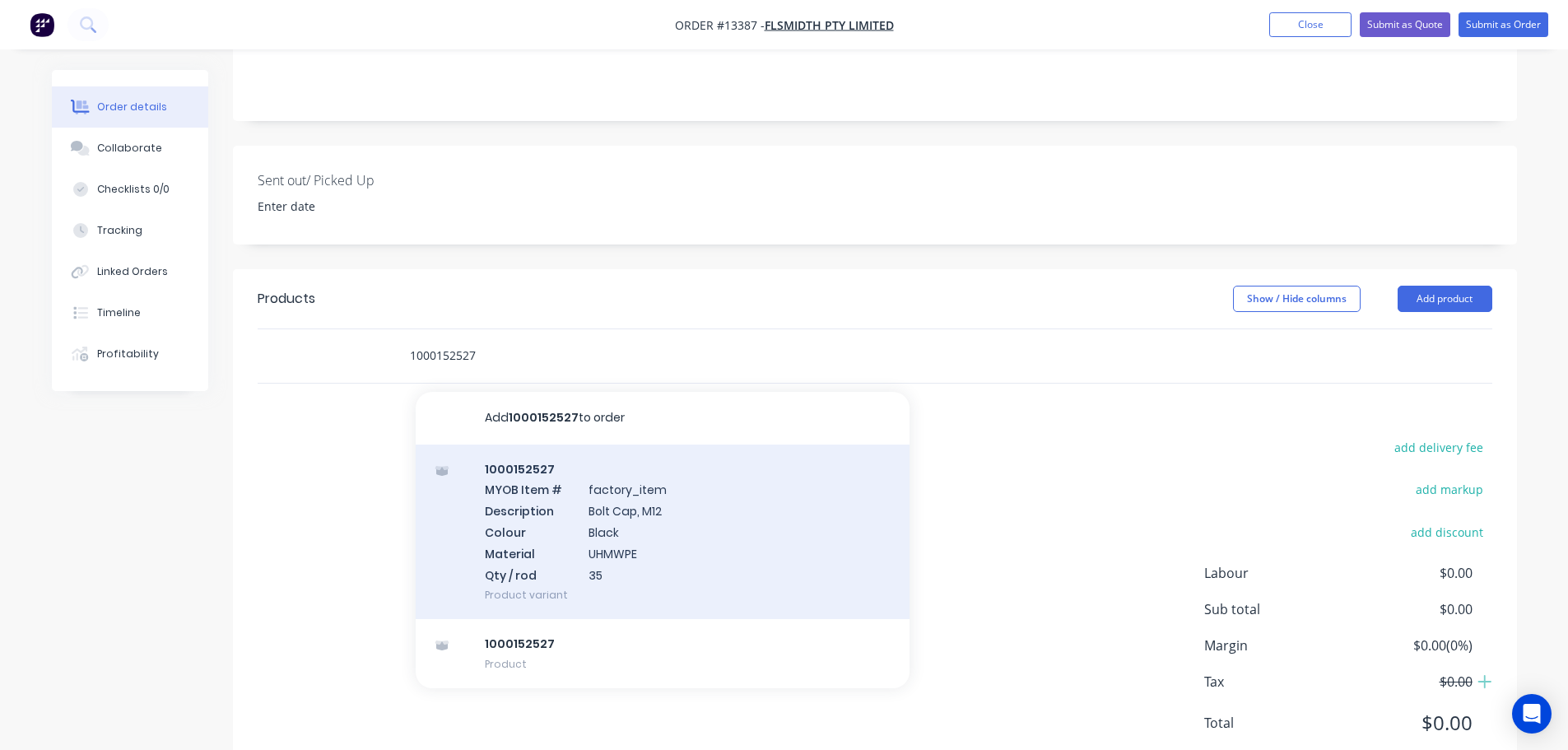
scroll to position [369, 0]
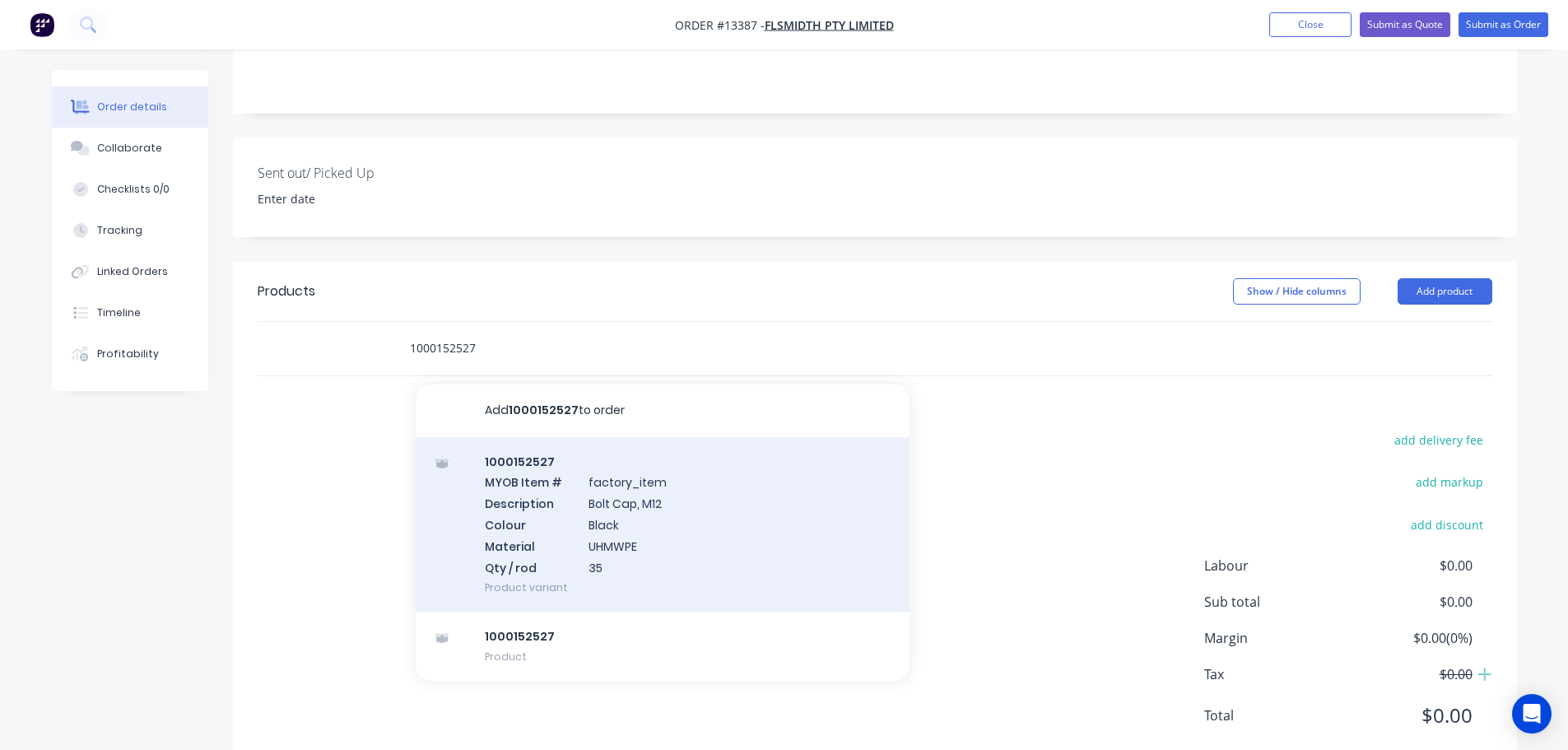
type input "1000152527"
click at [591, 515] on div "1000152527 MYOB Item # factory_item Description Bolt Cap, M12 Colour Black Mate…" at bounding box center [662, 525] width 494 height 176
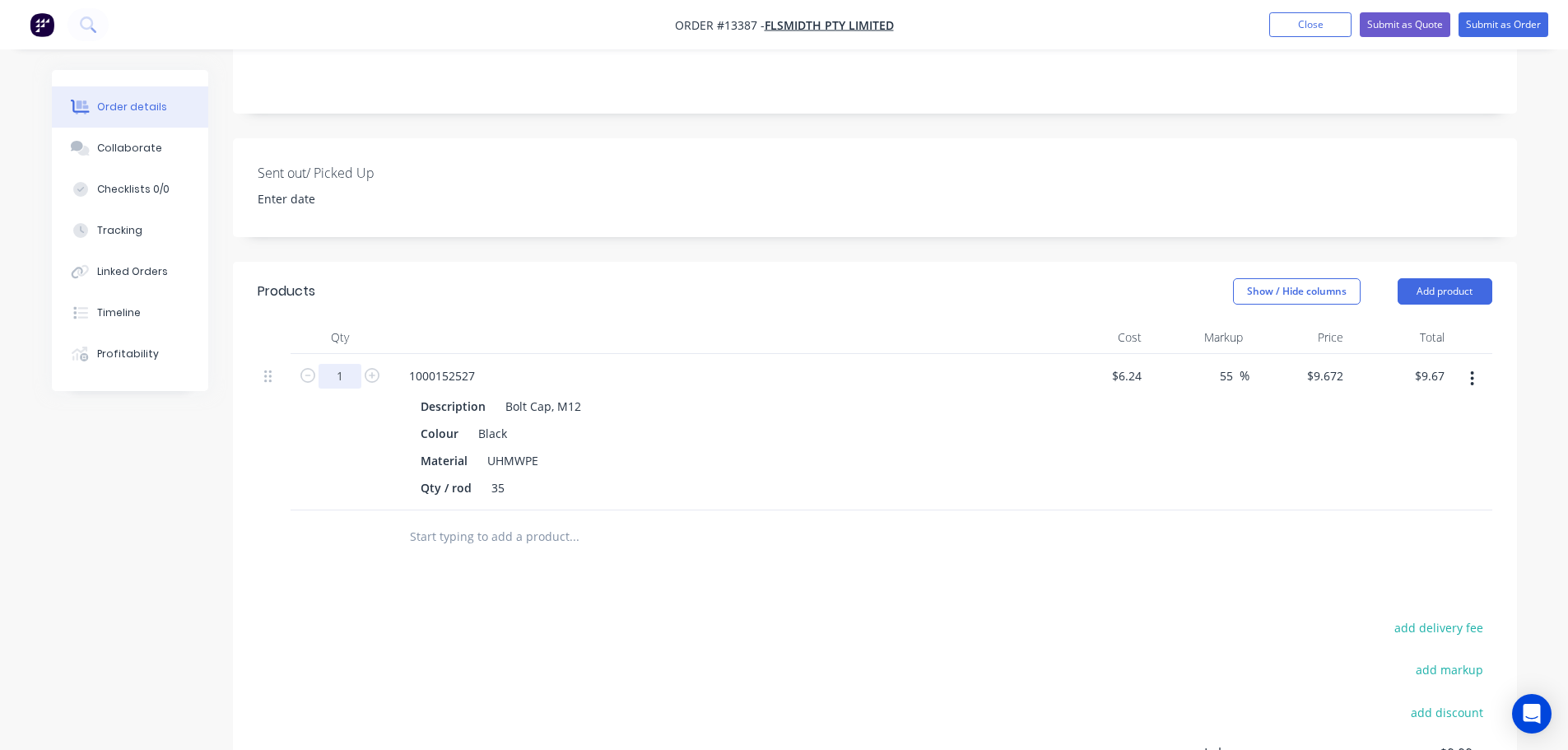
click at [355, 364] on input "1" at bounding box center [339, 376] width 43 height 25
type input "228"
type input "$2,205.22"
click at [510, 521] on input "text" at bounding box center [573, 537] width 330 height 32
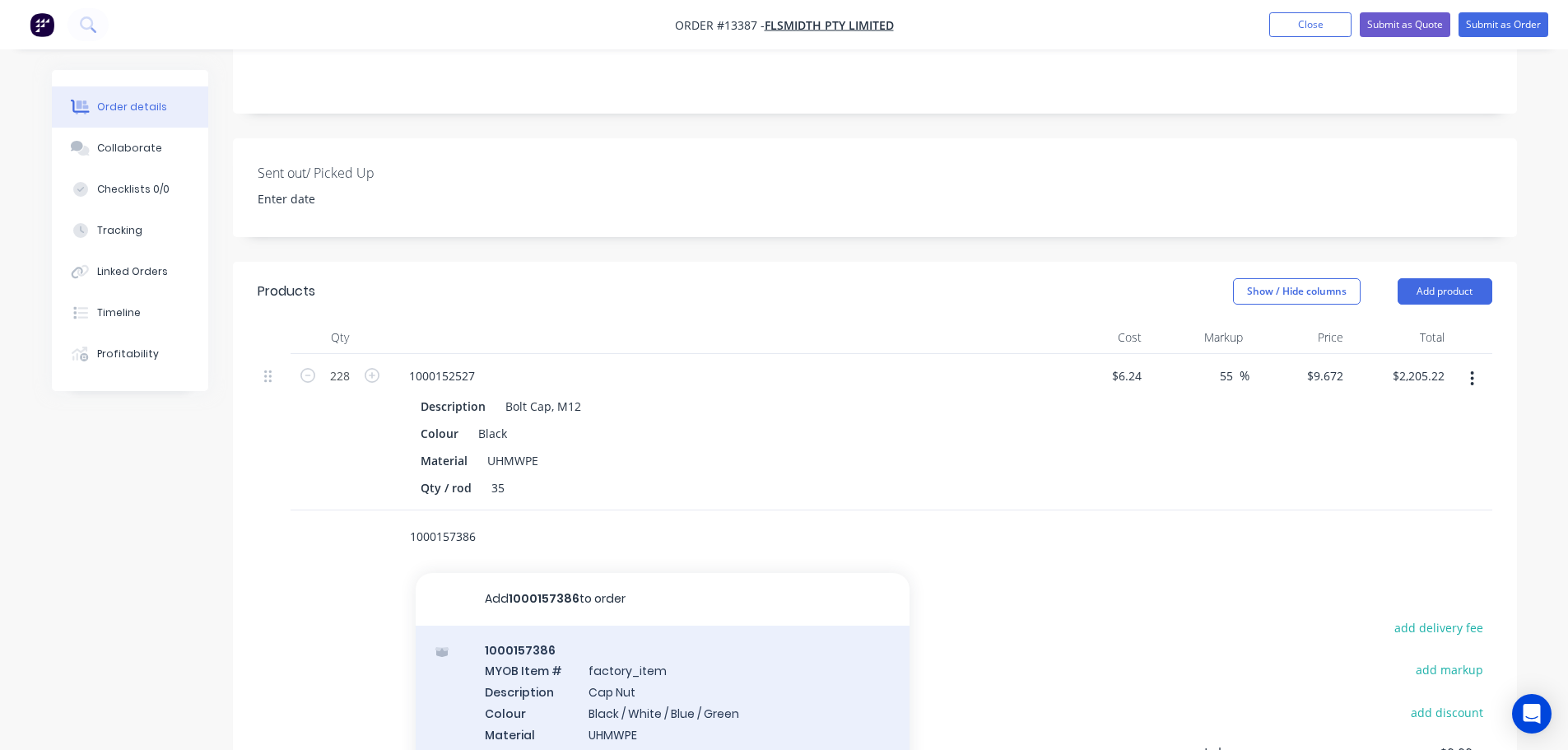
type input "1000157386"
click at [552, 631] on div "1000157386 MYOB Item # factory_item Description Cap Nut Colour Black / White / …" at bounding box center [662, 714] width 494 height 176
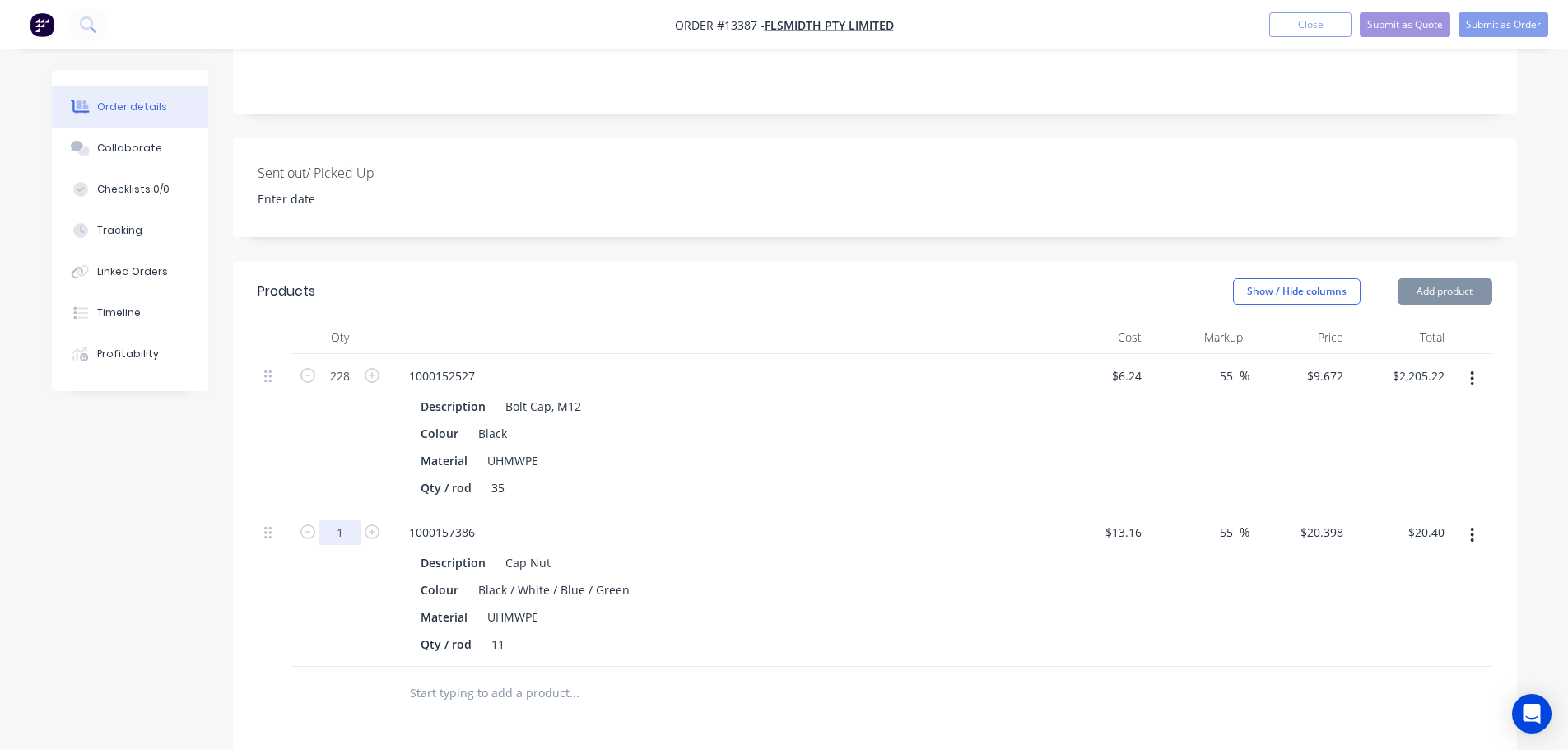
click at [354, 521] on input "1" at bounding box center [339, 533] width 43 height 25
type input "228"
type input "$4,650.74"
click at [901, 550] on div "Description Cap Nut" at bounding box center [715, 562] width 603 height 24
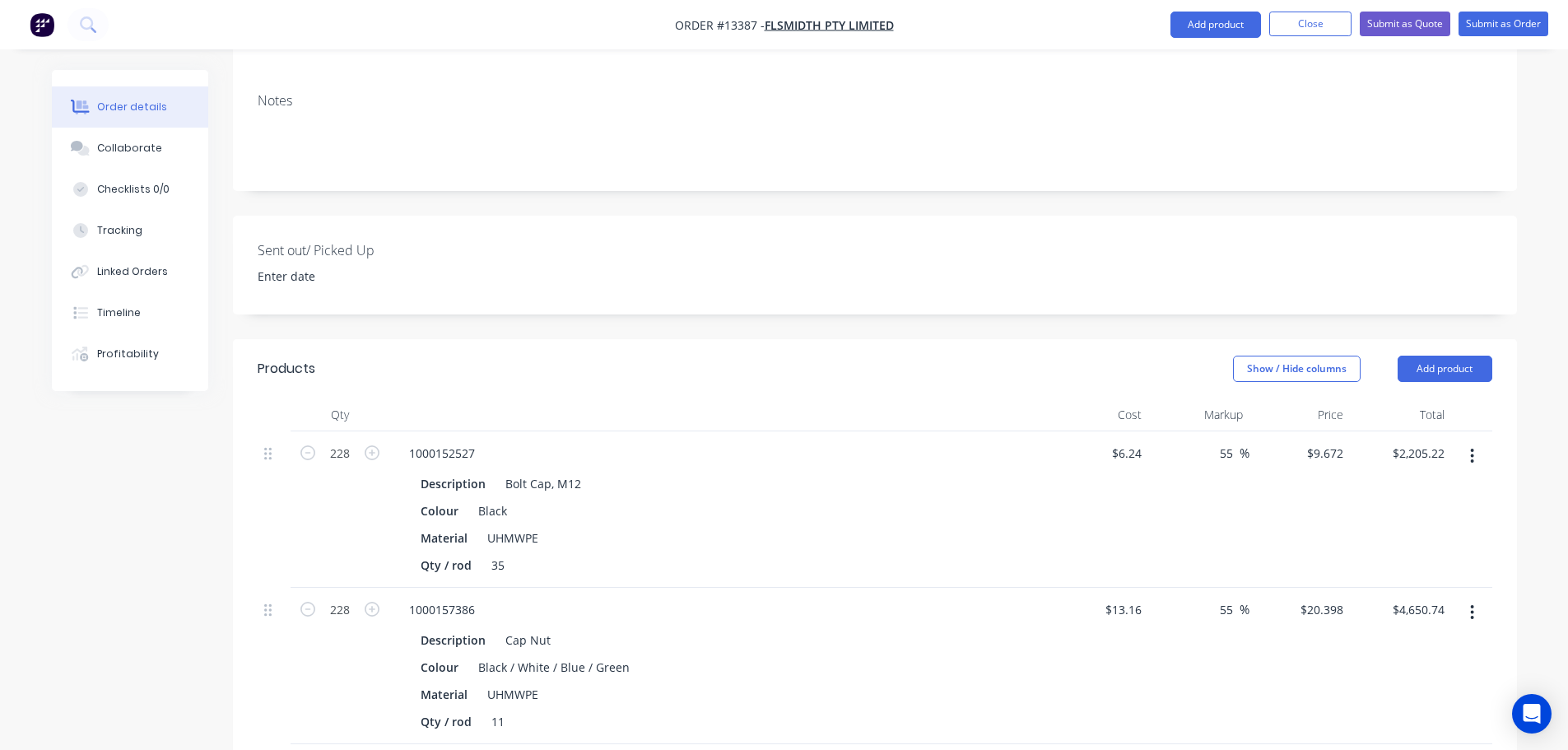
scroll to position [219, 0]
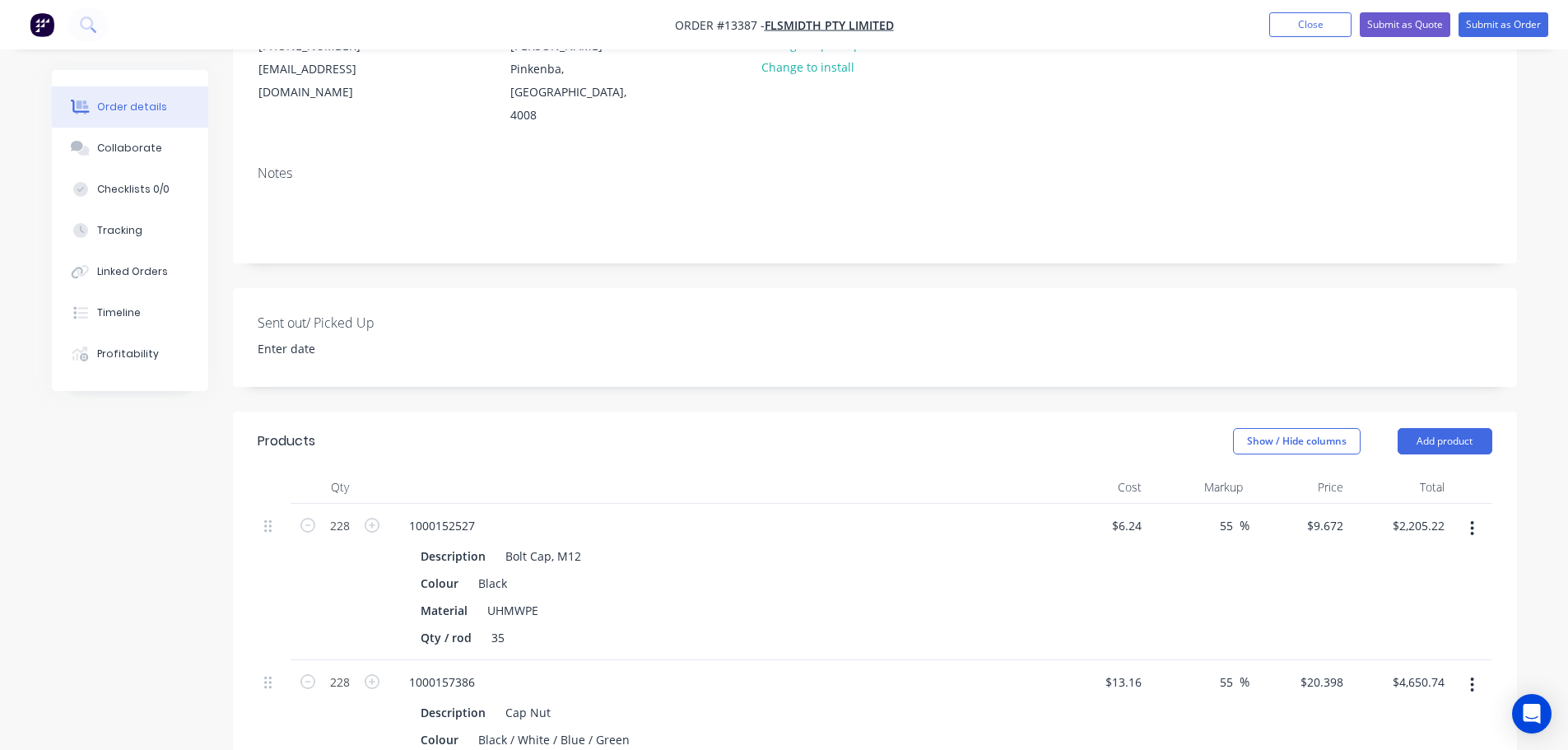
click at [1431, 412] on header "Products Show / Hide columns Add product" at bounding box center [875, 441] width 1284 height 59
click at [1426, 428] on button "Add product" at bounding box center [1445, 441] width 95 height 27
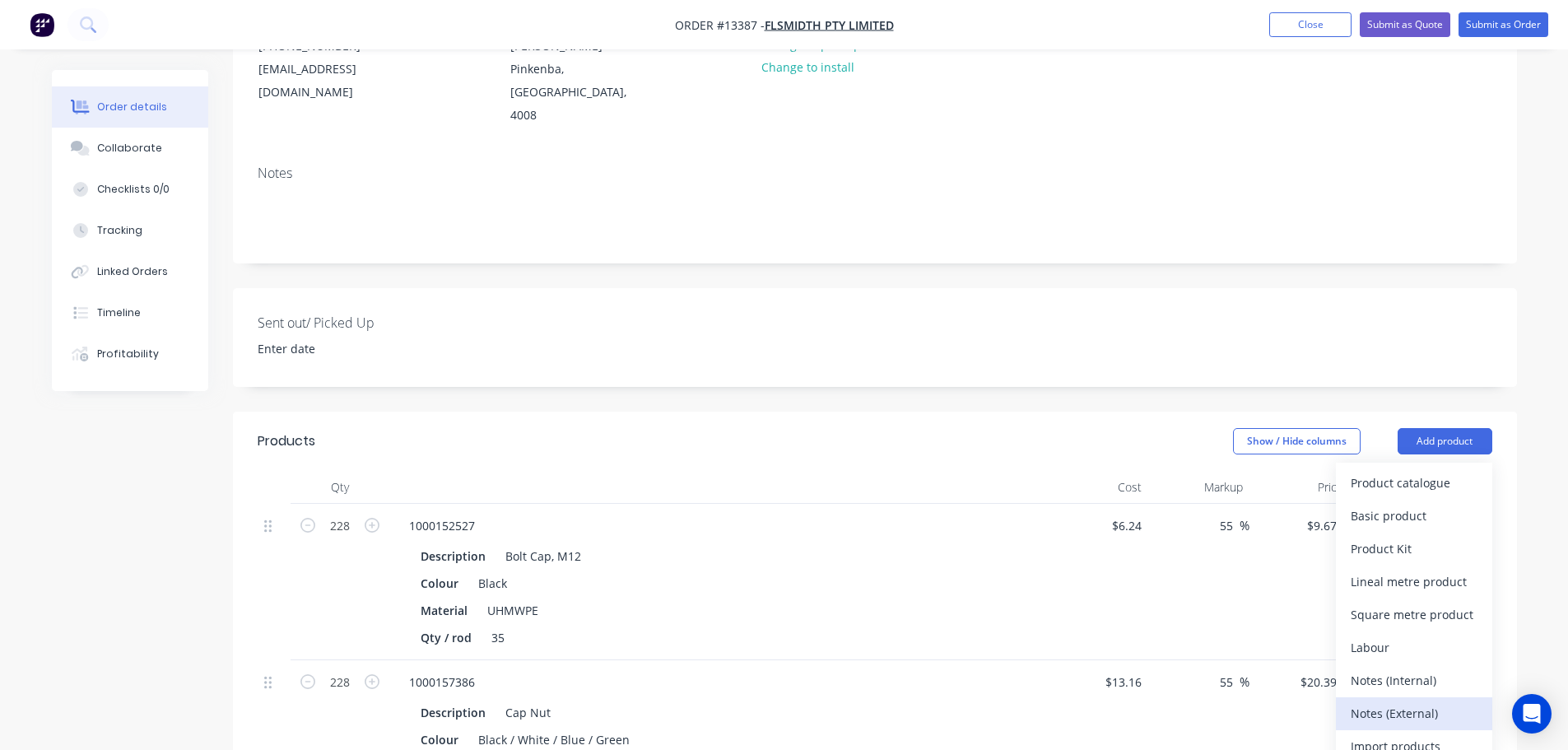
drag, startPoint x: 1384, startPoint y: 671, endPoint x: 1020, endPoint y: 642, distance: 365.2
click at [1383, 701] on div "Notes (External)" at bounding box center [1414, 713] width 127 height 24
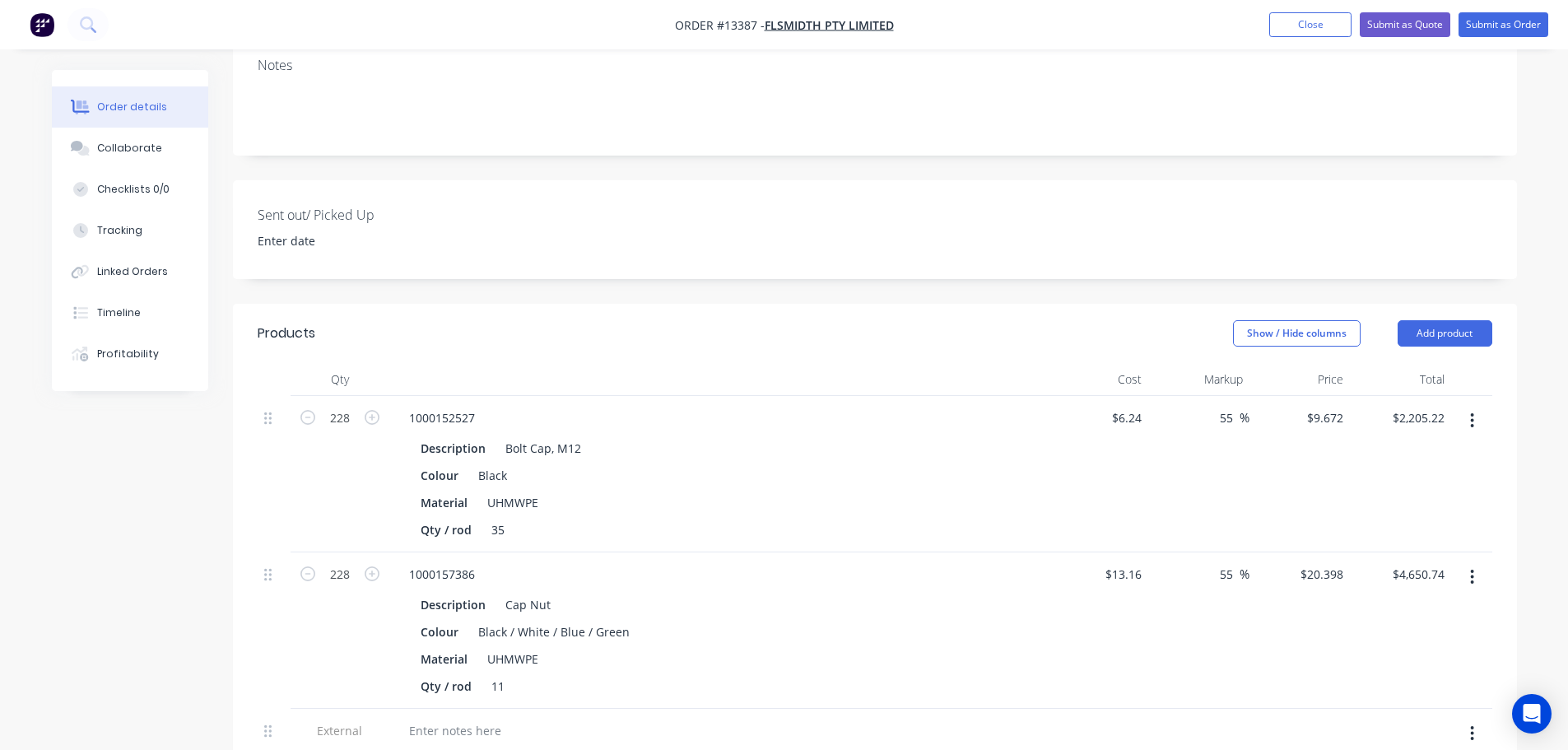
scroll to position [548, 0]
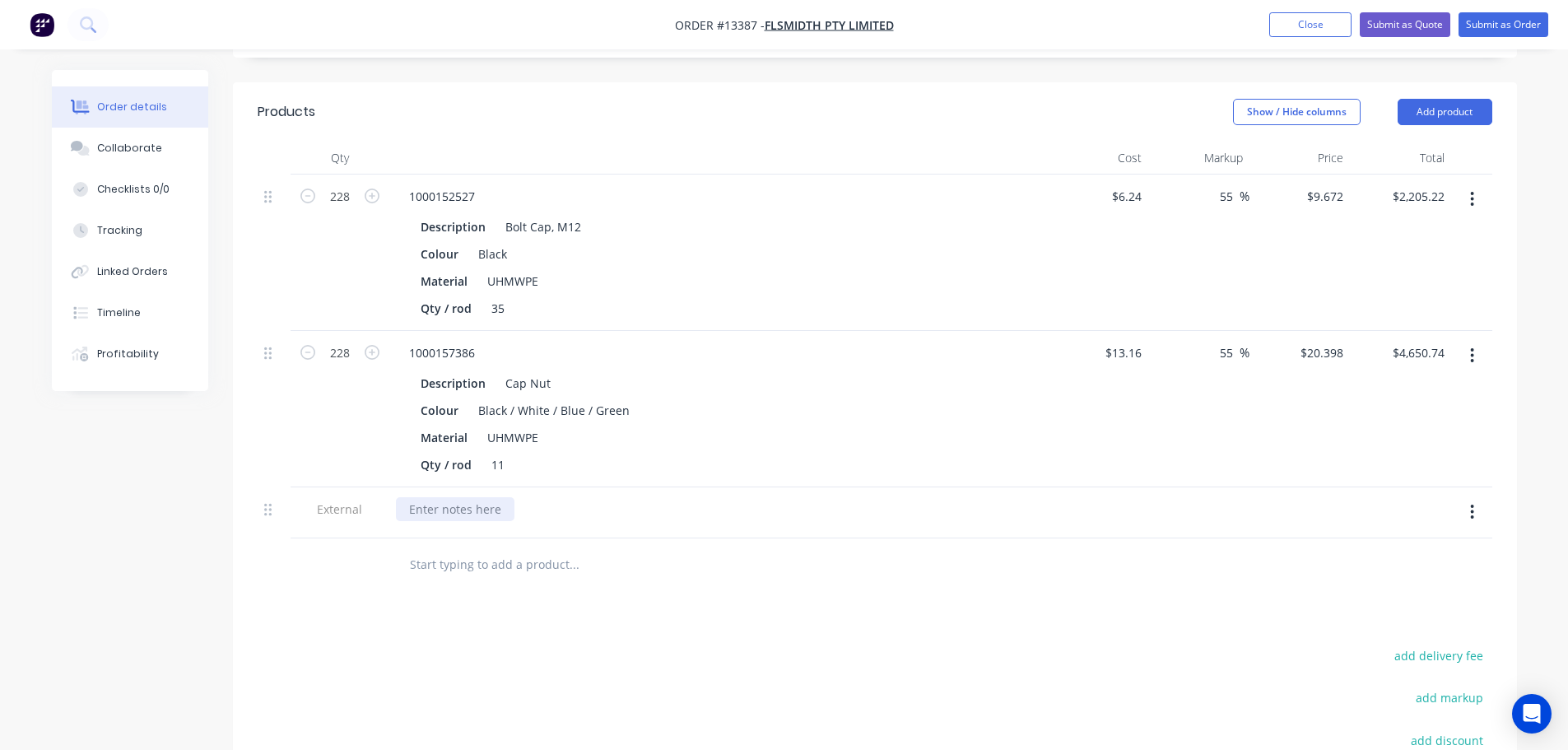
click at [475, 497] on div at bounding box center [455, 508] width 118 height 24
click at [581, 497] on div "Lead Time: 2 weeks from receveing [PERSON_NAME]." at bounding box center [554, 508] width 318 height 24
drag, startPoint x: 752, startPoint y: 553, endPoint x: 990, endPoint y: 472, distance: 251.4
click at [752, 550] on div "Products Show / Hide columns Add product Qty Cost Markup Price Total 228 100015…" at bounding box center [875, 534] width 1284 height 905
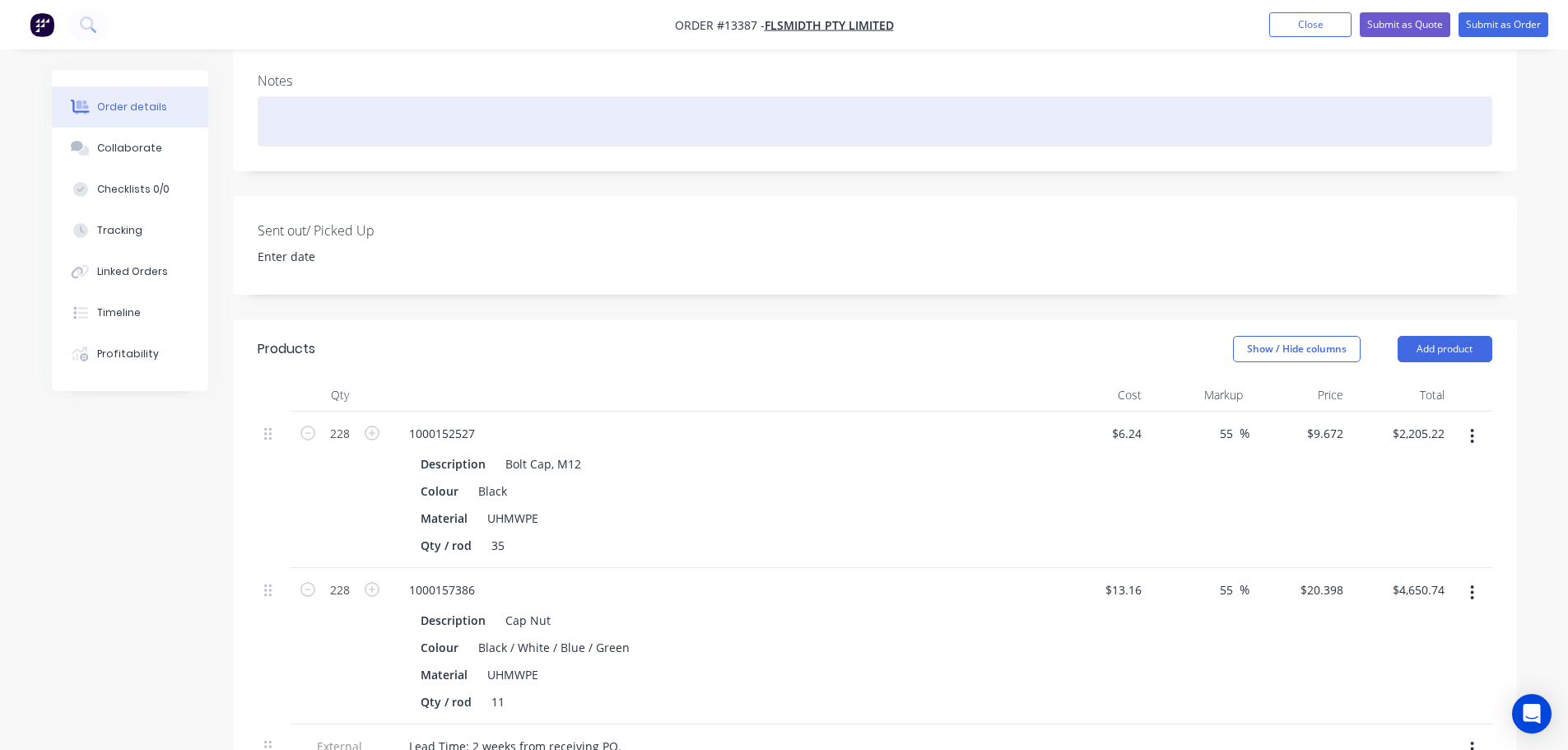
scroll to position [301, 0]
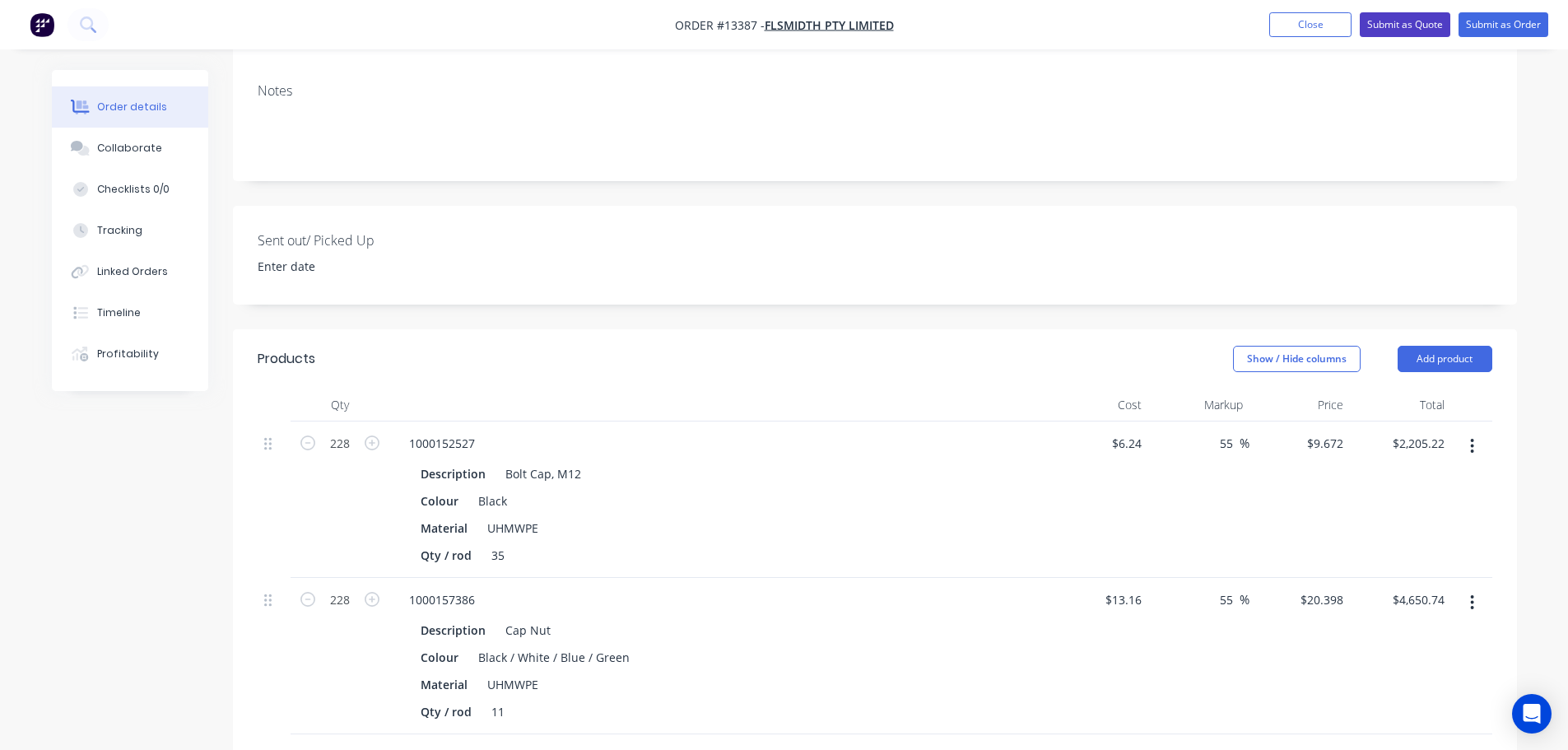
click at [1407, 26] on button "Submit as Quote" at bounding box center [1405, 25] width 91 height 25
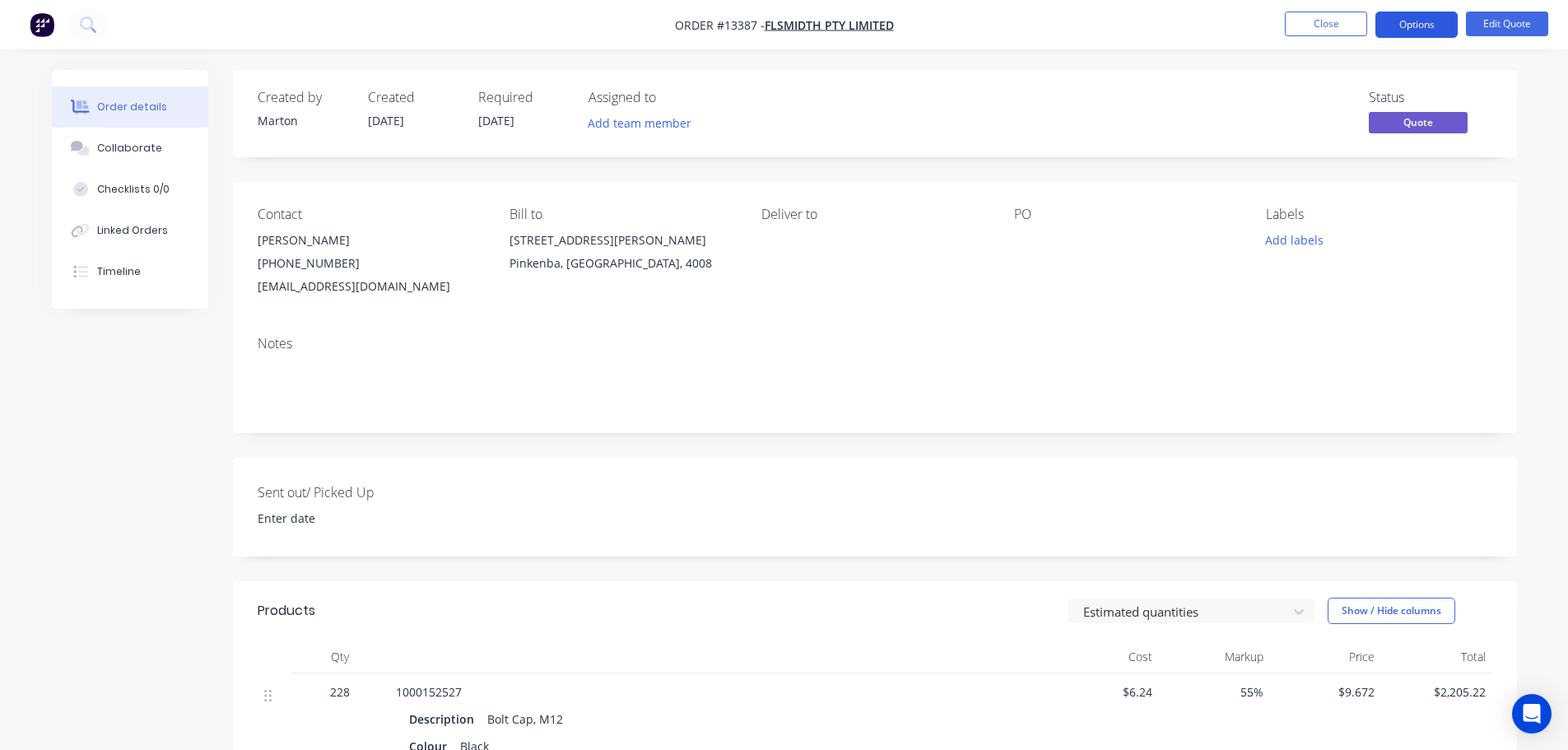
click at [1423, 22] on button "Options" at bounding box center [1417, 25] width 82 height 27
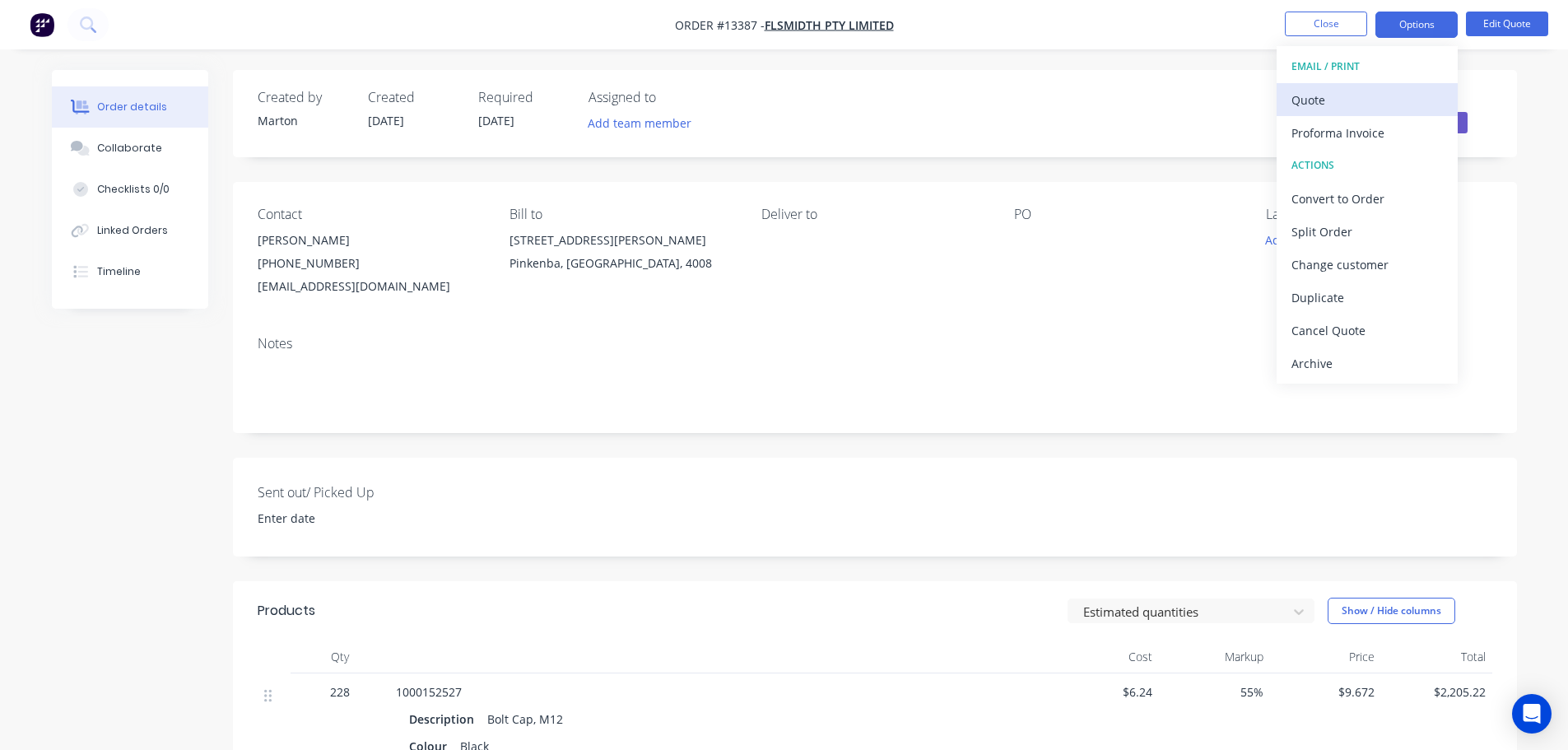
click at [1383, 92] on div "Quote" at bounding box center [1367, 99] width 152 height 24
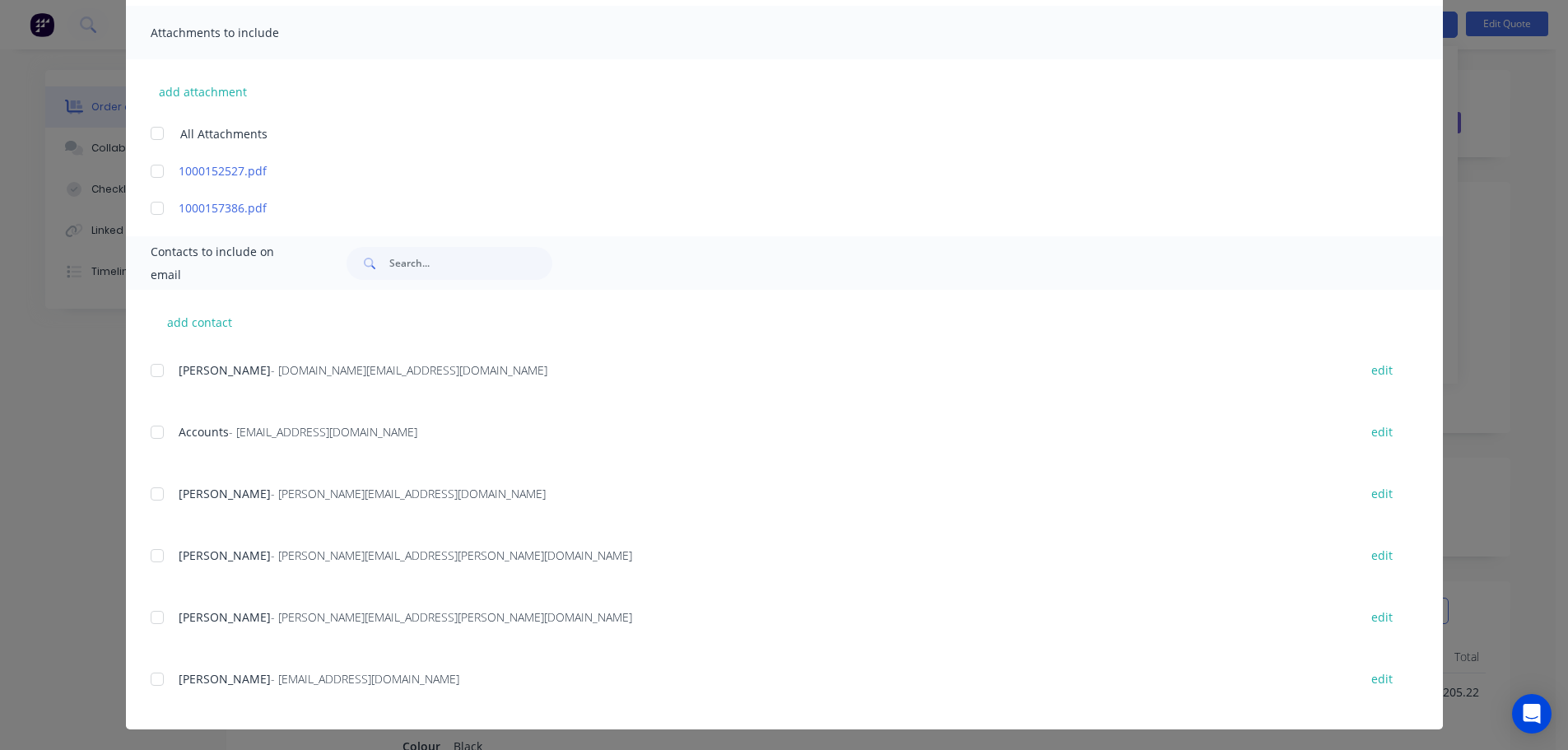
scroll to position [364, 0]
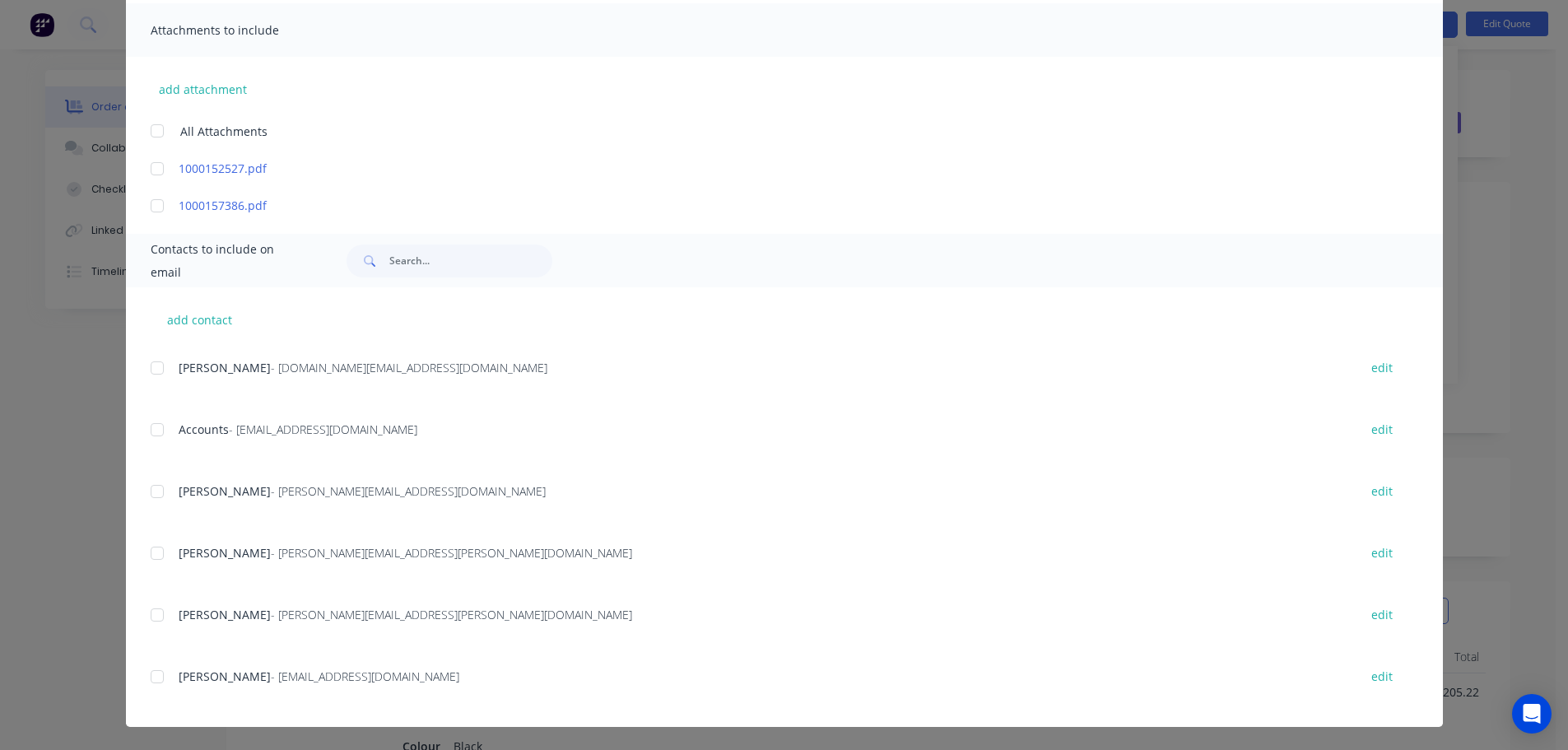
click at [160, 681] on div at bounding box center [157, 676] width 32 height 32
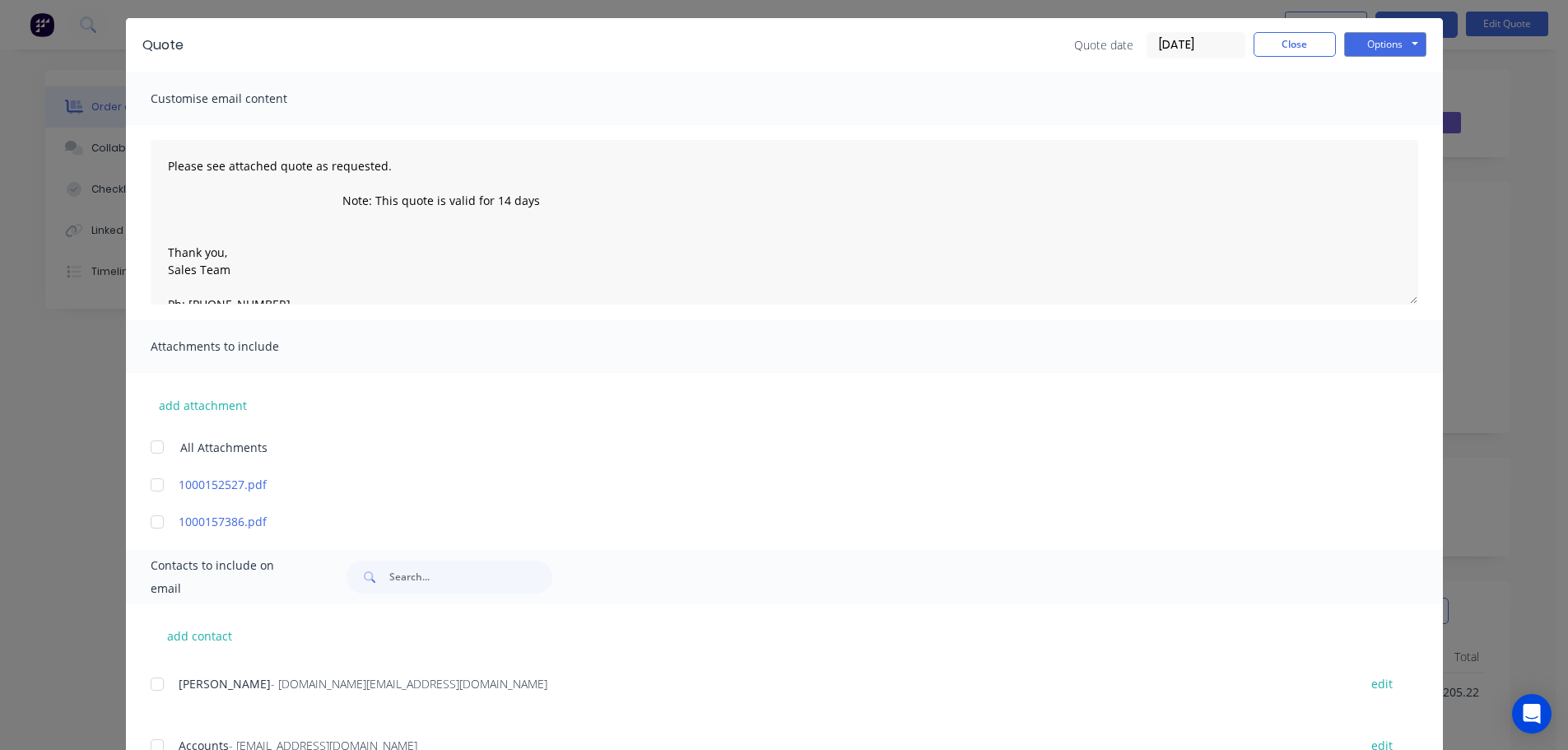
scroll to position [0, 0]
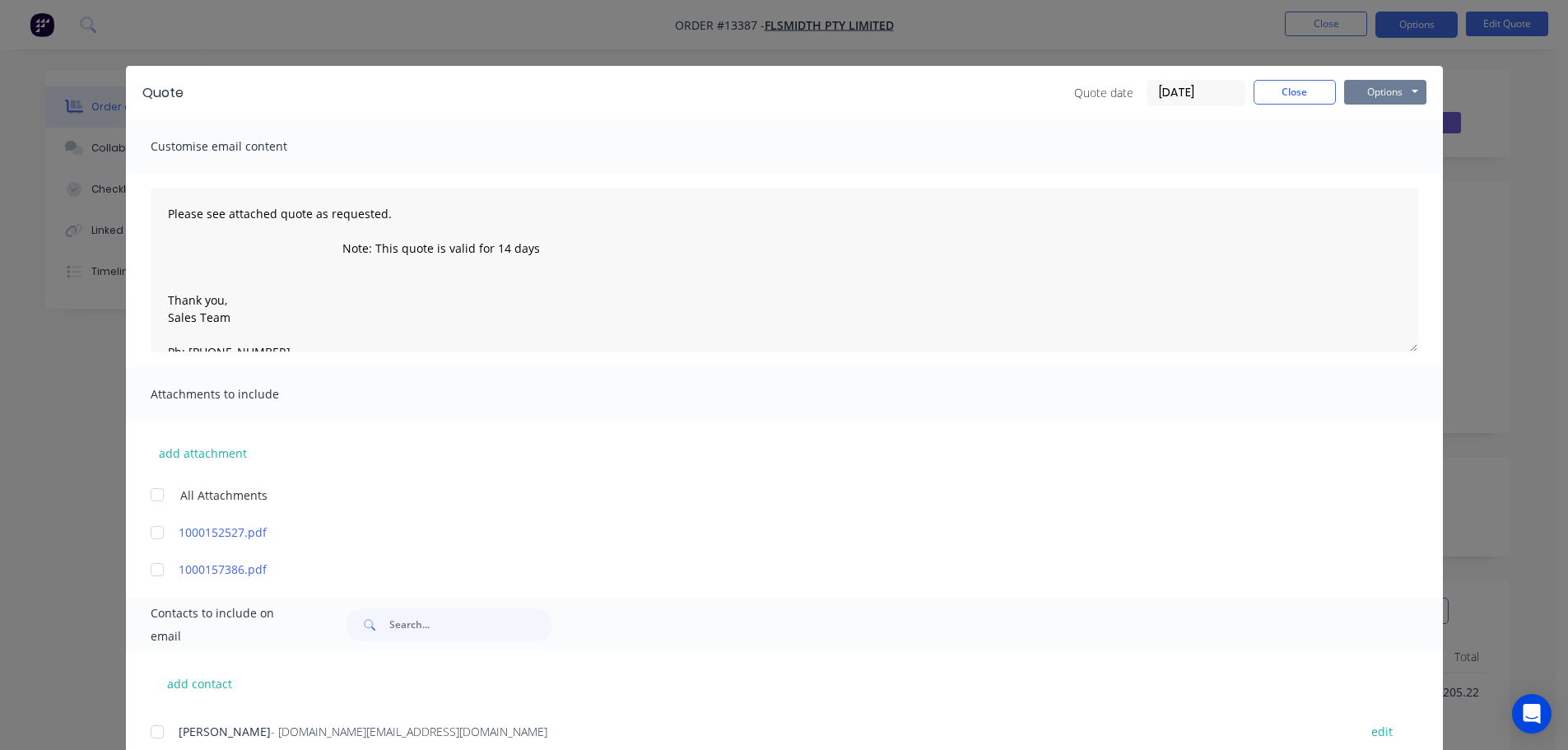
drag, startPoint x: 1377, startPoint y: 92, endPoint x: 1384, endPoint y: 103, distance: 13.0
click at [1377, 92] on button "Options" at bounding box center [1385, 93] width 82 height 25
click at [1376, 173] on button "Email" at bounding box center [1397, 176] width 105 height 27
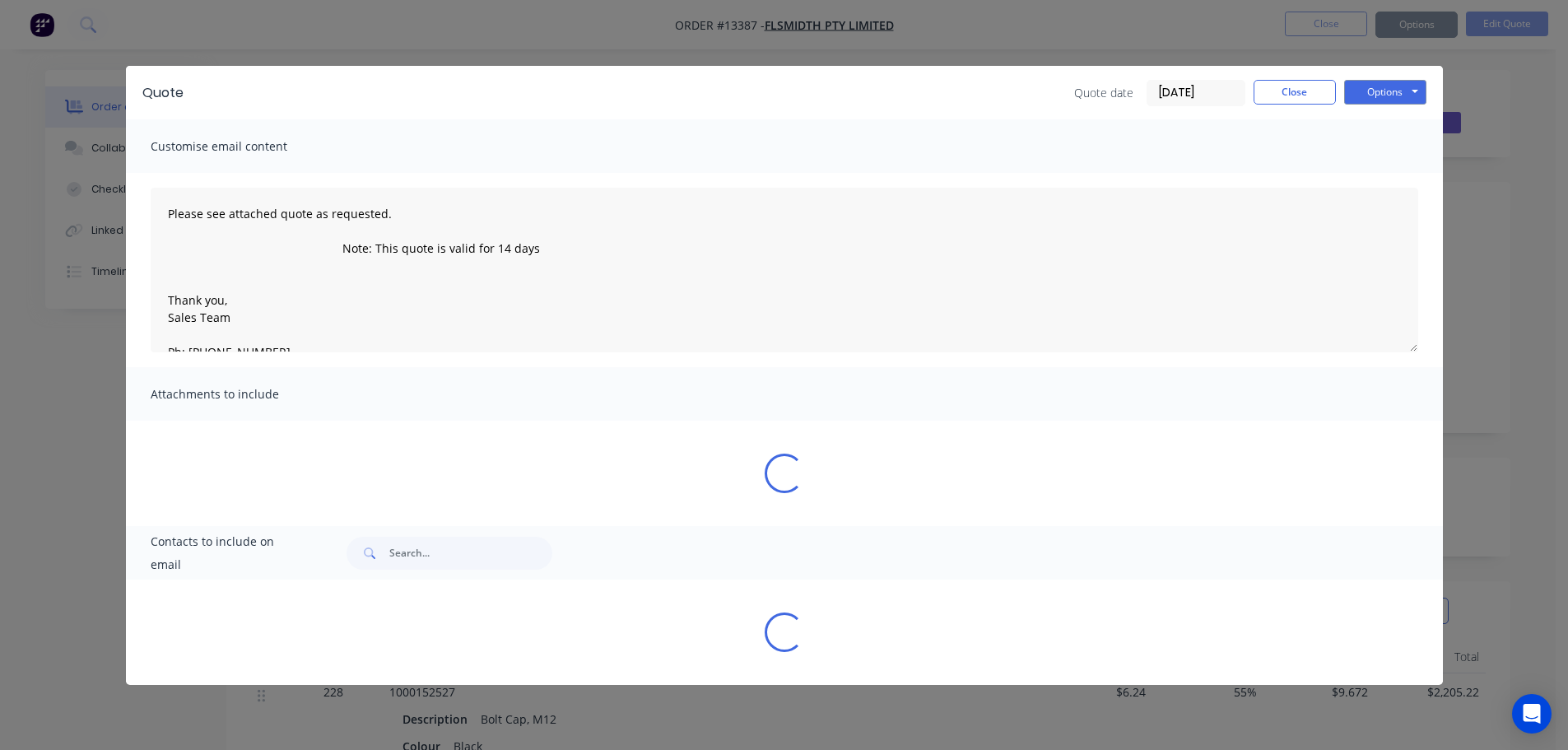
type textarea "Please see attached quote as requested. Note: This quote is valid for 14 days T…"
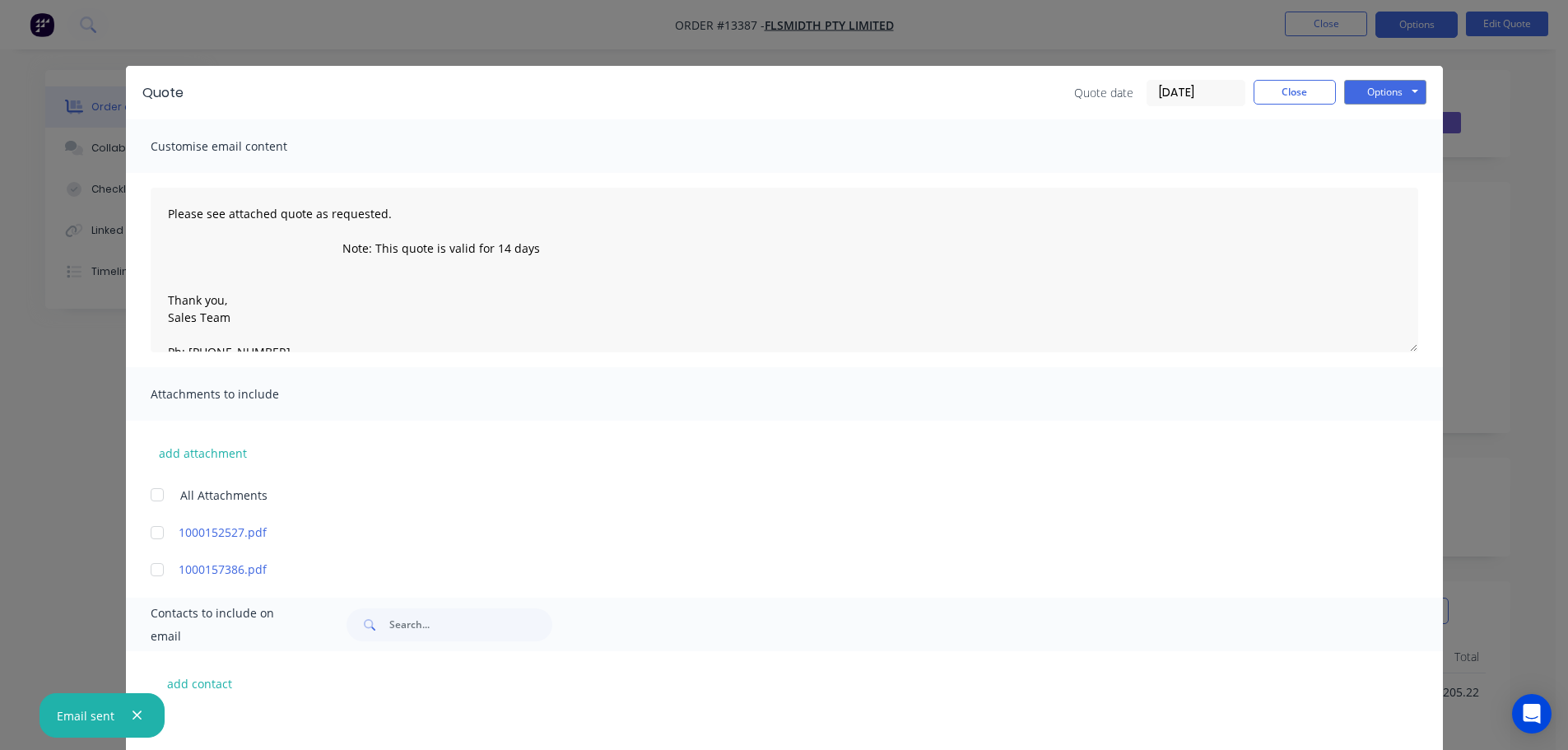
scroll to position [736, 0]
click at [1303, 88] on button "Close" at bounding box center [1295, 93] width 82 height 25
